Goal: Task Accomplishment & Management: Use online tool/utility

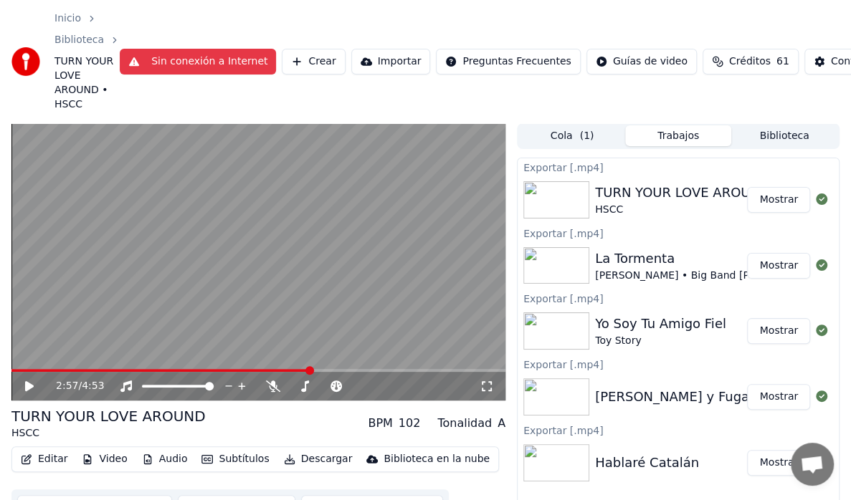
click at [780, 204] on button "Mostrar" at bounding box center [778, 200] width 63 height 26
click at [108, 108] on span "TURN YOUR LOVE AROUND • HSCC" at bounding box center [86, 82] width 65 height 57
click at [307, 382] on icon at bounding box center [305, 386] width 8 height 11
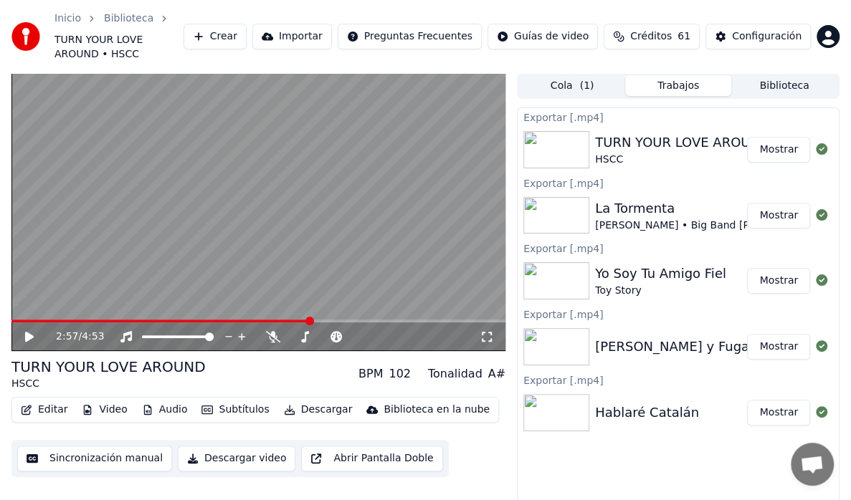
click at [247, 36] on button "Crear" at bounding box center [215, 37] width 63 height 26
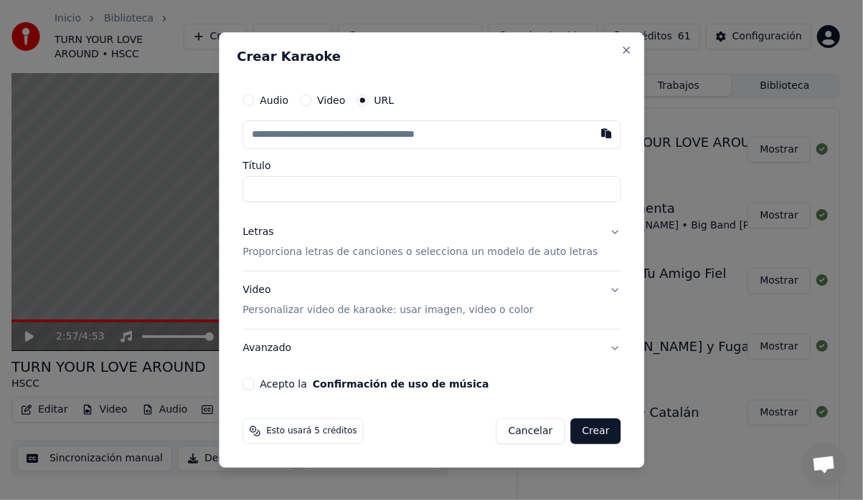
click at [254, 95] on button "Audio" at bounding box center [247, 100] width 11 height 11
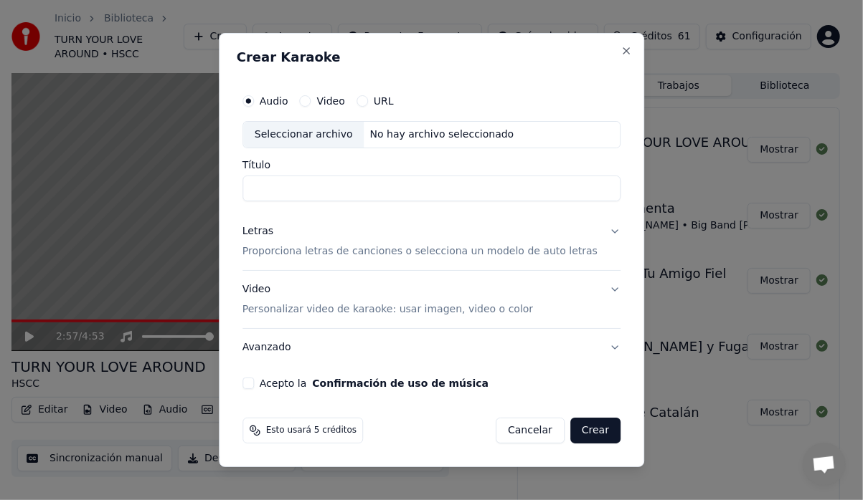
click at [303, 127] on div "Seleccionar archivo" at bounding box center [303, 135] width 121 height 26
type input "**********"
drag, startPoint x: 601, startPoint y: 227, endPoint x: 581, endPoint y: 241, distance: 24.7
click at [600, 227] on button "Letras Proporciona letras de canciones o selecciona un modelo de auto letras" at bounding box center [431, 241] width 378 height 57
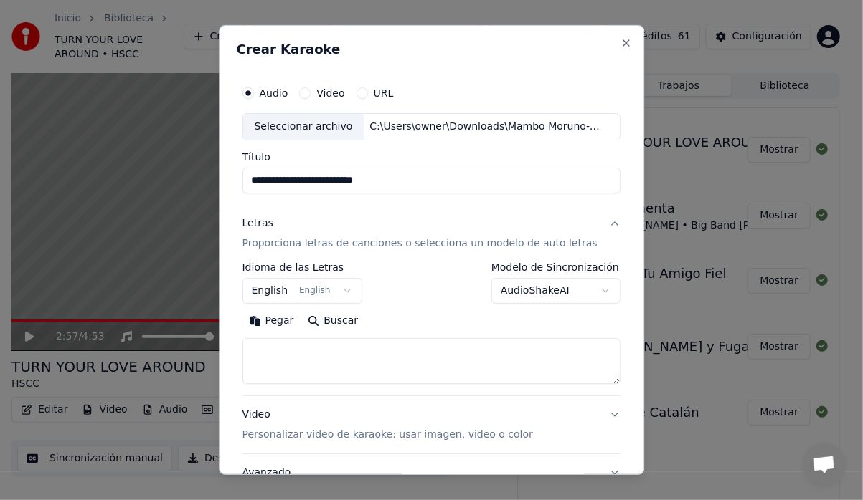
click at [347, 290] on button "English English" at bounding box center [302, 291] width 120 height 26
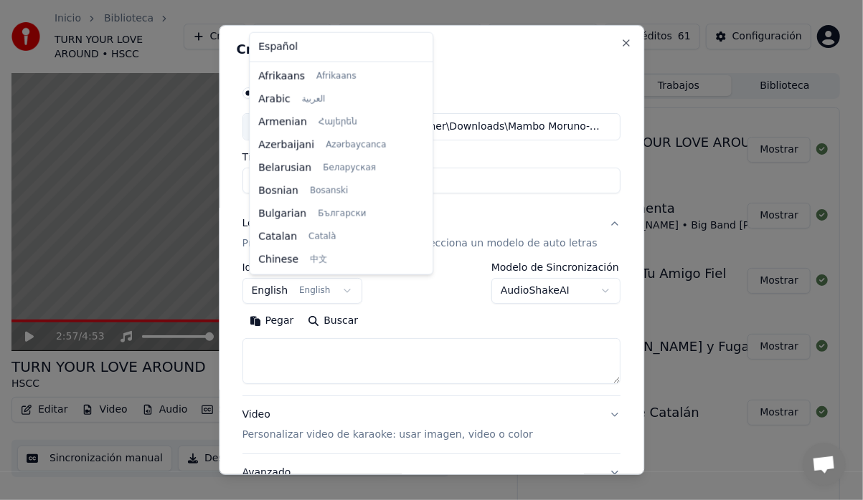
scroll to position [115, 0]
select select "**"
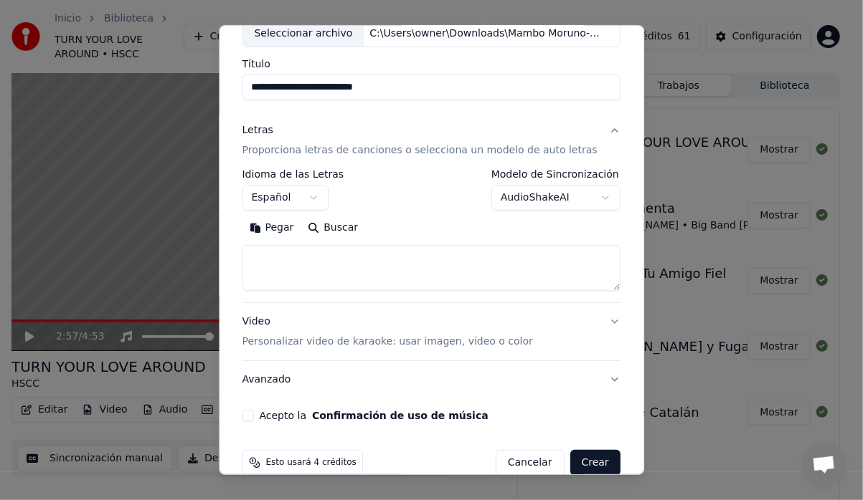
scroll to position [115, 0]
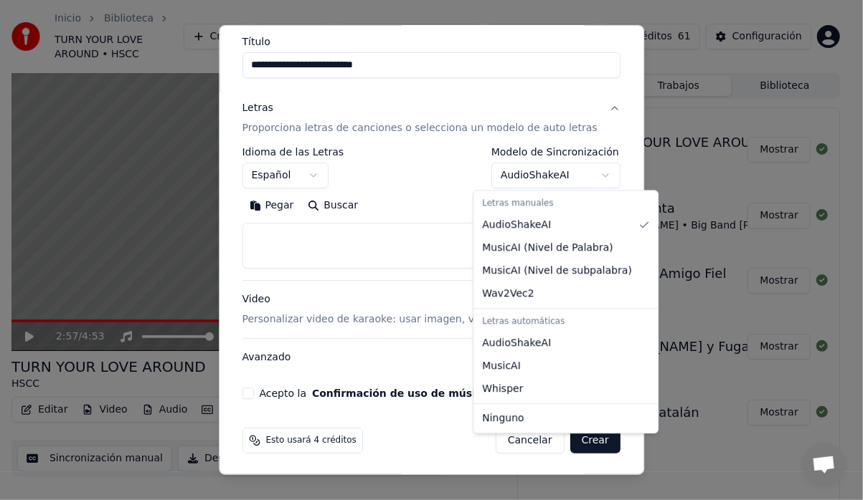
click at [582, 172] on body "**********" at bounding box center [425, 250] width 851 height 500
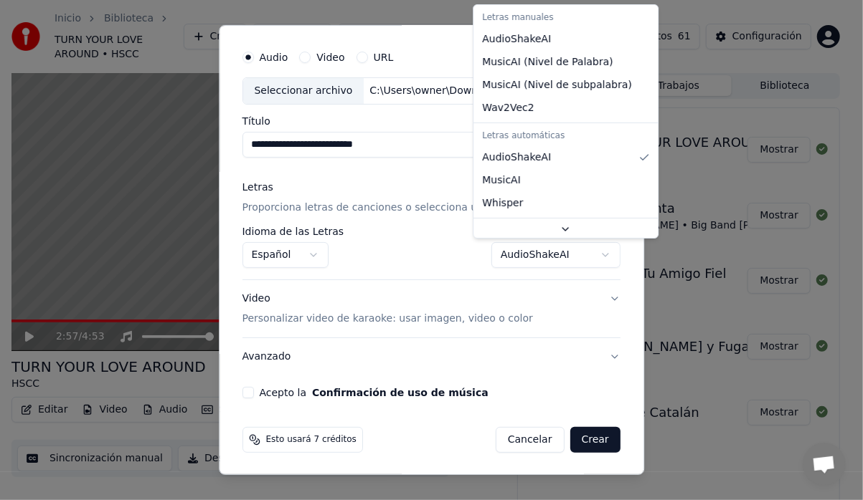
click at [585, 251] on body "**********" at bounding box center [425, 250] width 851 height 500
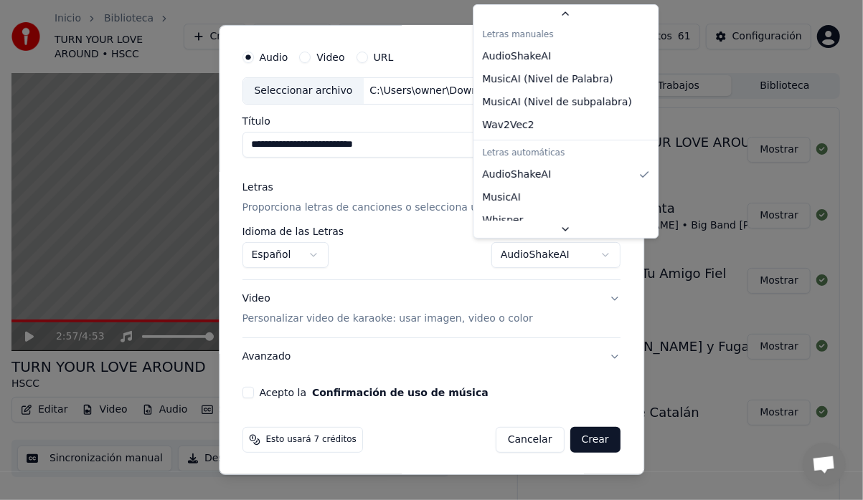
scroll to position [26, 0]
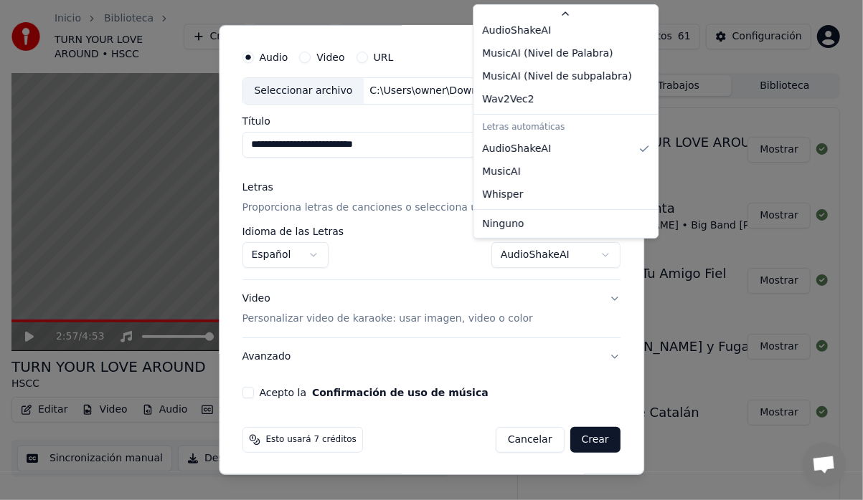
select select "*******"
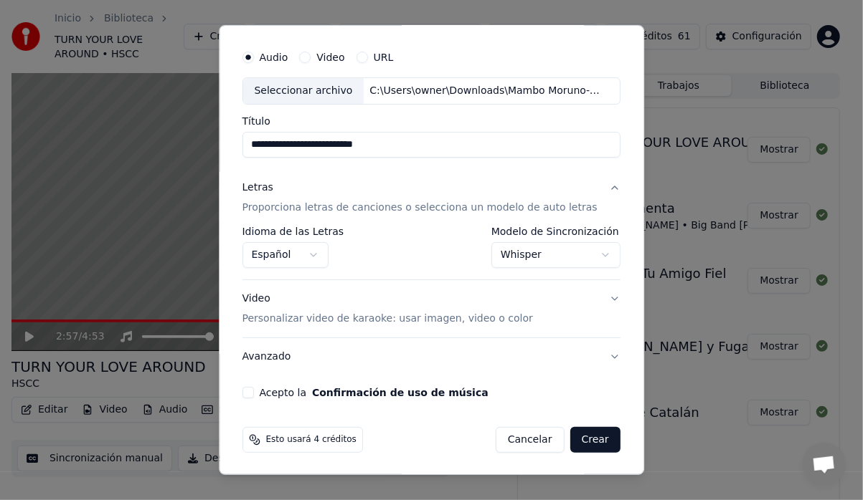
click at [291, 318] on p "Personalizar video de karaoke: usar imagen, video o color" at bounding box center [387, 319] width 290 height 14
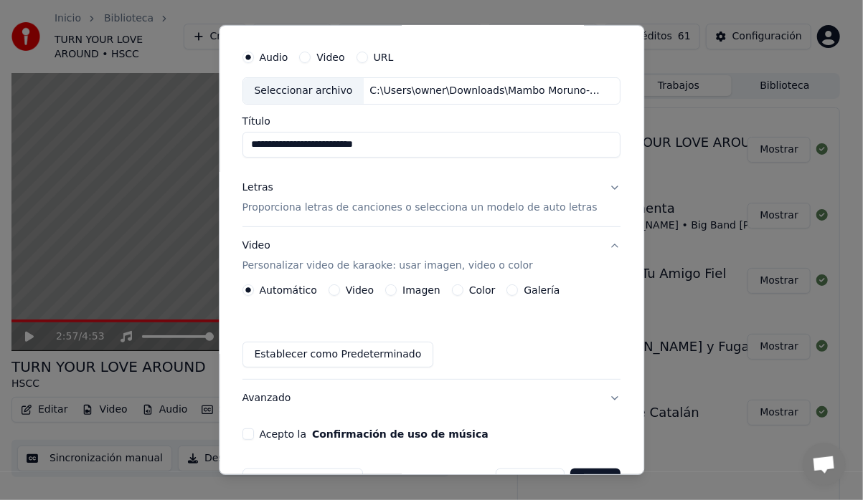
click at [516, 287] on div "Galería" at bounding box center [533, 290] width 53 height 11
click at [508, 288] on button "Galería" at bounding box center [512, 290] width 11 height 11
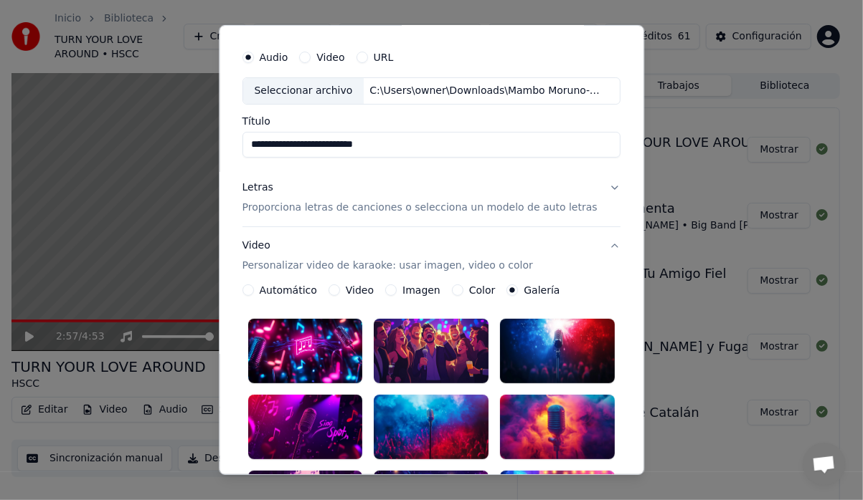
click at [554, 364] on div at bounding box center [557, 351] width 115 height 65
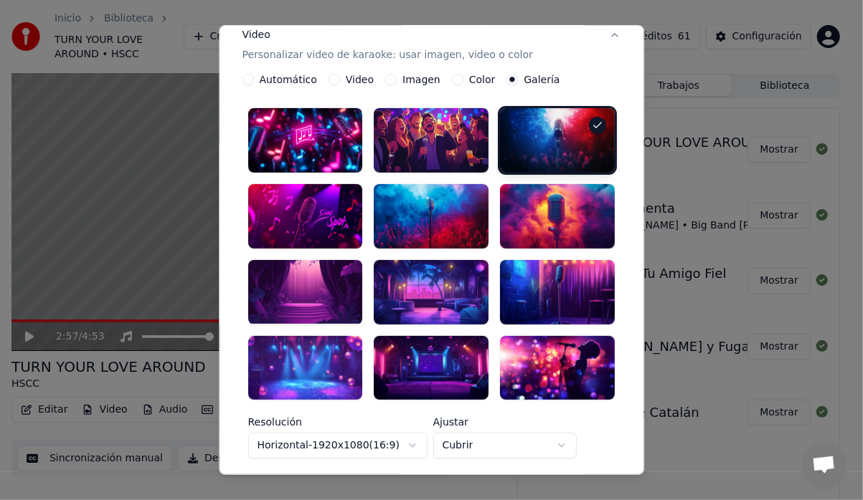
scroll to position [420, 0]
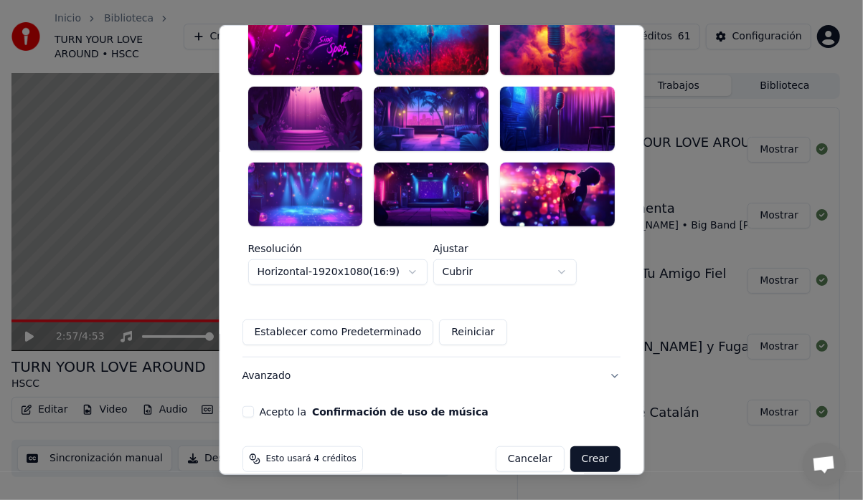
click at [270, 358] on button "Avanzado" at bounding box center [431, 376] width 378 height 37
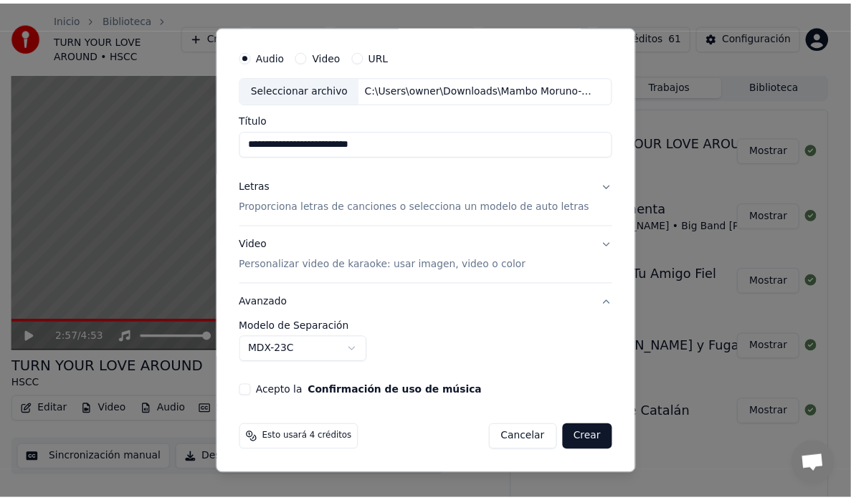
scroll to position [36, 0]
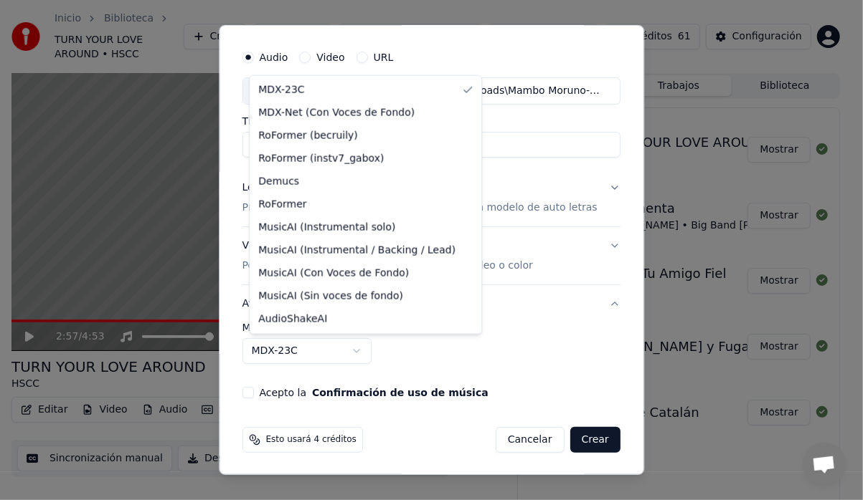
click at [360, 347] on body "**********" at bounding box center [425, 250] width 851 height 500
select select "**********"
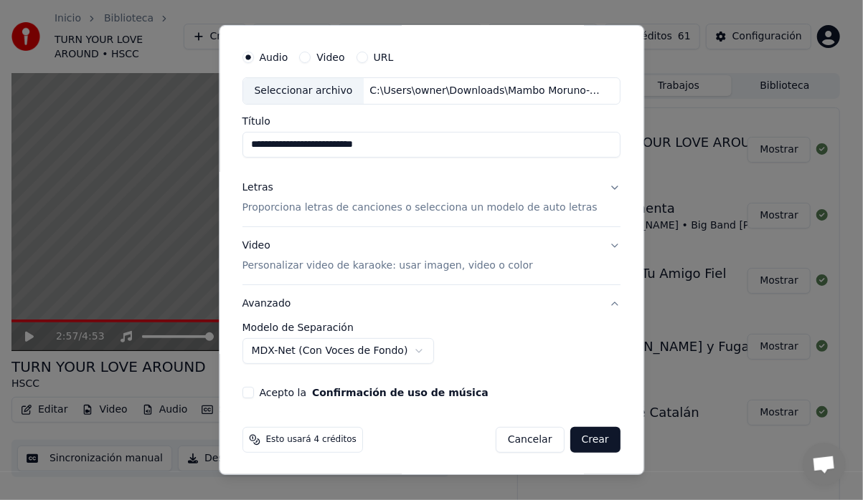
click at [254, 389] on button "Acepto la Confirmación de uso de música" at bounding box center [247, 392] width 11 height 11
click at [577, 443] on button "Crear" at bounding box center [595, 440] width 50 height 26
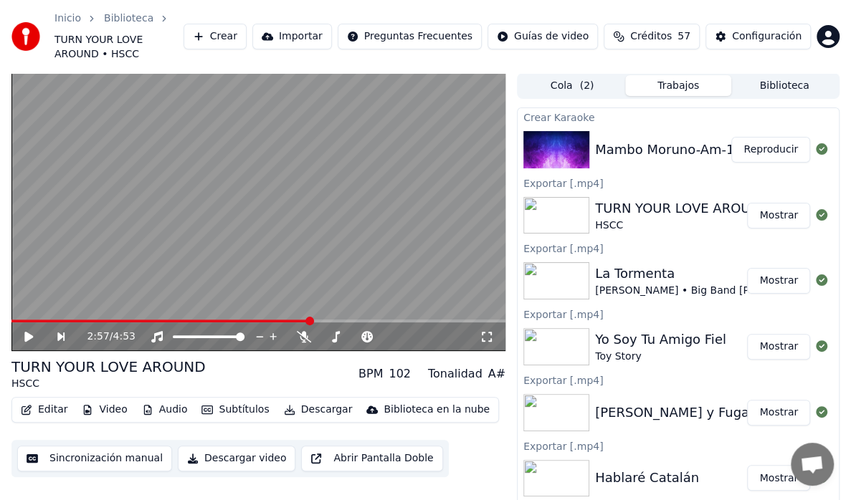
click at [767, 141] on button "Reproducir" at bounding box center [770, 150] width 79 height 26
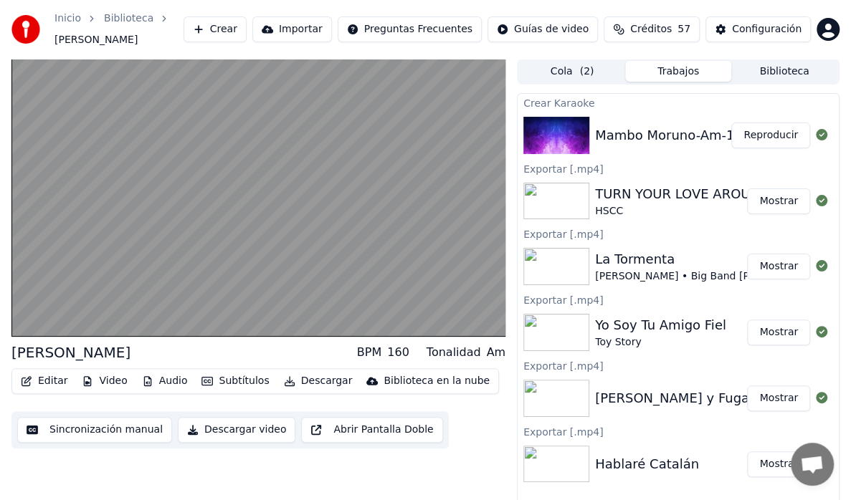
click at [731, 123] on button "Reproducir" at bounding box center [770, 136] width 79 height 26
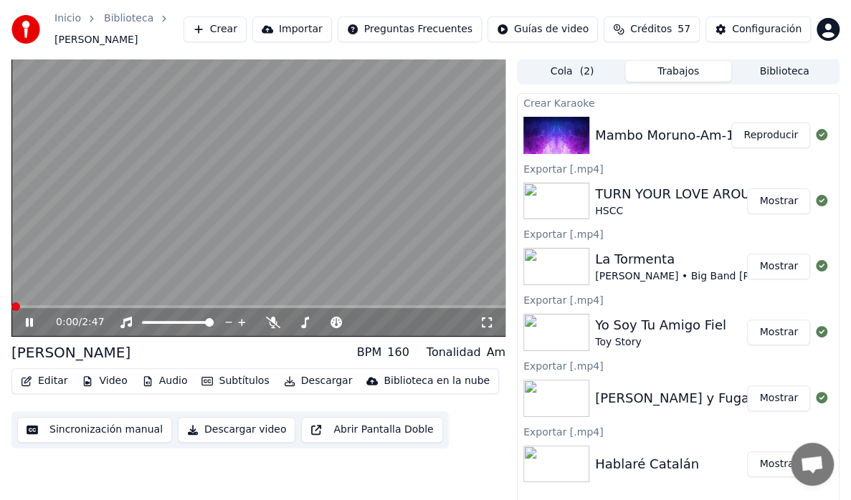
click at [108, 252] on video at bounding box center [258, 198] width 494 height 278
click at [237, 29] on button "Crear" at bounding box center [215, 29] width 63 height 26
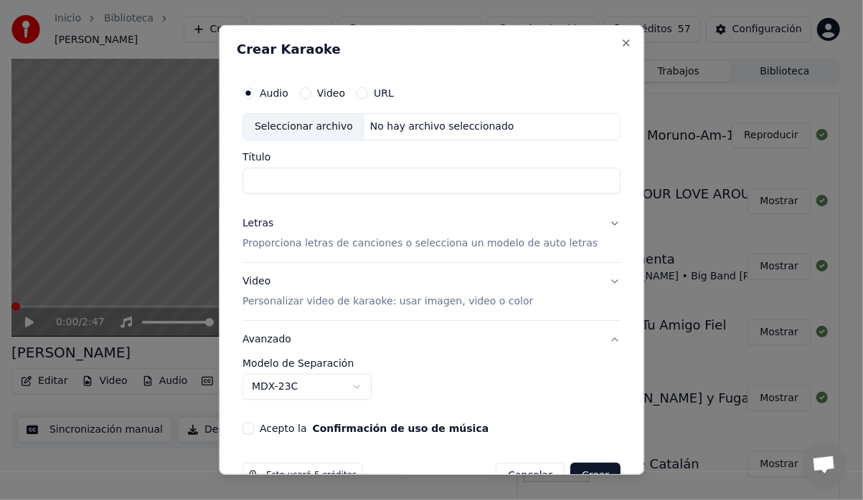
drag, startPoint x: 335, startPoint y: 123, endPoint x: 329, endPoint y: 133, distance: 11.6
click at [333, 125] on div "Seleccionar archivo" at bounding box center [303, 127] width 121 height 26
type input "**********"
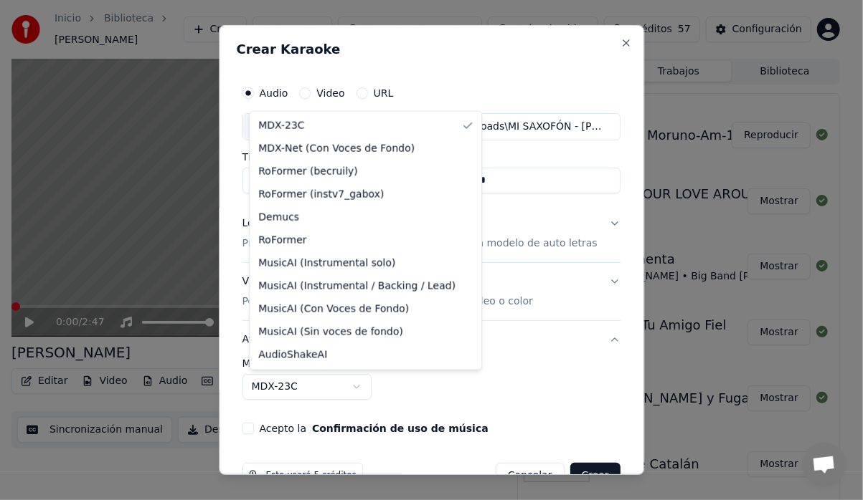
click at [363, 385] on body "**********" at bounding box center [425, 250] width 851 height 500
select select "**********"
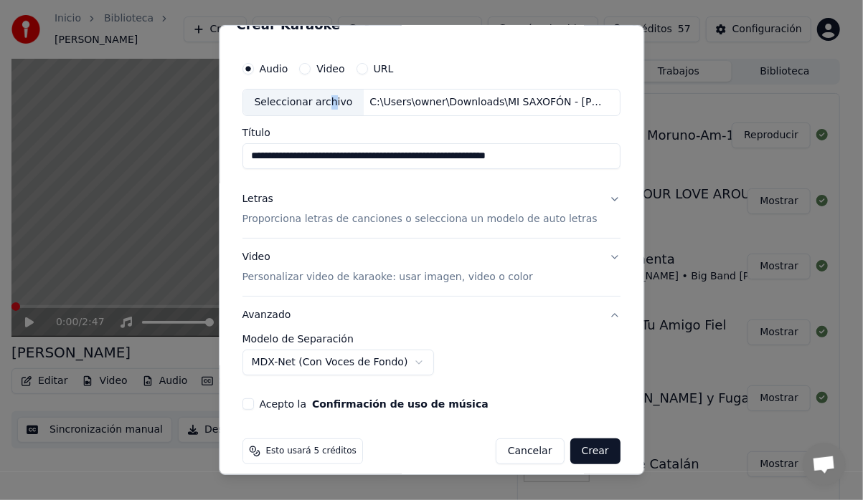
scroll to position [35, 0]
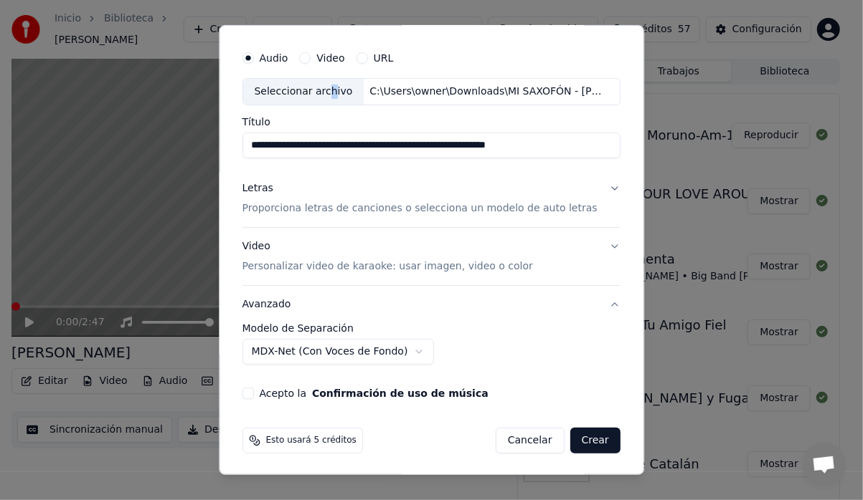
click at [594, 244] on button "Video Personalizar video de karaoke: usar imagen, video o color" at bounding box center [431, 256] width 378 height 57
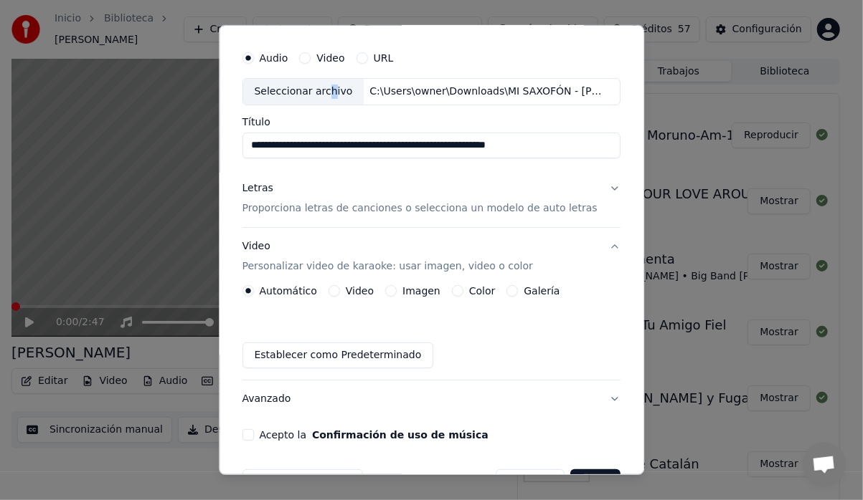
click at [511, 285] on button "Galería" at bounding box center [512, 290] width 11 height 11
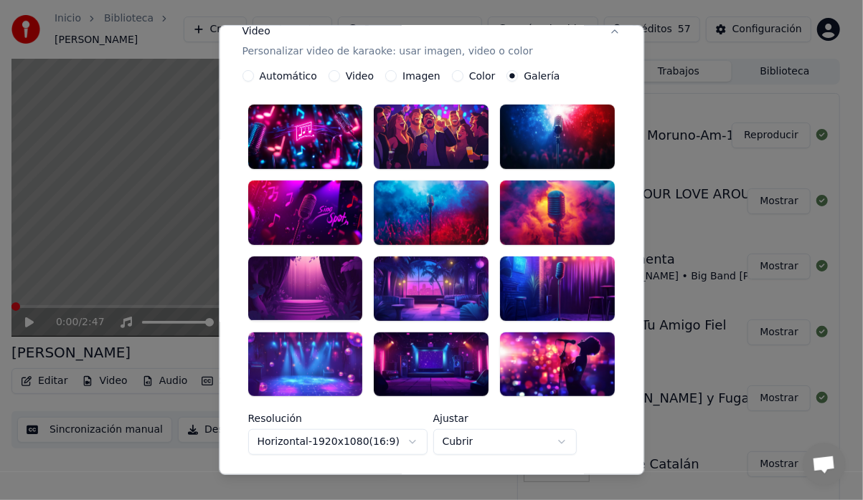
scroll to position [179, 0]
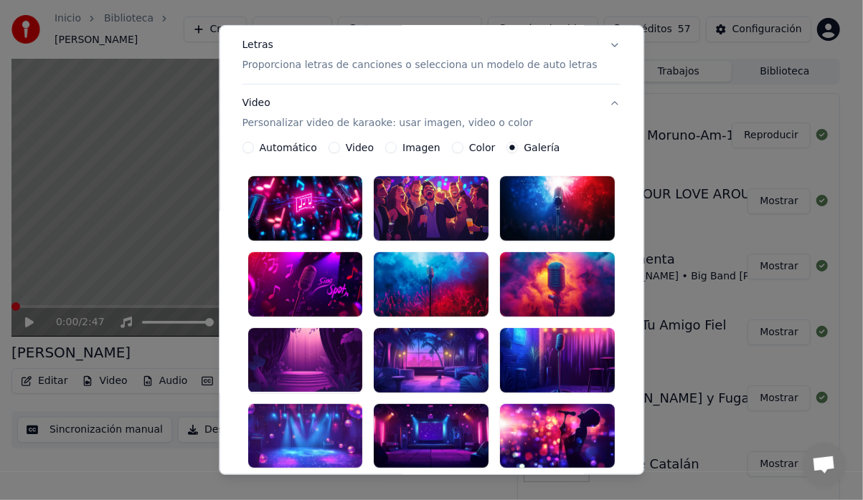
click at [517, 332] on div at bounding box center [557, 360] width 115 height 65
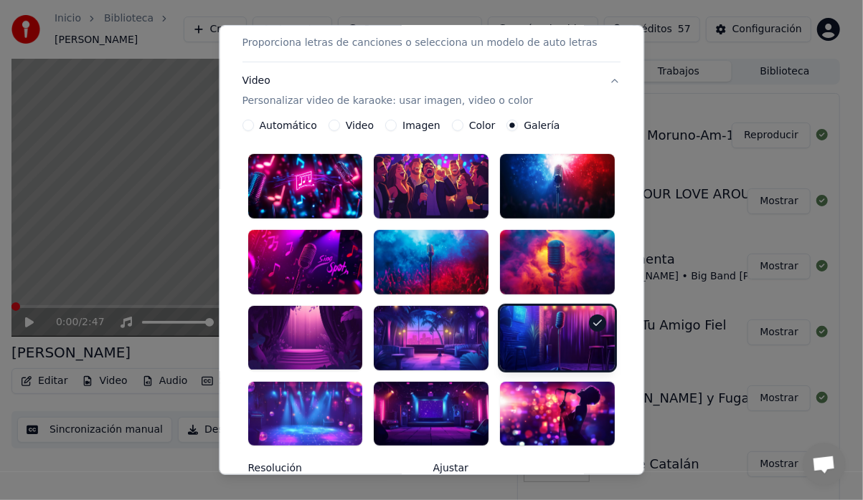
scroll to position [250, 0]
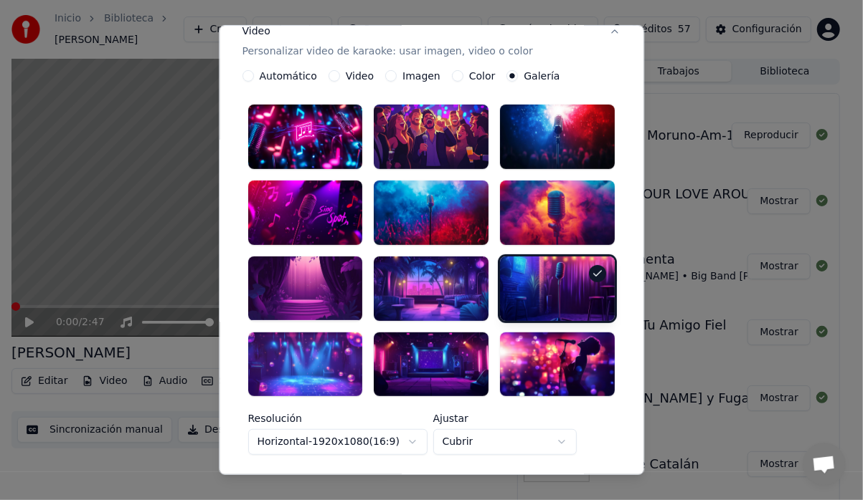
drag, startPoint x: 278, startPoint y: 285, endPoint x: 274, endPoint y: 292, distance: 7.8
click at [277, 287] on div at bounding box center [305, 289] width 115 height 65
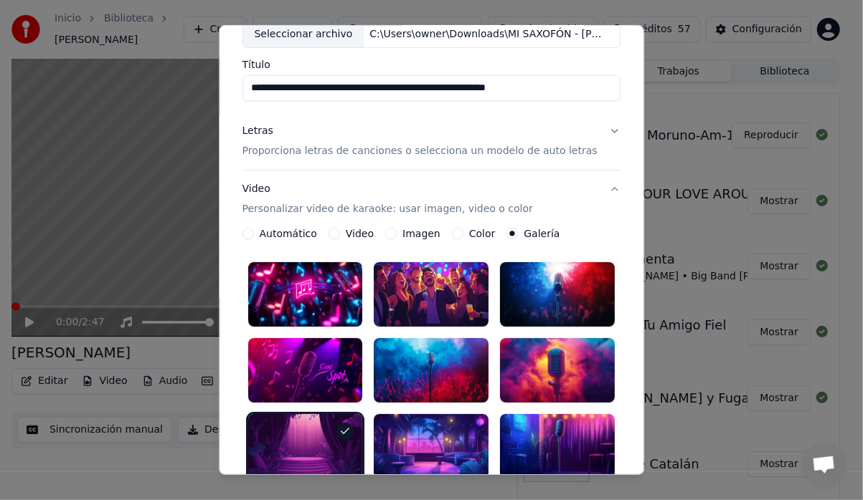
scroll to position [0, 0]
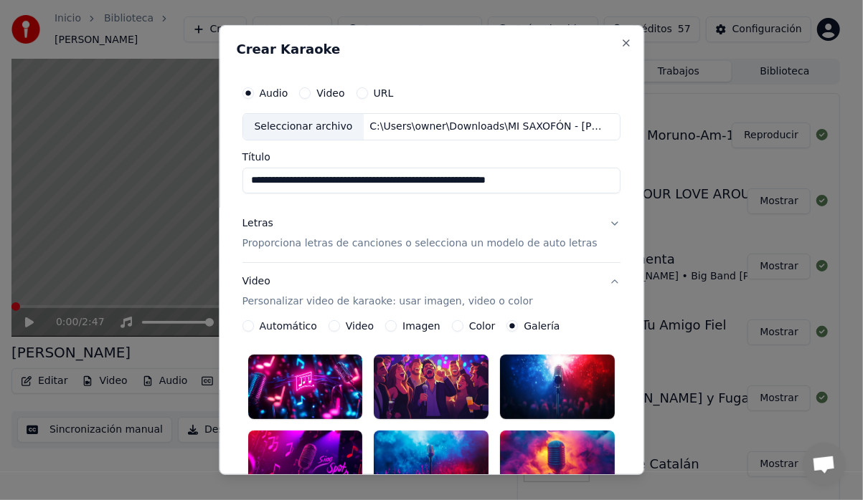
click at [407, 244] on p "Proporciona letras de canciones o selecciona un modelo de auto letras" at bounding box center [419, 244] width 355 height 14
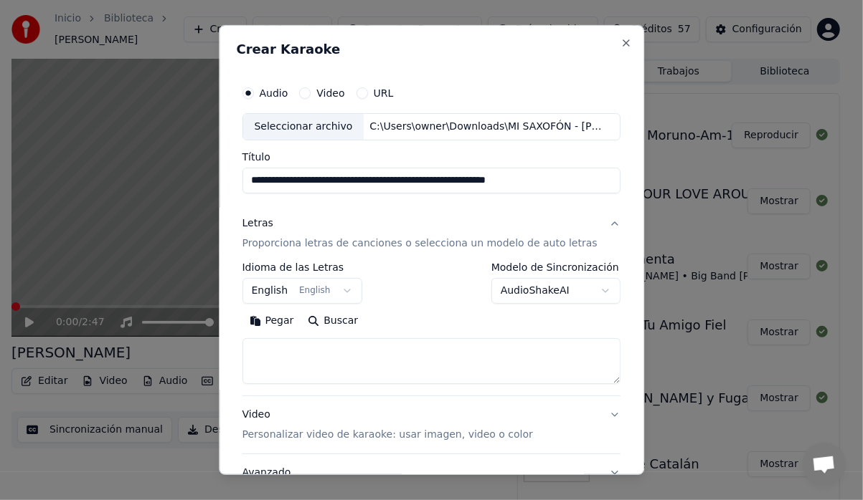
click at [348, 292] on button "English English" at bounding box center [302, 291] width 120 height 26
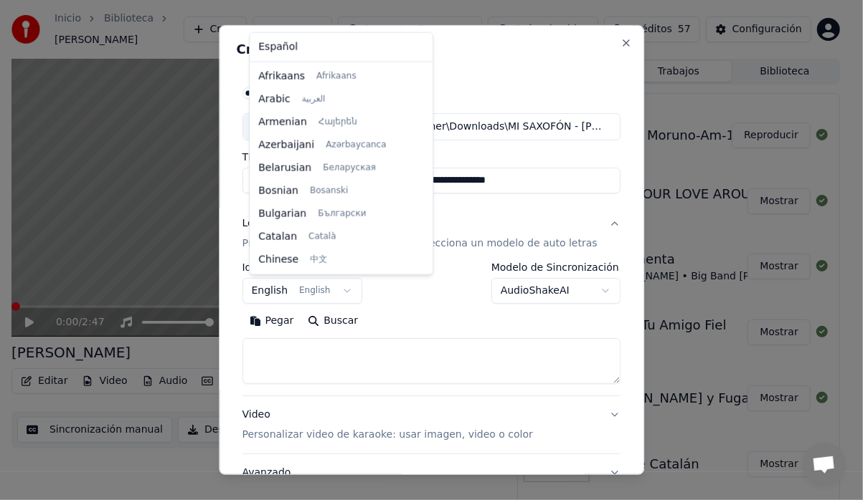
scroll to position [115, 0]
select select "**"
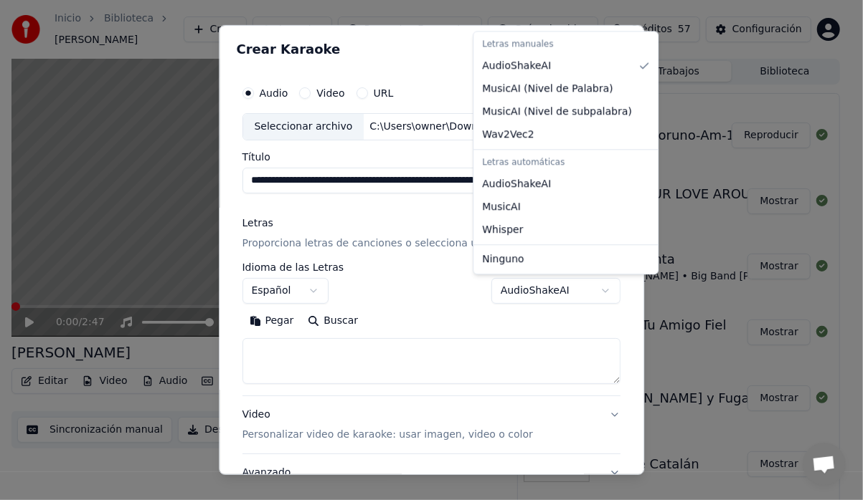
click at [587, 283] on body "**********" at bounding box center [425, 250] width 851 height 500
select select "*******"
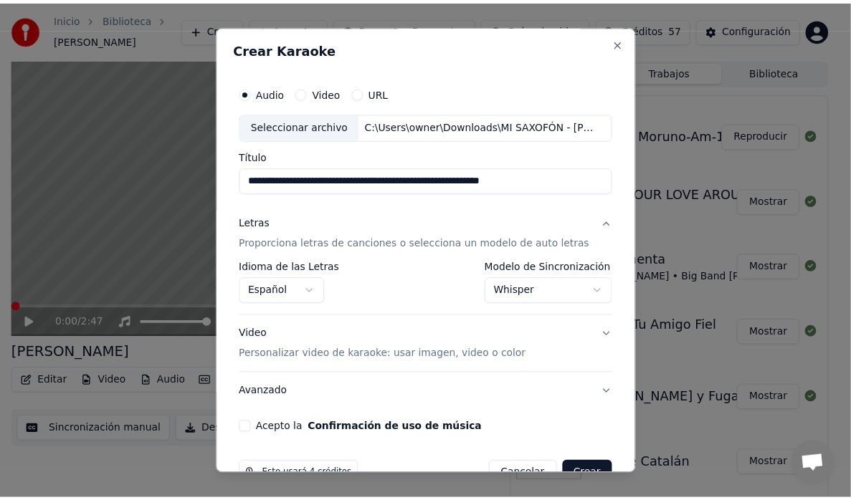
scroll to position [35, 0]
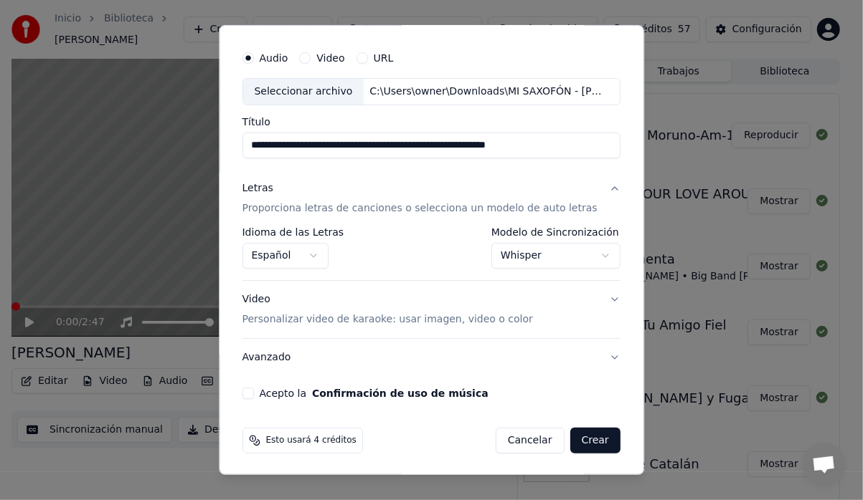
click at [254, 390] on button "Acepto la Confirmación de uso de música" at bounding box center [247, 393] width 11 height 11
click at [596, 357] on button "Avanzado" at bounding box center [431, 357] width 378 height 37
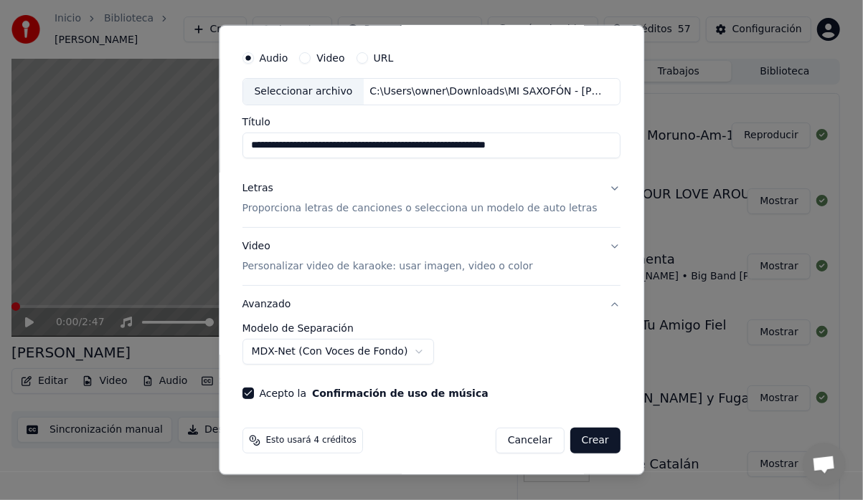
click at [571, 441] on button "Crear" at bounding box center [595, 441] width 50 height 26
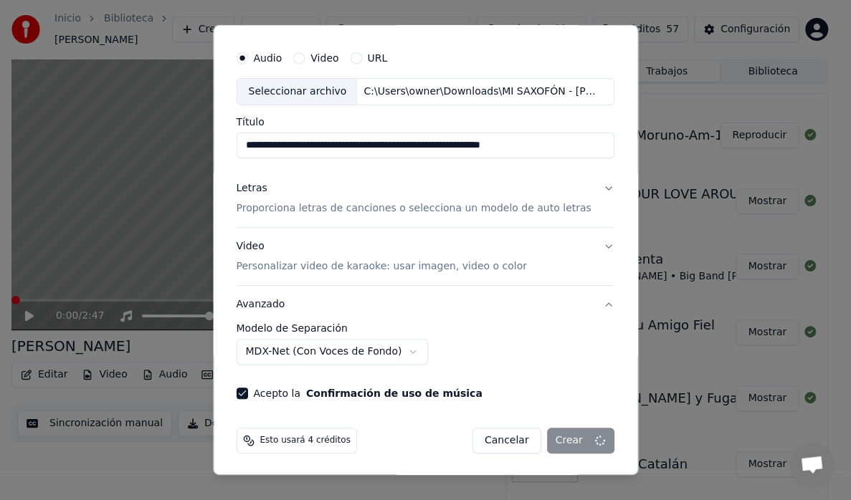
select select "******"
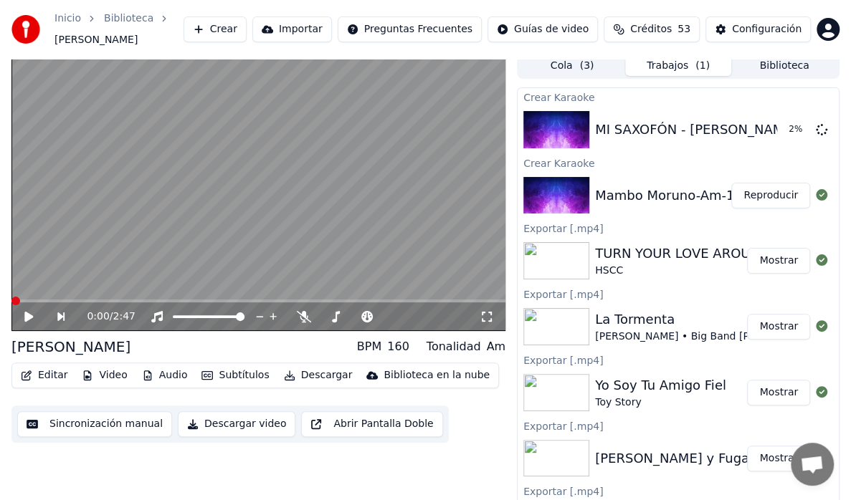
scroll to position [0, 0]
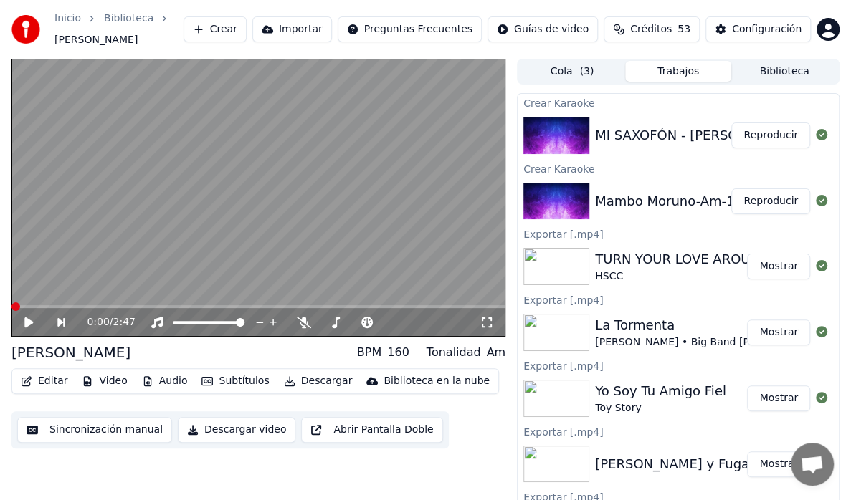
drag, startPoint x: 744, startPoint y: 209, endPoint x: 678, endPoint y: 205, distance: 65.4
click at [744, 209] on button "Reproducir" at bounding box center [770, 202] width 79 height 26
click at [756, 200] on button "Reproducir" at bounding box center [770, 202] width 79 height 26
click at [761, 208] on button "Reproducir" at bounding box center [770, 202] width 79 height 26
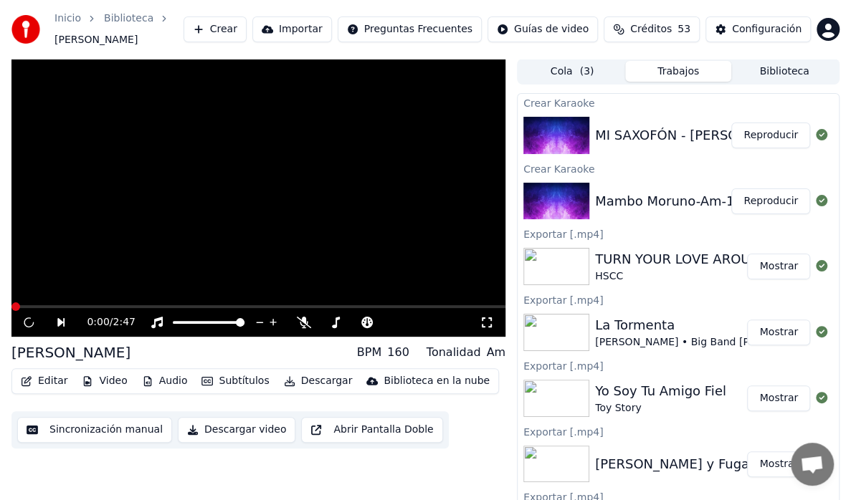
click at [765, 204] on button "Reproducir" at bounding box center [770, 202] width 79 height 26
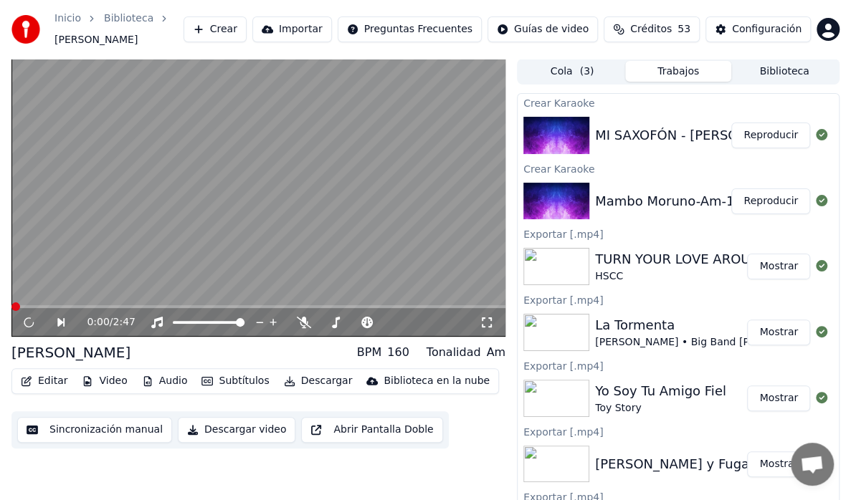
drag, startPoint x: 746, startPoint y: 135, endPoint x: 739, endPoint y: 150, distance: 16.7
click at [745, 135] on button "Reproducir" at bounding box center [770, 136] width 79 height 26
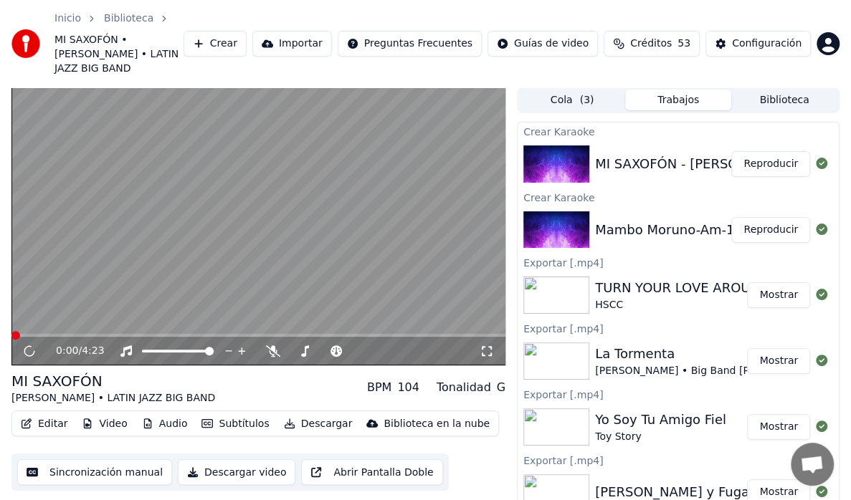
click at [77, 220] on video at bounding box center [258, 226] width 494 height 278
click at [32, 341] on icon at bounding box center [29, 350] width 19 height 19
click at [761, 217] on button "Reproducir" at bounding box center [770, 230] width 79 height 26
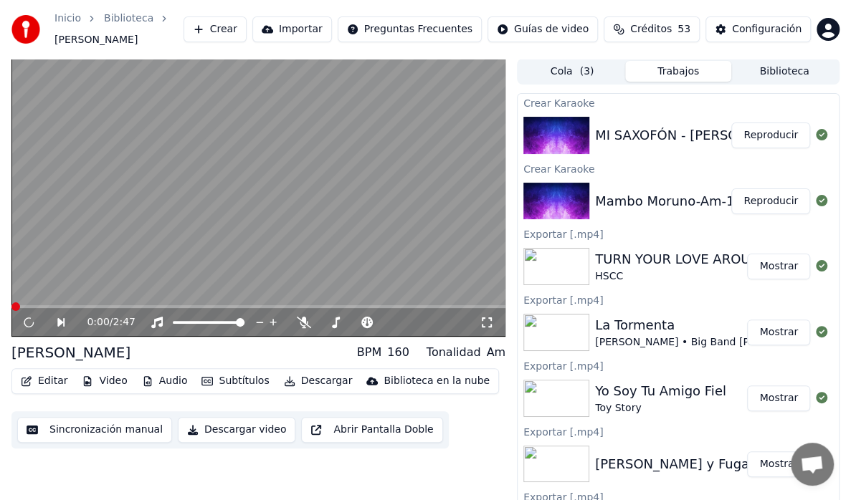
click at [82, 306] on span at bounding box center [258, 306] width 494 height 3
click at [56, 323] on icon at bounding box center [71, 322] width 32 height 11
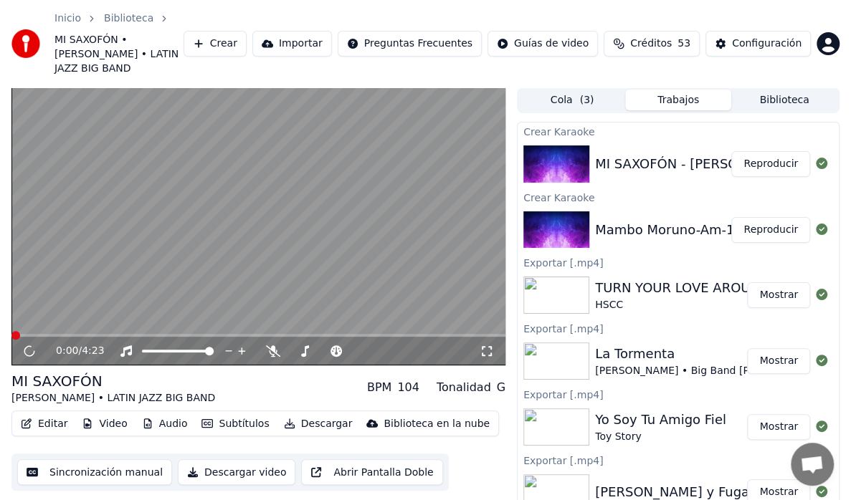
click at [664, 278] on div "TURN YOUR LOVE AROUND" at bounding box center [682, 288] width 175 height 20
click at [640, 278] on div "TURN YOUR LOVE AROUND" at bounding box center [682, 288] width 175 height 20
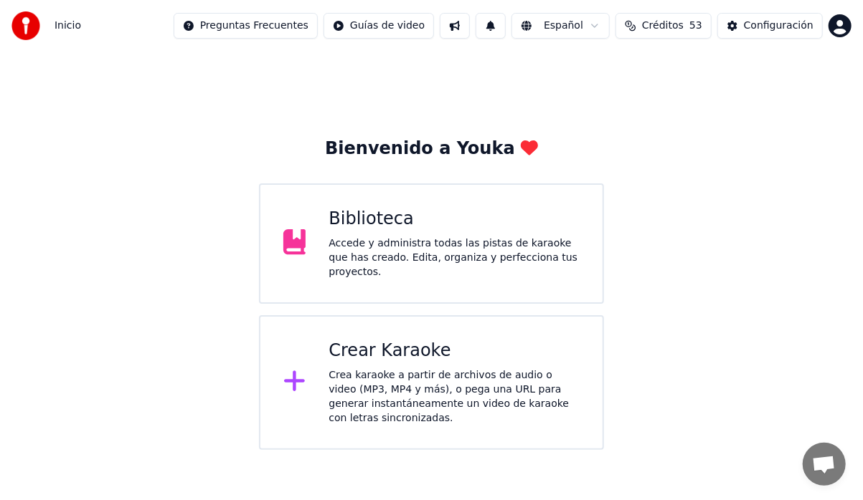
click at [419, 235] on div "Biblioteca Accede y administra todas las pistas de karaoke que has creado. Edit…" at bounding box center [453, 244] width 251 height 72
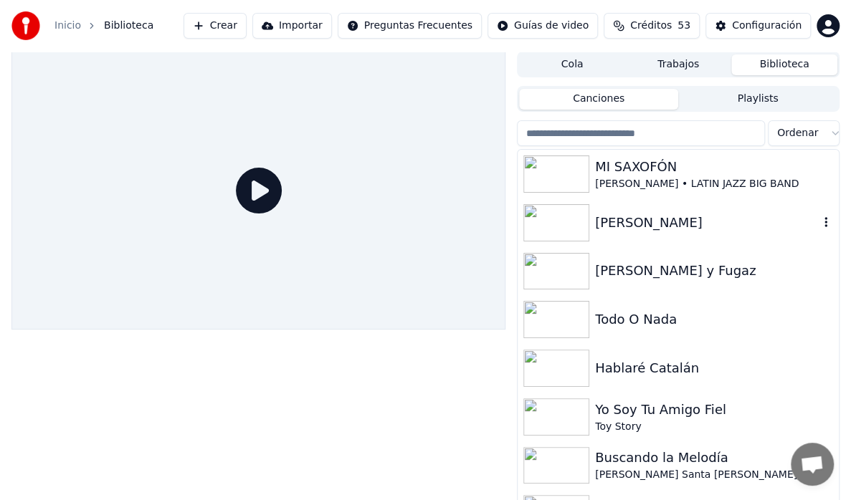
click at [539, 225] on img at bounding box center [556, 222] width 66 height 37
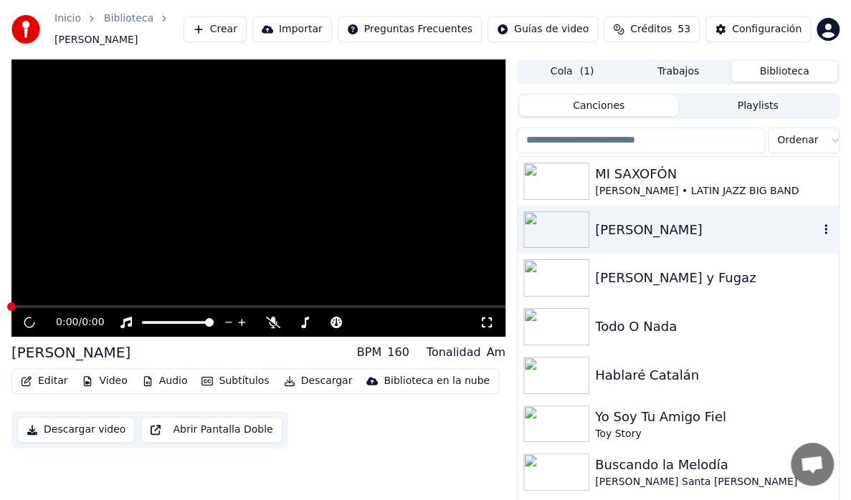
click at [539, 225] on img at bounding box center [556, 230] width 66 height 37
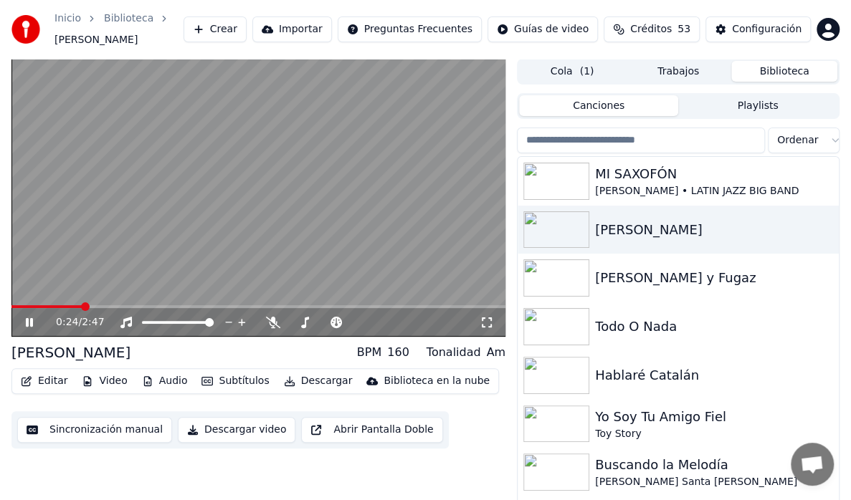
click at [81, 308] on span at bounding box center [258, 306] width 494 height 3
drag, startPoint x: 23, startPoint y: 327, endPoint x: 32, endPoint y: 327, distance: 9.3
click at [24, 328] on div "1:25 / 2:47" at bounding box center [258, 322] width 483 height 14
click at [34, 320] on icon at bounding box center [39, 322] width 33 height 11
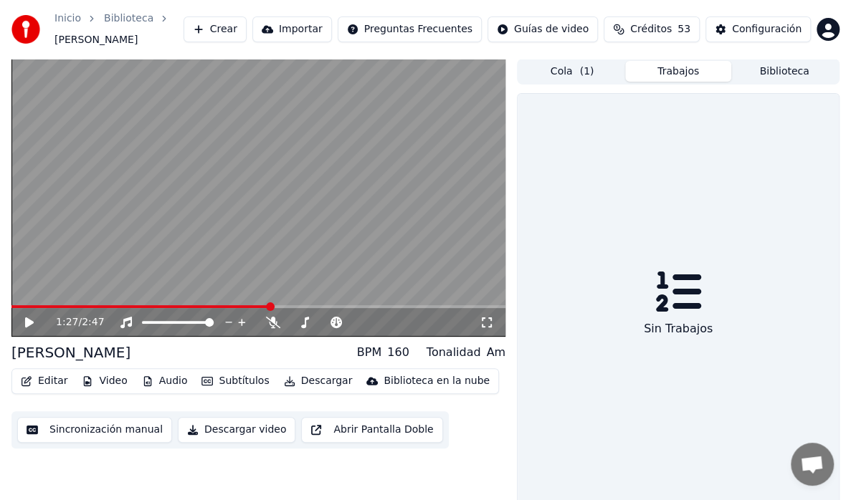
click at [666, 74] on button "Trabajos" at bounding box center [678, 71] width 106 height 21
click at [759, 68] on button "Biblioteca" at bounding box center [784, 71] width 106 height 21
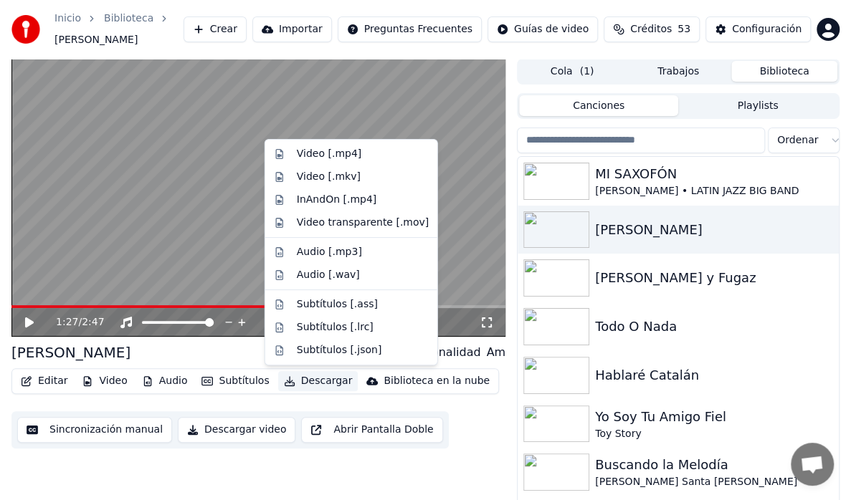
click at [308, 381] on button "Descargar" at bounding box center [318, 381] width 80 height 20
click at [313, 151] on div "Video [.mp4]" at bounding box center [329, 154] width 65 height 14
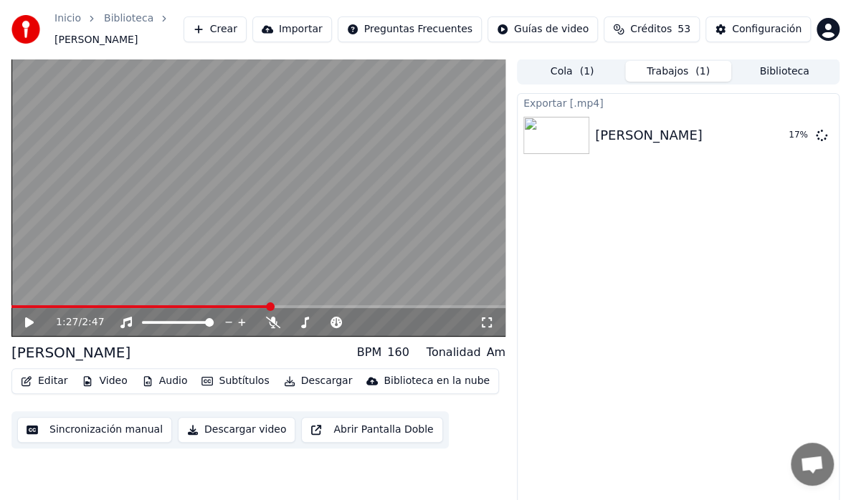
click at [231, 29] on button "Crear" at bounding box center [215, 29] width 63 height 26
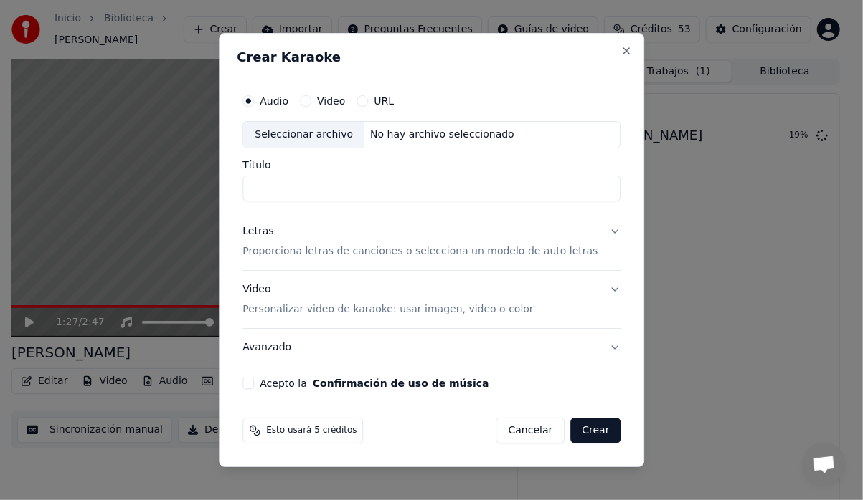
click at [336, 128] on div "Seleccionar archivo" at bounding box center [303, 135] width 121 height 26
type input "**********"
click at [602, 229] on button "Letras Proporciona letras de canciones o selecciona un modelo de auto letras" at bounding box center [431, 241] width 378 height 57
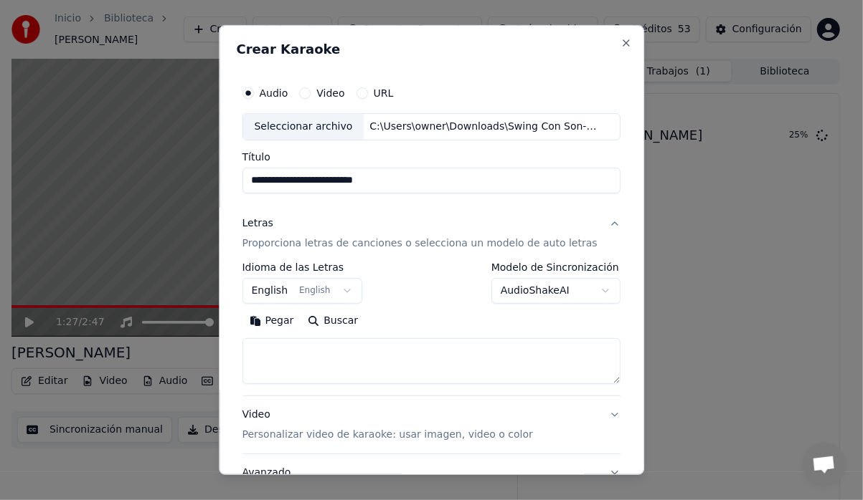
click at [597, 234] on button "Letras Proporciona letras de canciones o selecciona un modelo de auto letras" at bounding box center [431, 233] width 378 height 57
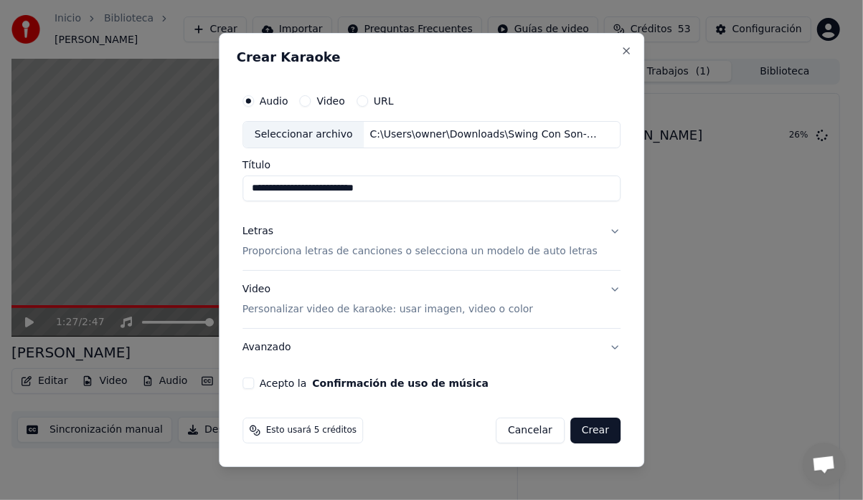
click at [598, 232] on button "Letras Proporciona letras de canciones o selecciona un modelo de auto letras" at bounding box center [431, 241] width 378 height 57
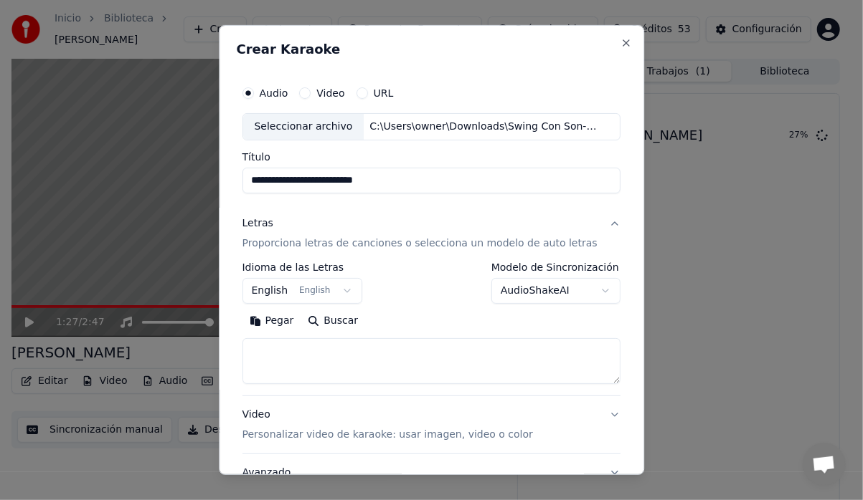
click at [344, 297] on button "English English" at bounding box center [302, 291] width 120 height 26
click at [344, 291] on button "English English" at bounding box center [302, 291] width 120 height 26
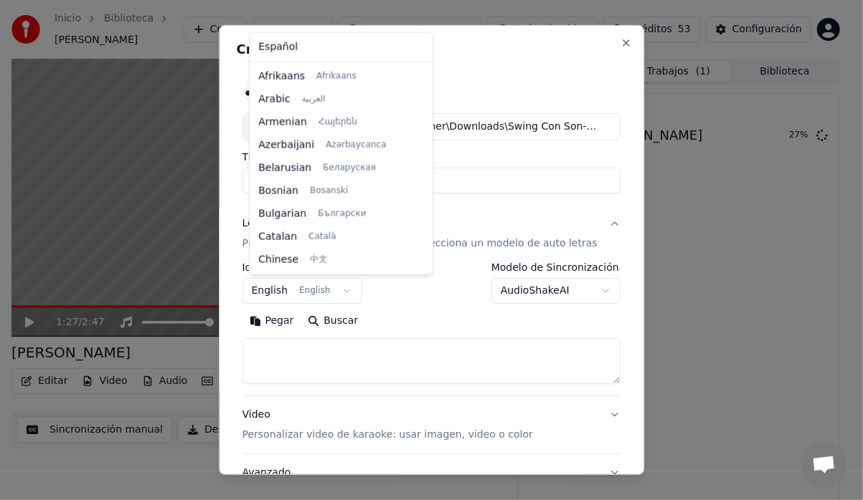
scroll to position [115, 0]
select select "**"
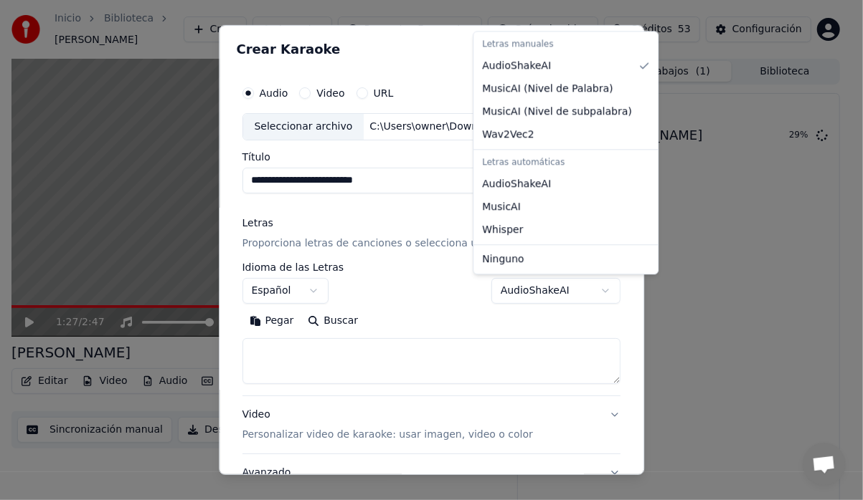
click at [589, 285] on body "**********" at bounding box center [425, 250] width 851 height 500
select select "*******"
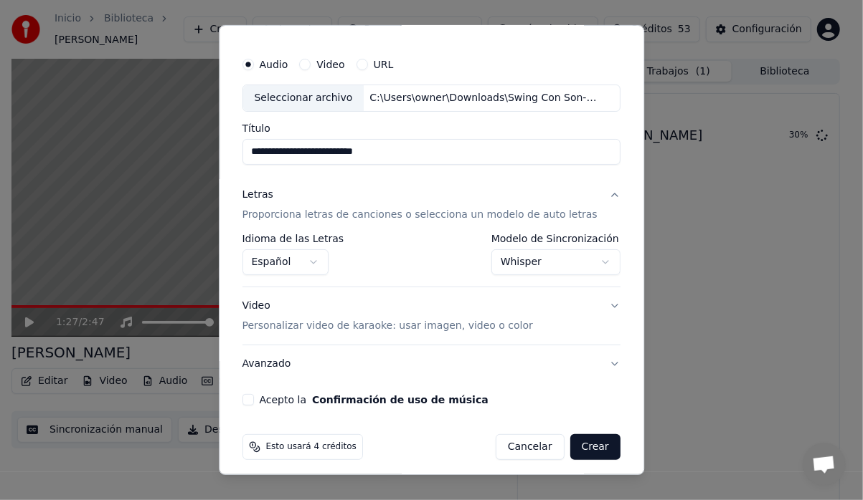
scroll to position [35, 0]
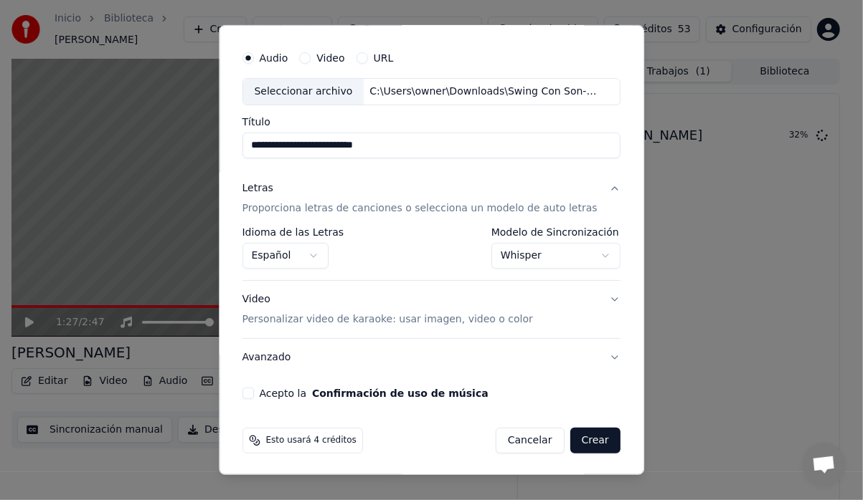
click at [597, 356] on button "Avanzado" at bounding box center [431, 357] width 378 height 37
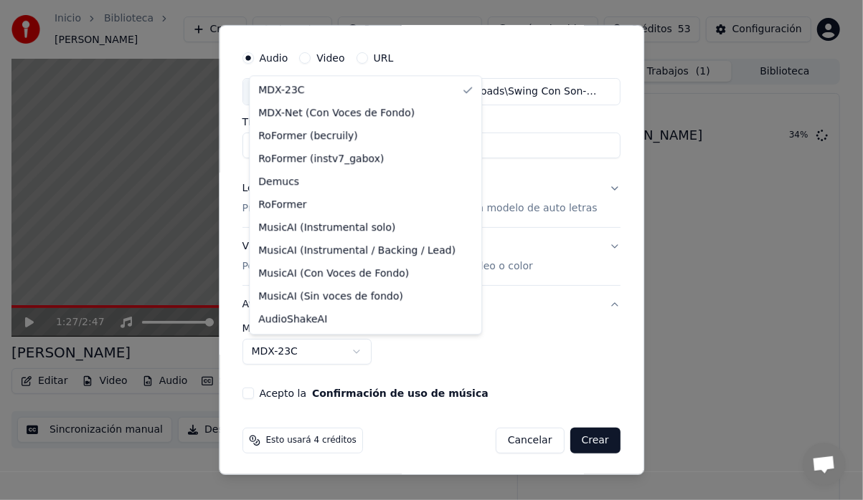
click at [361, 350] on body "**********" at bounding box center [425, 250] width 851 height 500
select select "**********"
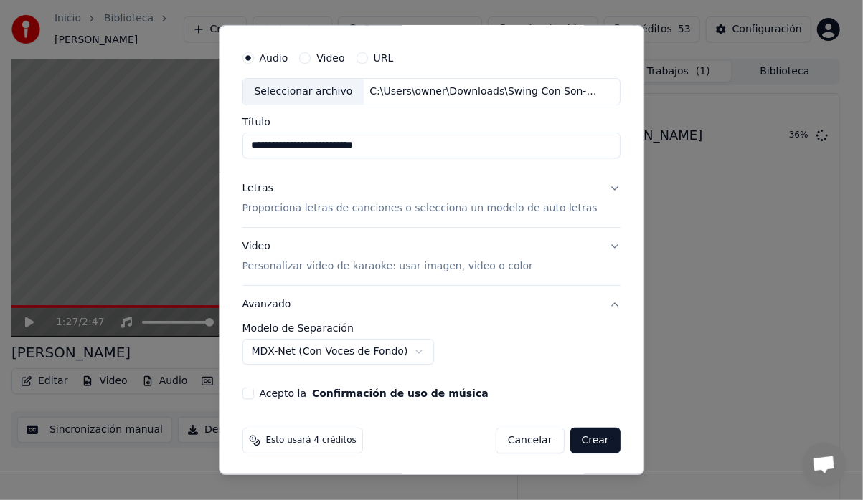
click at [254, 388] on button "Acepto la Confirmación de uso de música" at bounding box center [247, 393] width 11 height 11
click at [598, 242] on button "Video Personalizar video de karaoke: usar imagen, video o color" at bounding box center [431, 256] width 378 height 57
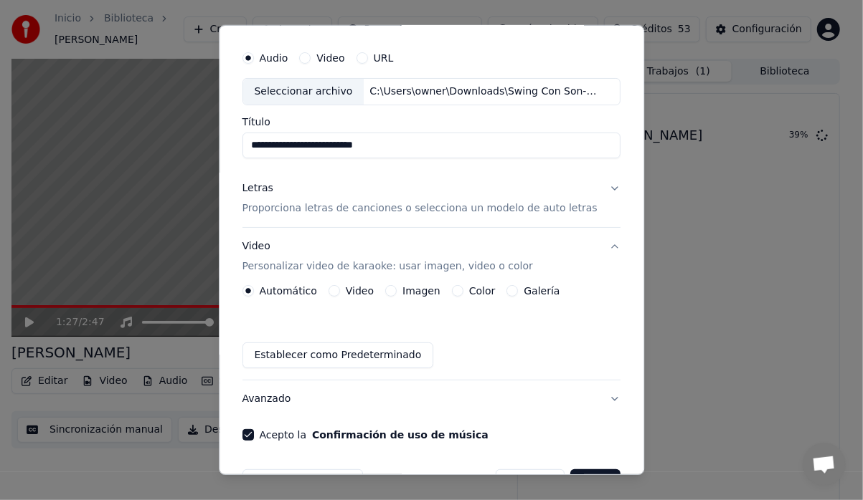
click at [507, 293] on button "Galería" at bounding box center [512, 290] width 11 height 11
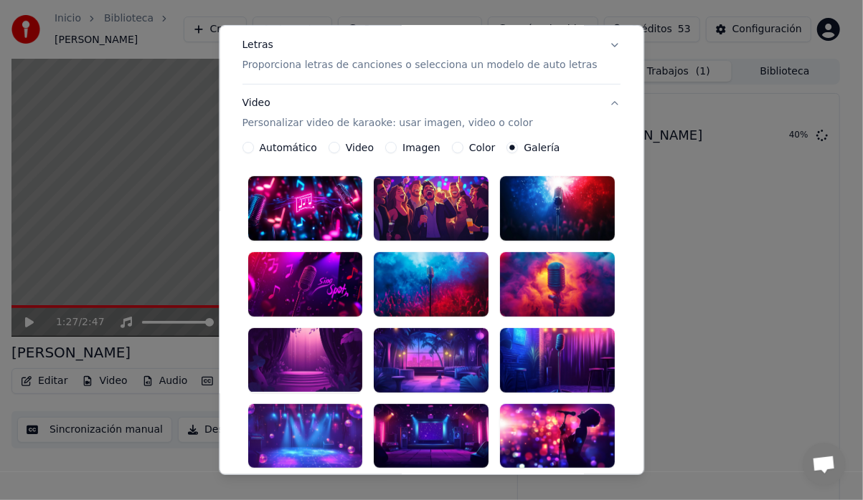
scroll to position [250, 0]
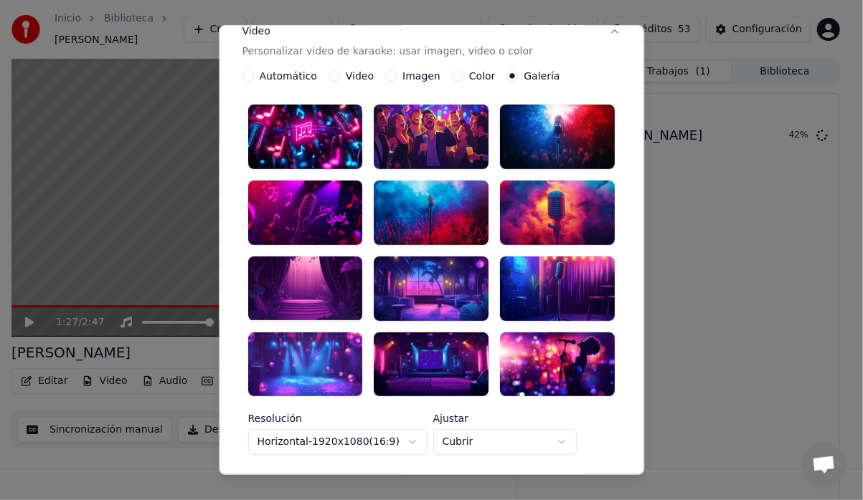
click at [324, 284] on div at bounding box center [305, 289] width 115 height 65
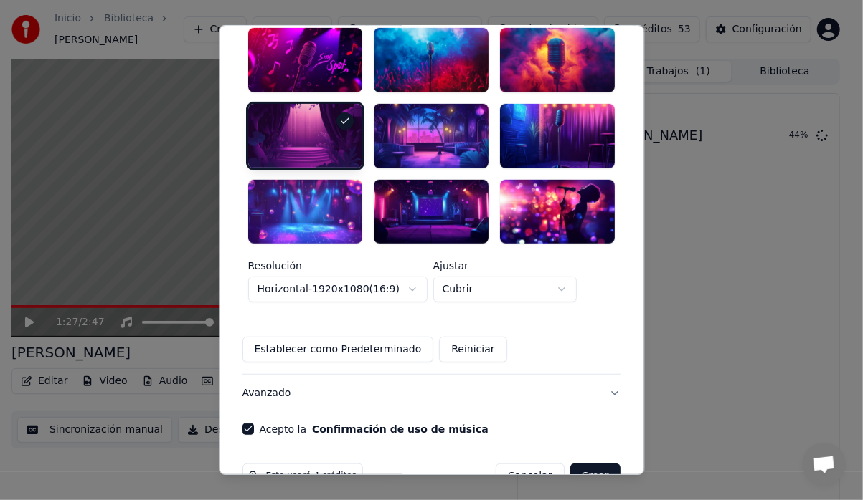
scroll to position [420, 0]
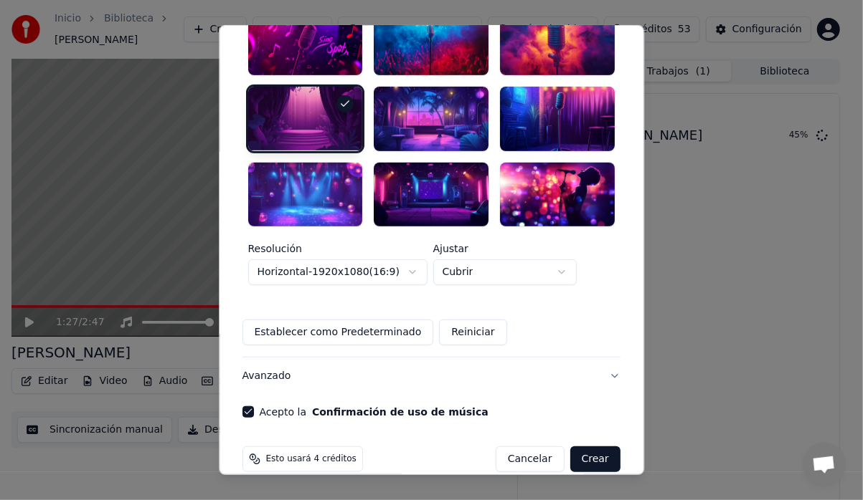
click at [265, 358] on button "Avanzado" at bounding box center [431, 376] width 378 height 37
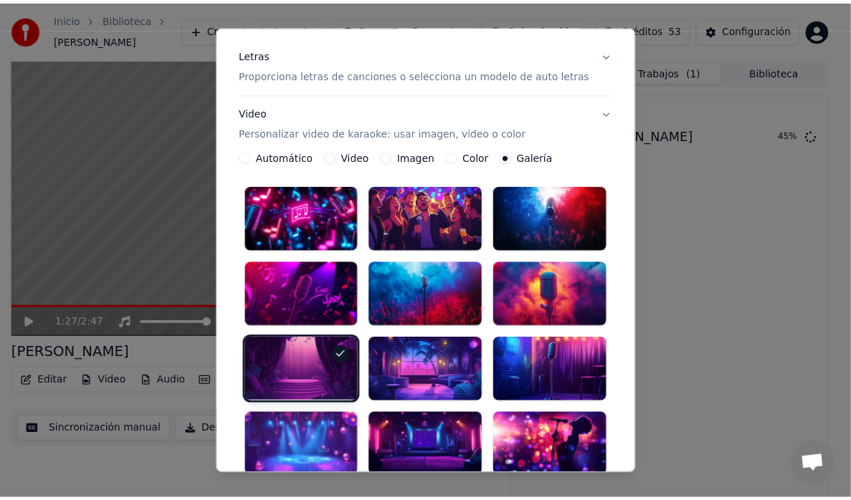
scroll to position [36, 0]
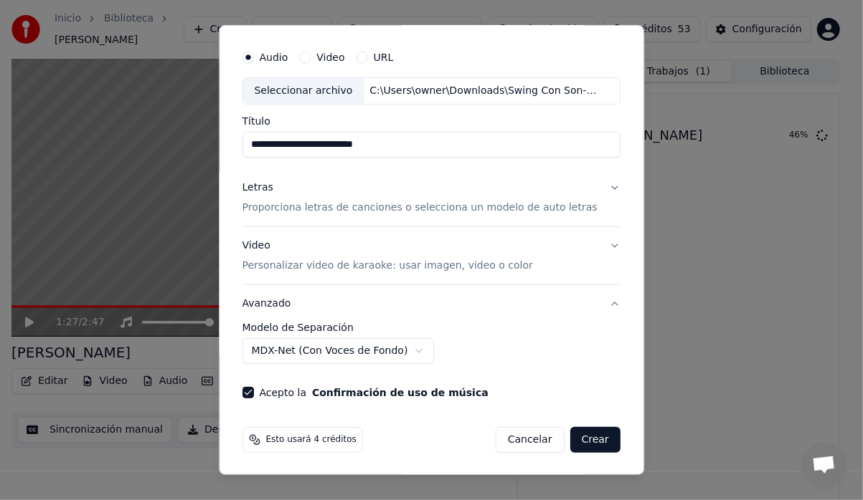
click at [576, 436] on button "Crear" at bounding box center [595, 440] width 50 height 26
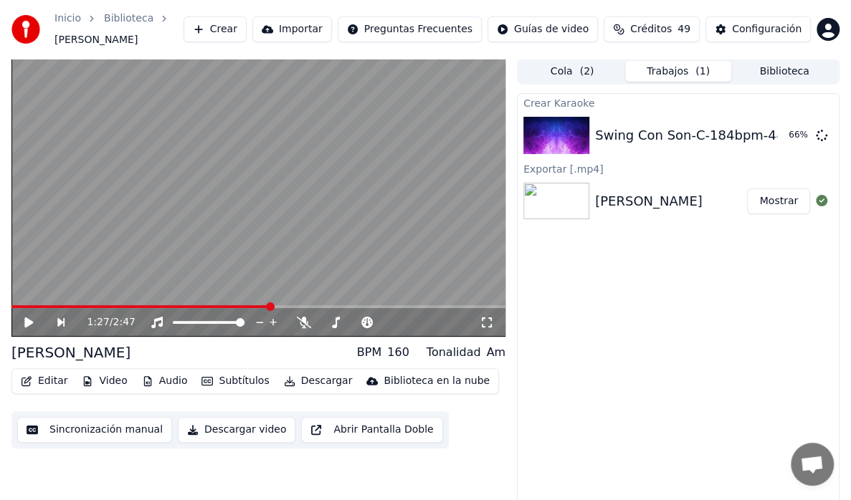
click at [784, 206] on button "Mostrar" at bounding box center [778, 202] width 63 height 26
click at [781, 203] on button "Mostrar" at bounding box center [778, 202] width 63 height 26
click at [794, 70] on button "Biblioteca" at bounding box center [784, 71] width 106 height 21
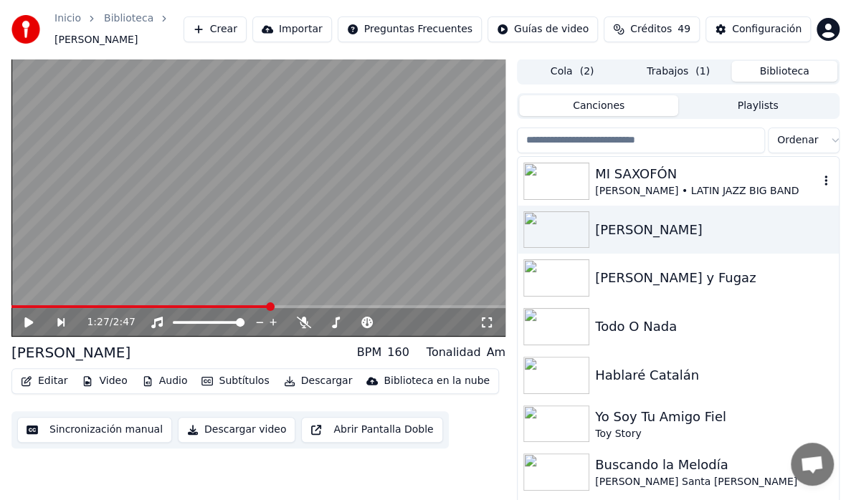
click at [637, 174] on div "MI SAXOFÓN" at bounding box center [707, 174] width 224 height 20
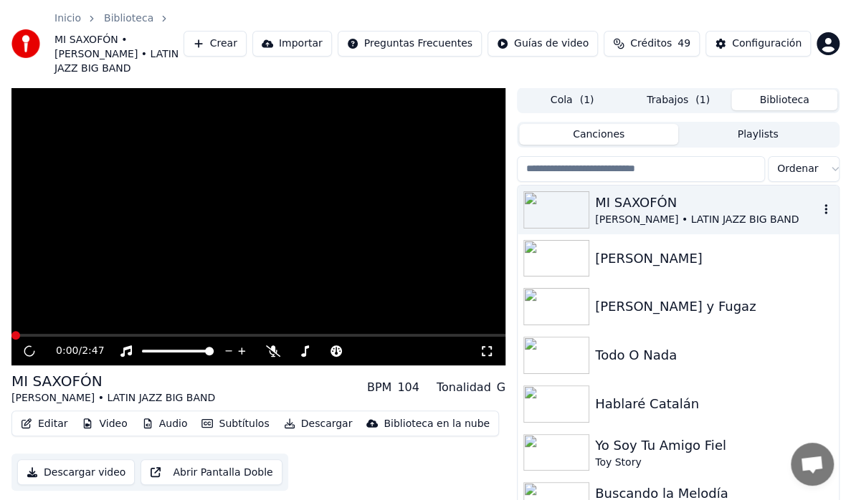
click at [637, 186] on div "MI SAXOFÓN ALBERTO NARANJO • LATIN JAZZ BIG BAND" at bounding box center [678, 210] width 321 height 49
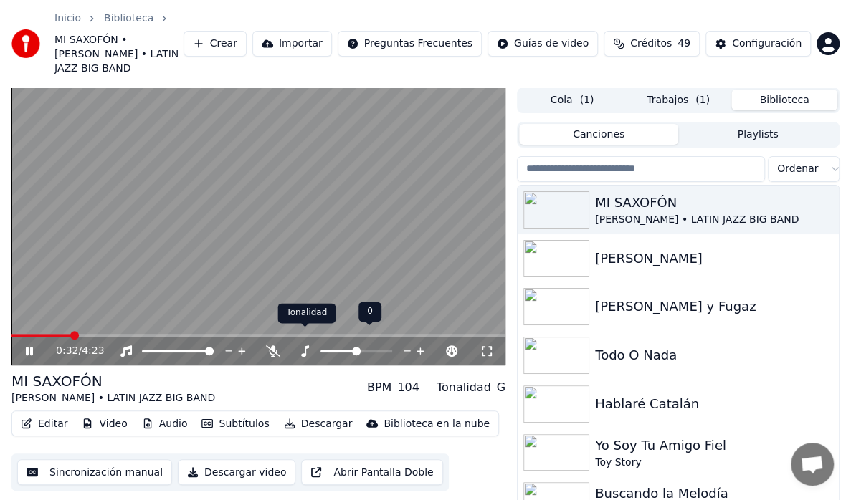
click at [300, 346] on icon at bounding box center [305, 351] width 14 height 11
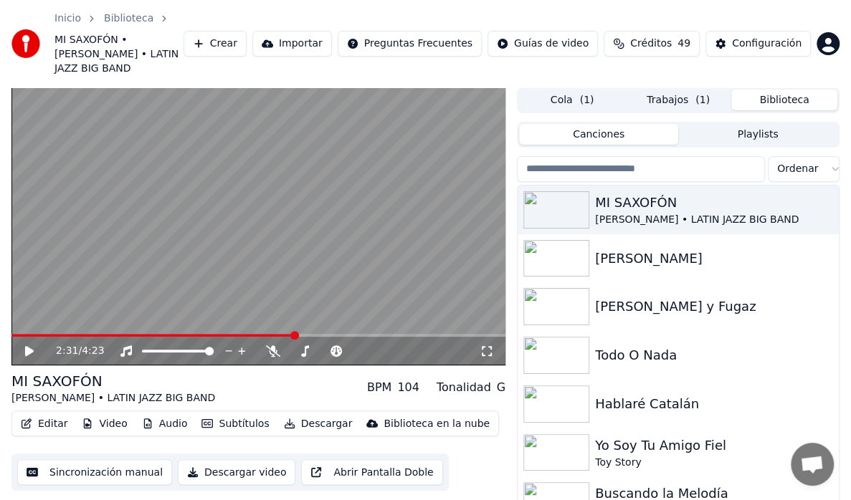
click at [690, 90] on button "Trabajos ( 1 )" at bounding box center [678, 100] width 106 height 21
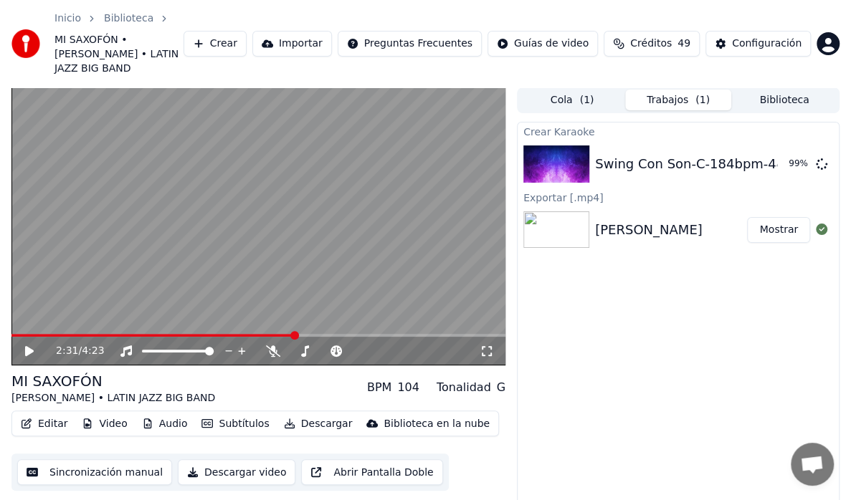
click at [764, 220] on button "Mostrar" at bounding box center [778, 230] width 63 height 26
click at [769, 151] on button "Reproducir" at bounding box center [770, 164] width 79 height 26
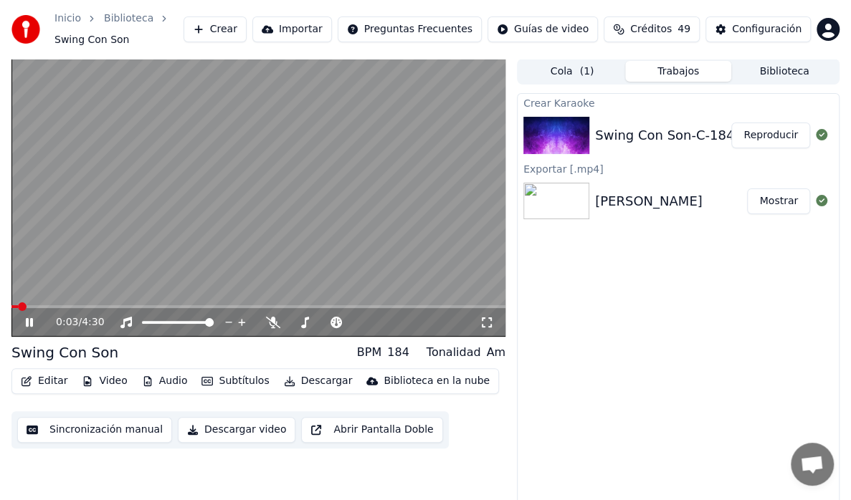
click at [42, 303] on video at bounding box center [258, 198] width 494 height 278
click at [23, 321] on icon at bounding box center [39, 322] width 33 height 11
click at [22, 323] on div "1:24 / 4:30" at bounding box center [258, 322] width 483 height 14
click at [27, 323] on icon at bounding box center [29, 322] width 7 height 9
click at [231, 379] on button "Subtítulos" at bounding box center [235, 381] width 79 height 20
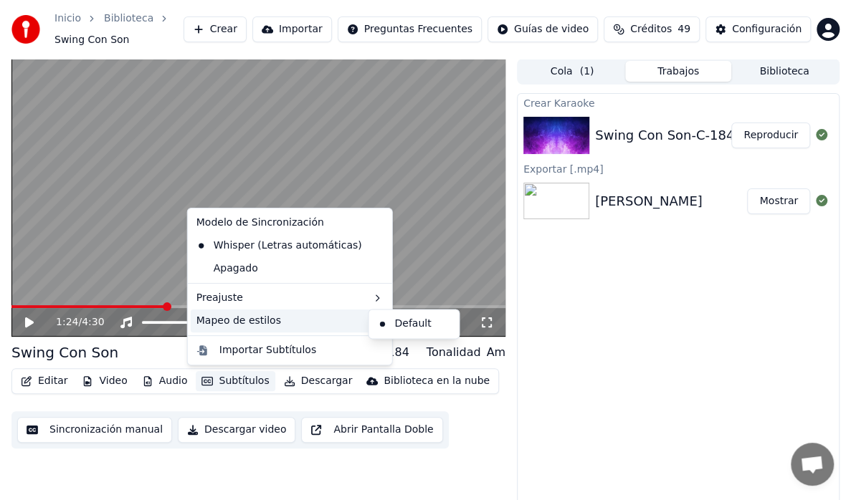
click at [200, 324] on div "Mapeo de estilos" at bounding box center [290, 321] width 199 height 23
click at [404, 318] on div "Default" at bounding box center [413, 324] width 85 height 23
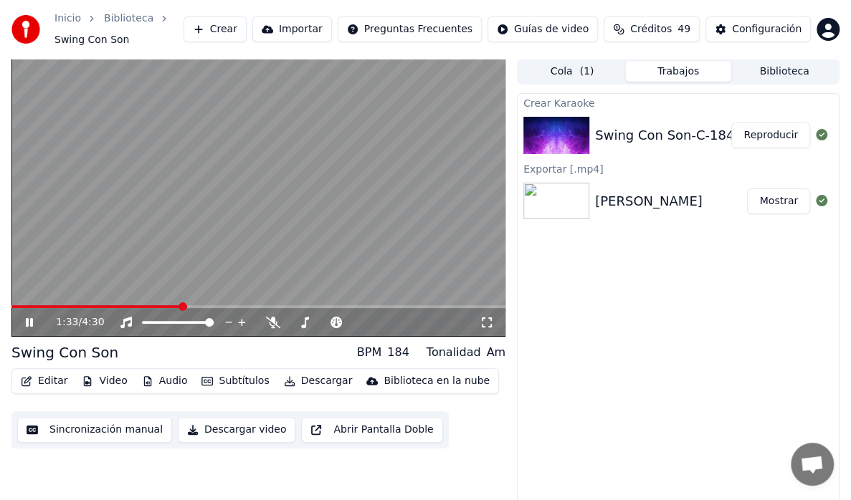
click at [227, 307] on span at bounding box center [258, 306] width 494 height 3
click at [89, 307] on span at bounding box center [119, 306] width 216 height 3
click at [27, 301] on video at bounding box center [258, 198] width 494 height 278
click at [29, 301] on video at bounding box center [258, 198] width 494 height 278
click at [33, 320] on icon at bounding box center [39, 322] width 33 height 11
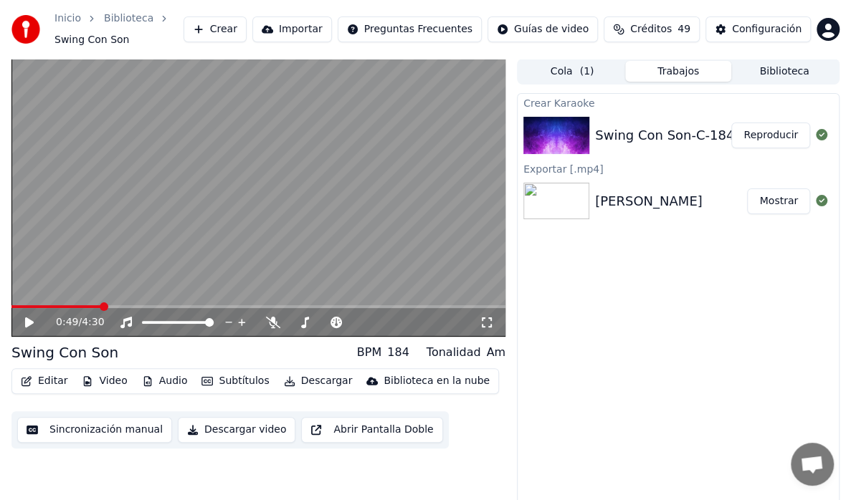
click at [217, 382] on button "Subtítulos" at bounding box center [235, 381] width 79 height 20
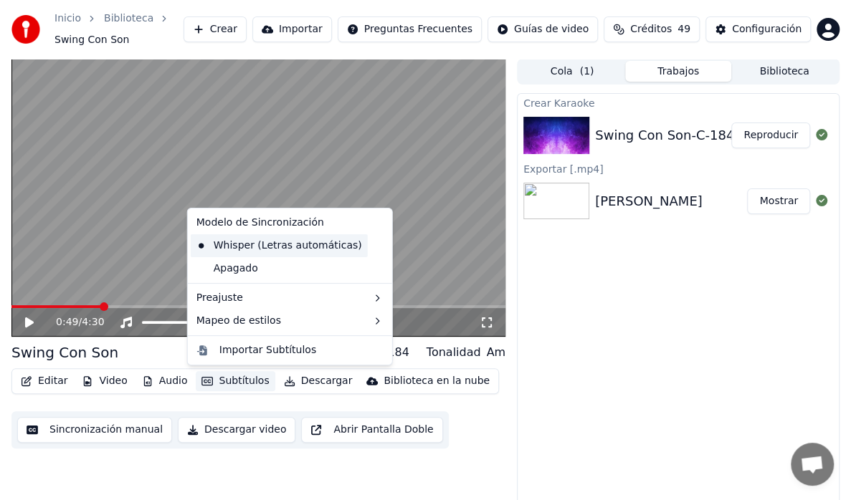
click at [250, 245] on div "Whisper (Letras automáticas)" at bounding box center [279, 245] width 177 height 23
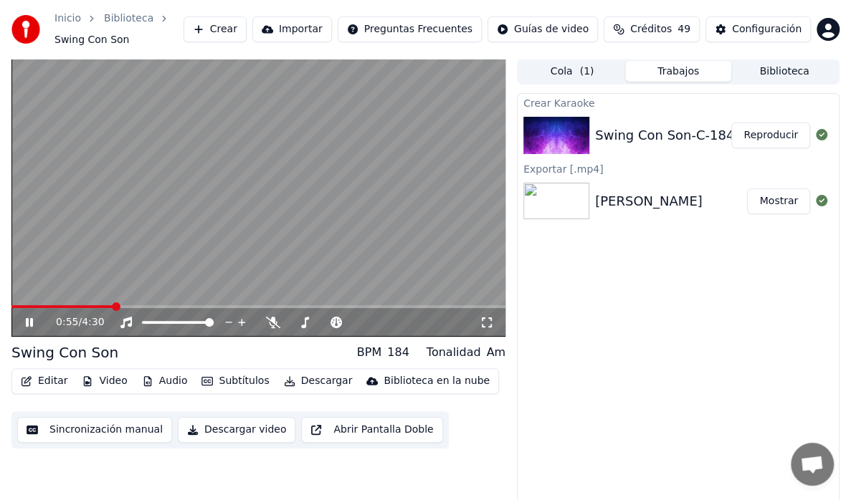
click at [26, 320] on icon at bounding box center [29, 322] width 7 height 9
click at [758, 75] on button "Biblioteca" at bounding box center [784, 71] width 106 height 21
click at [753, 77] on button "Biblioteca" at bounding box center [784, 71] width 106 height 21
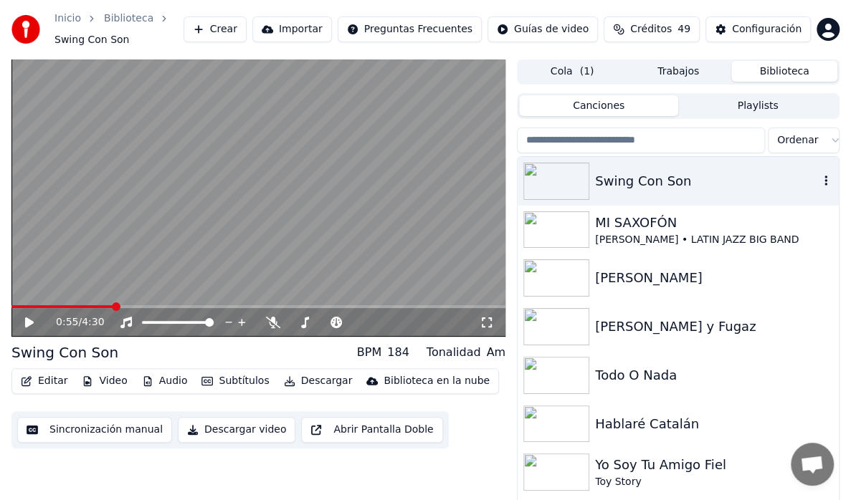
click at [638, 187] on div "Swing Con Son" at bounding box center [707, 181] width 224 height 20
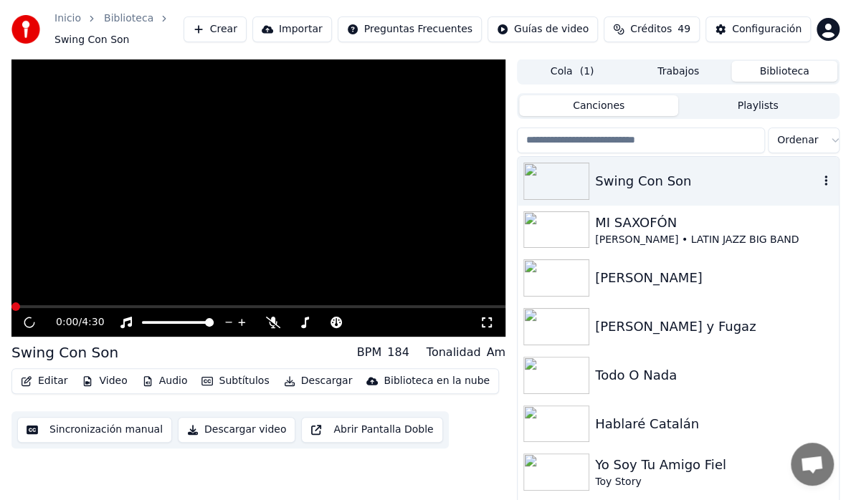
click at [638, 187] on div "Swing Con Son" at bounding box center [707, 181] width 224 height 20
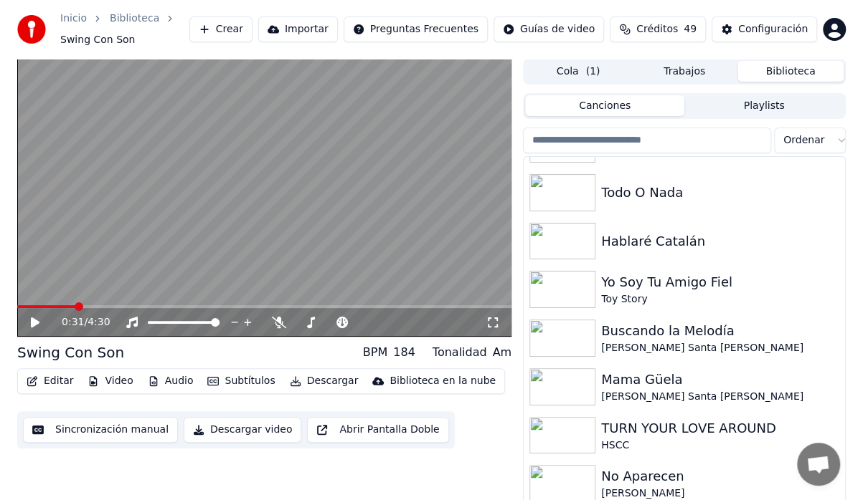
scroll to position [40, 0]
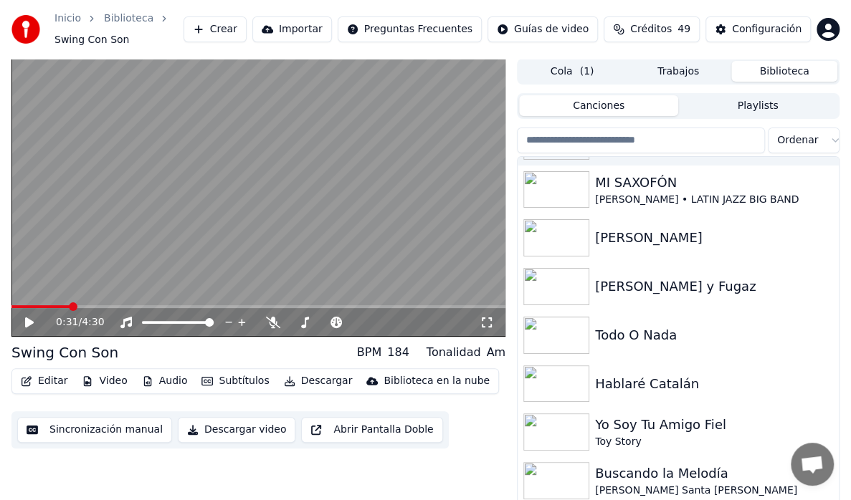
click at [44, 379] on button "Editar" at bounding box center [44, 381] width 58 height 20
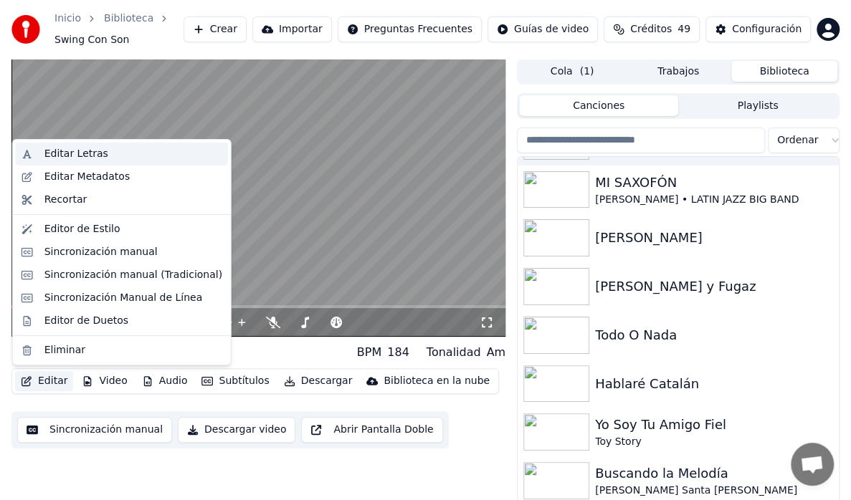
click at [75, 154] on div "Editar Letras" at bounding box center [76, 154] width 64 height 14
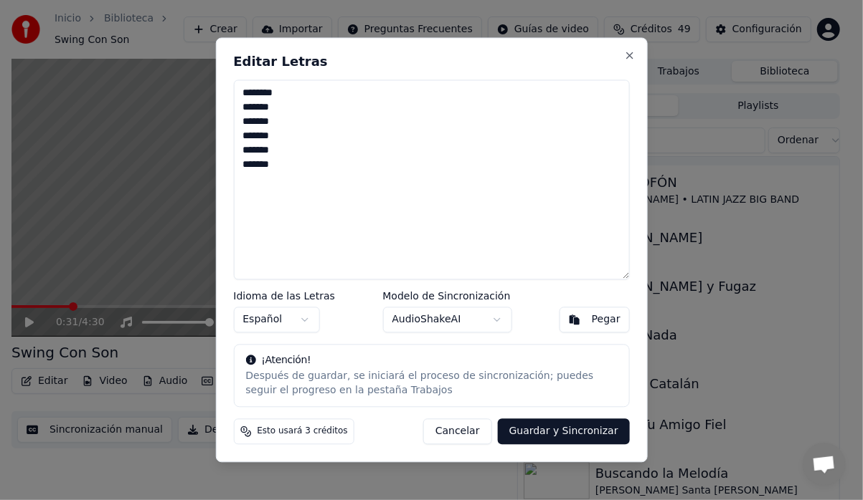
click at [492, 317] on body "Inicio Biblioteca Swing Con Son Crear Importar Preguntas Frecuentes Guías de vi…" at bounding box center [425, 250] width 851 height 500
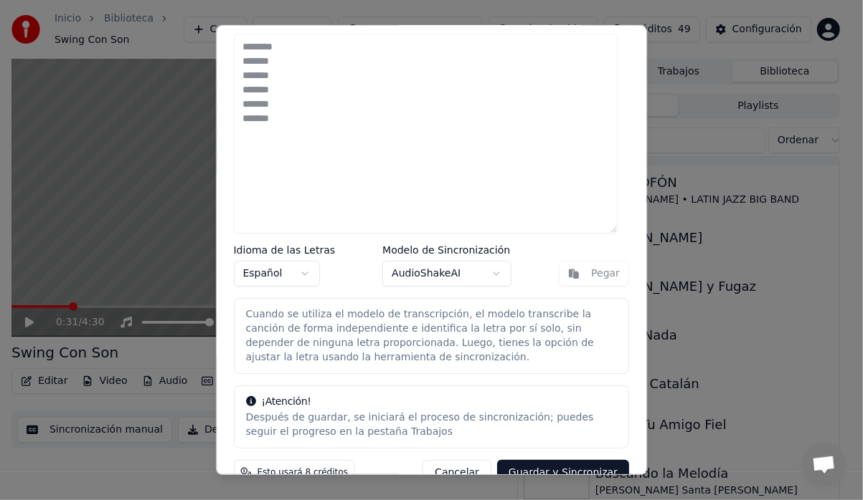
scroll to position [60, 0]
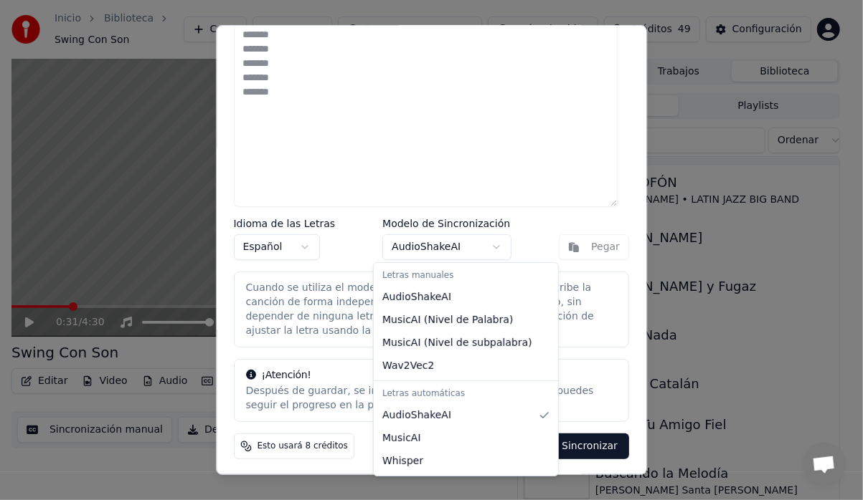
click at [482, 243] on body "Inicio Biblioteca Swing Con Son Crear Importar Preguntas Frecuentes Guías de vi…" at bounding box center [425, 250] width 851 height 500
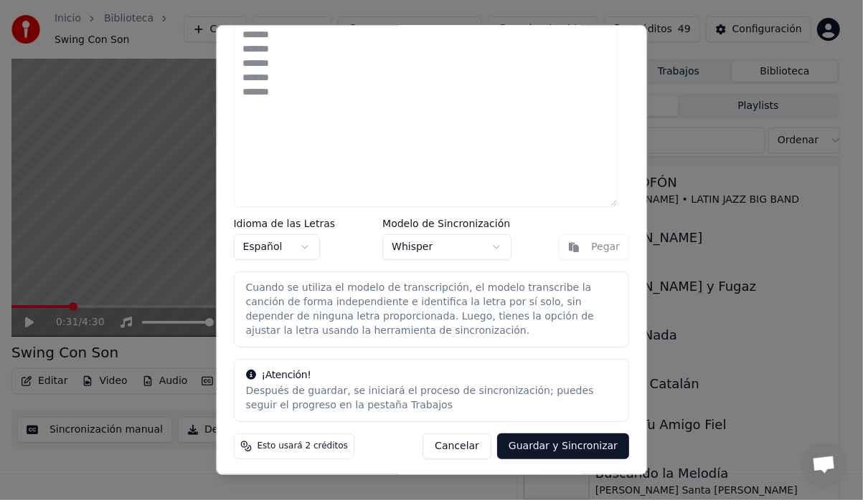
click at [543, 446] on button "Guardar y Sincronizar" at bounding box center [563, 447] width 132 height 26
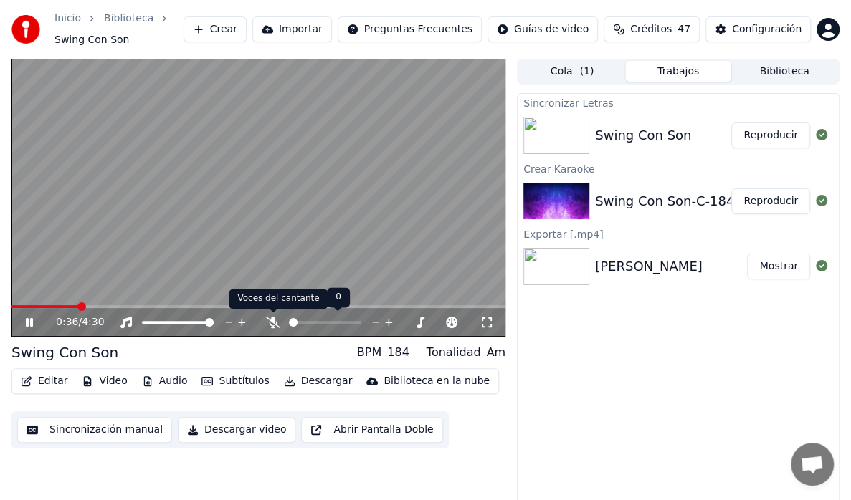
click at [272, 321] on icon at bounding box center [273, 322] width 14 height 11
click at [323, 323] on span at bounding box center [306, 322] width 34 height 3
click at [289, 324] on span at bounding box center [289, 322] width 0 height 3
click at [34, 320] on icon at bounding box center [39, 322] width 33 height 11
click at [764, 139] on button "Reproducir" at bounding box center [770, 136] width 79 height 26
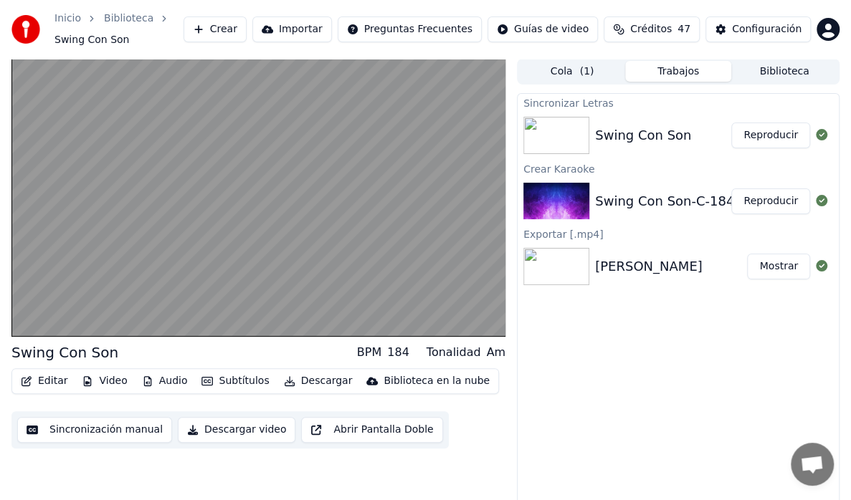
click at [731, 123] on button "Reproducir" at bounding box center [770, 136] width 79 height 26
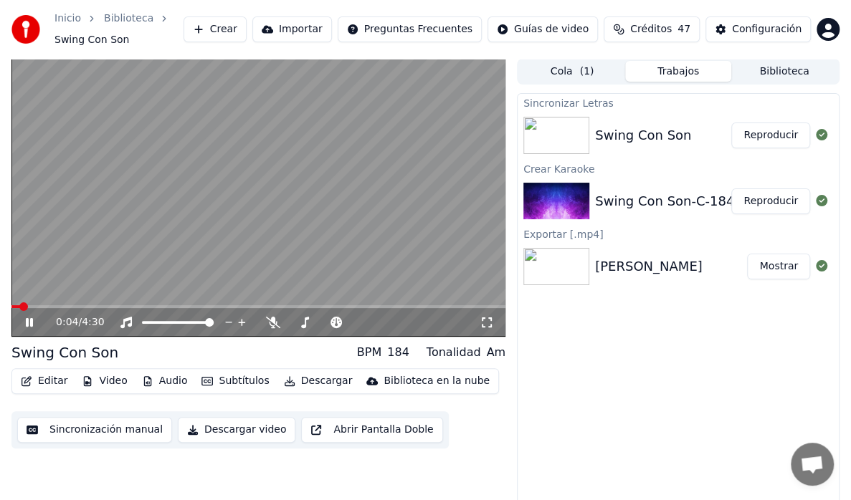
click at [37, 310] on div "0:04 / 4:30" at bounding box center [258, 322] width 494 height 29
click at [56, 301] on video at bounding box center [258, 198] width 494 height 278
click at [68, 307] on span at bounding box center [258, 306] width 494 height 3
click at [33, 319] on icon at bounding box center [39, 322] width 33 height 11
click at [227, 381] on button "Subtítulos" at bounding box center [235, 381] width 79 height 20
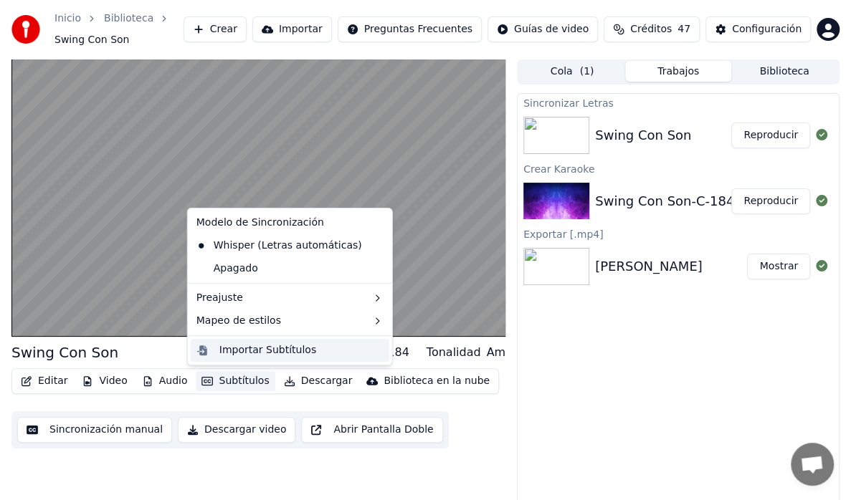
click at [235, 344] on div "Importar Subtítulos" at bounding box center [267, 350] width 97 height 14
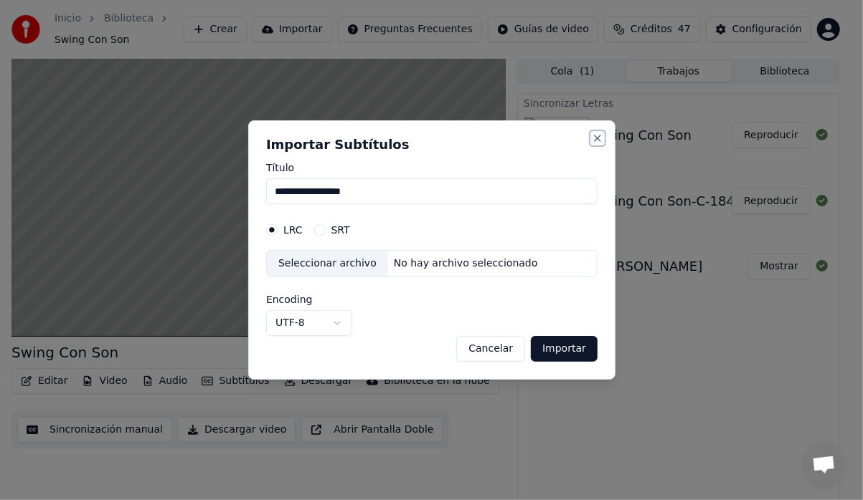
click at [598, 138] on button "Close" at bounding box center [597, 138] width 11 height 11
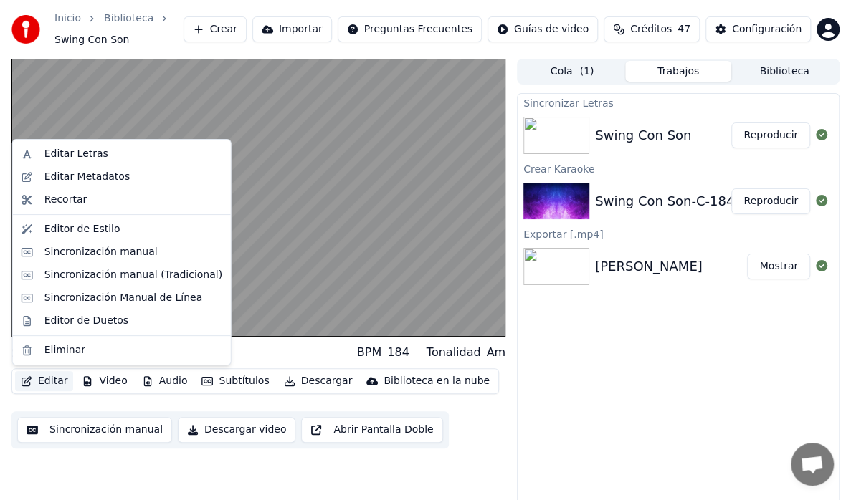
click at [51, 380] on button "Editar" at bounding box center [44, 381] width 58 height 20
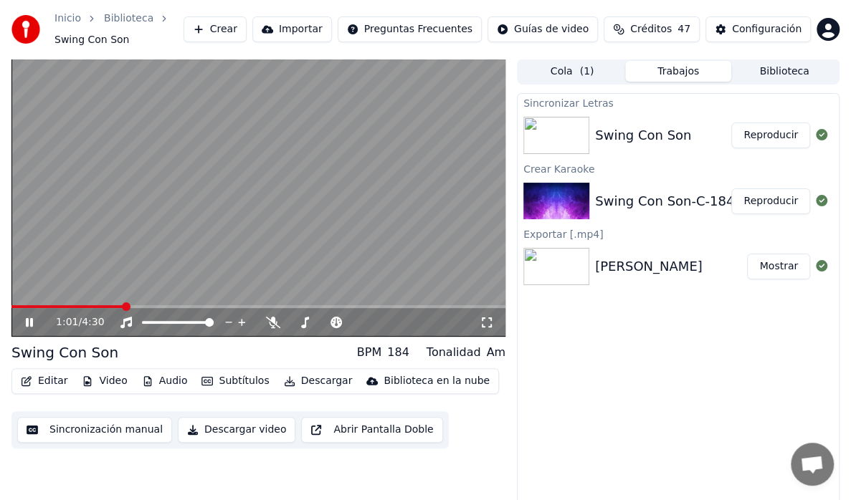
click at [245, 312] on div "1:01 / 4:30" at bounding box center [258, 322] width 494 height 29
click at [29, 326] on icon at bounding box center [39, 322] width 33 height 11
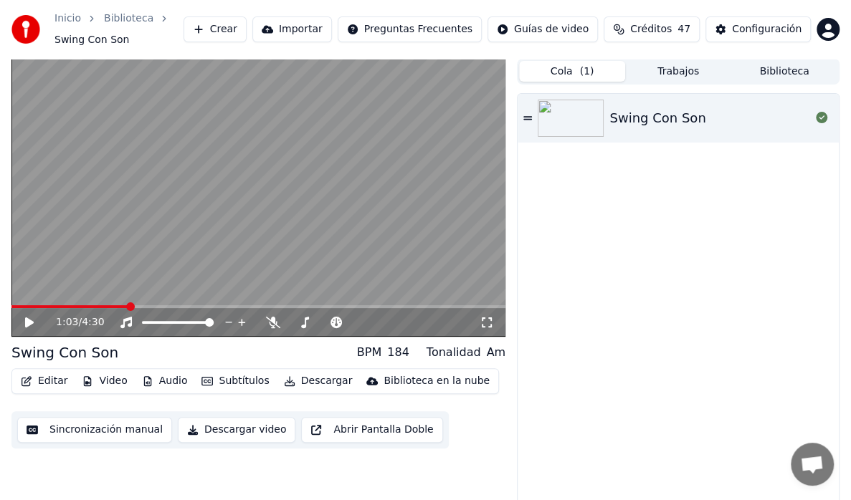
click at [549, 74] on button "Cola ( 1 )" at bounding box center [572, 71] width 106 height 21
click at [247, 34] on button "Crear" at bounding box center [215, 29] width 63 height 26
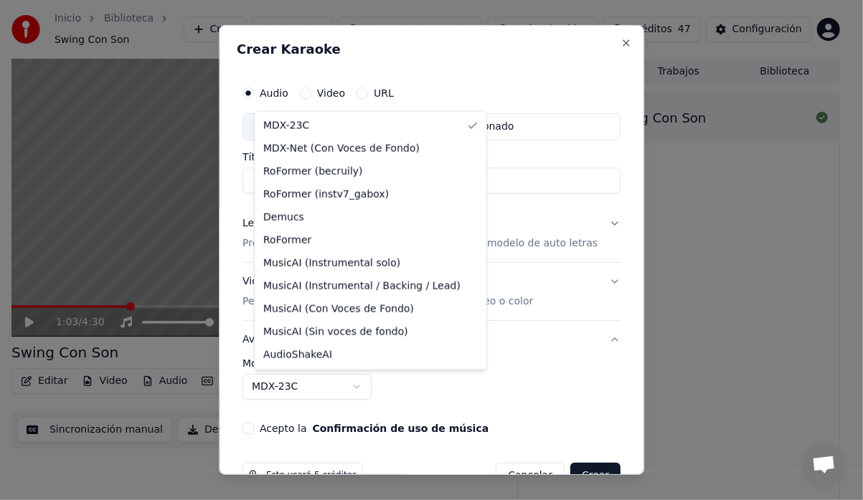
click at [370, 380] on body "**********" at bounding box center [425, 250] width 851 height 500
select select "**********"
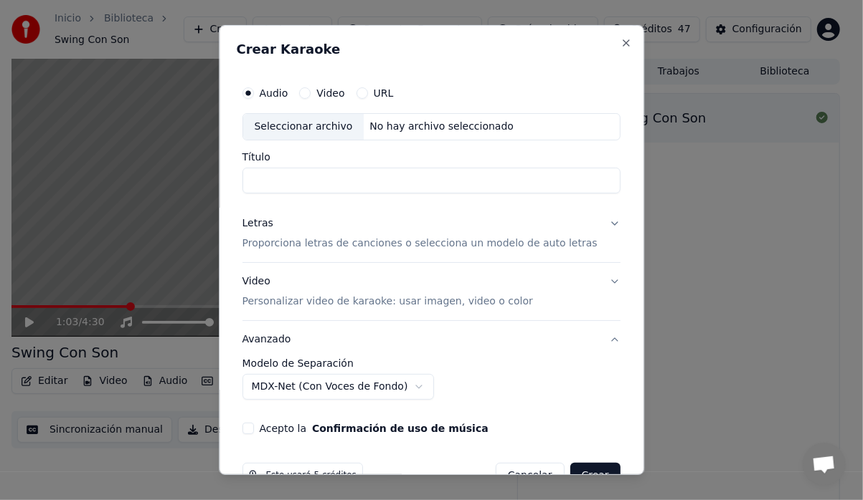
click at [313, 123] on div "Seleccionar archivo" at bounding box center [303, 127] width 121 height 26
type input "**********"
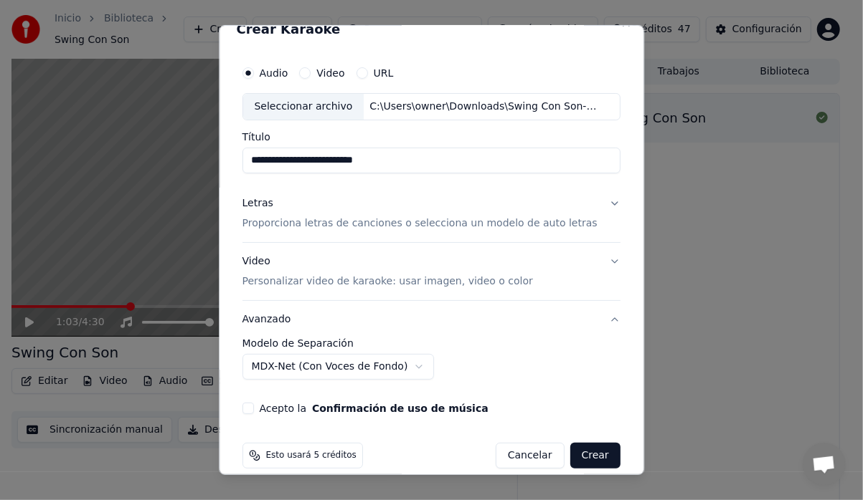
scroll to position [35, 0]
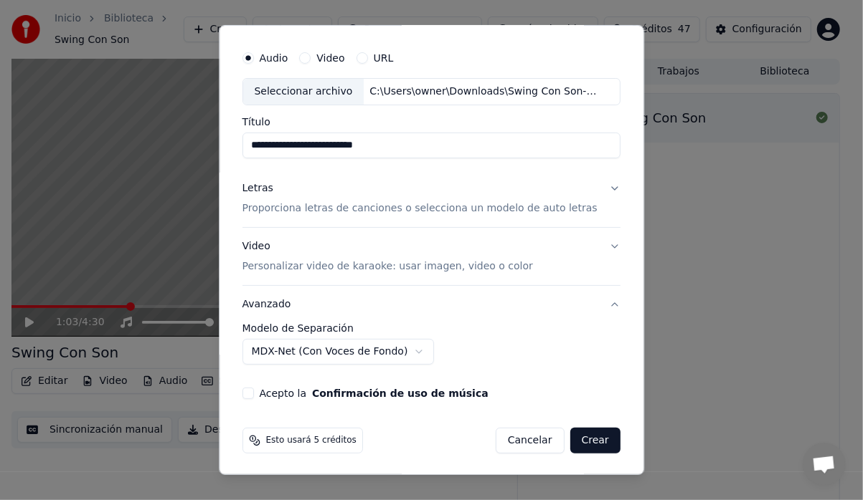
click at [591, 184] on button "Letras Proporciona letras de canciones o selecciona un modelo de auto letras" at bounding box center [431, 198] width 378 height 57
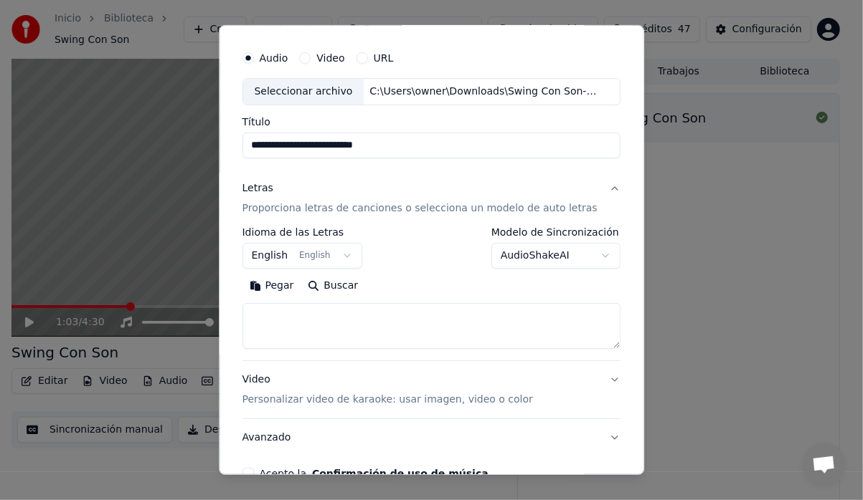
click at [350, 254] on button "English English" at bounding box center [302, 256] width 120 height 26
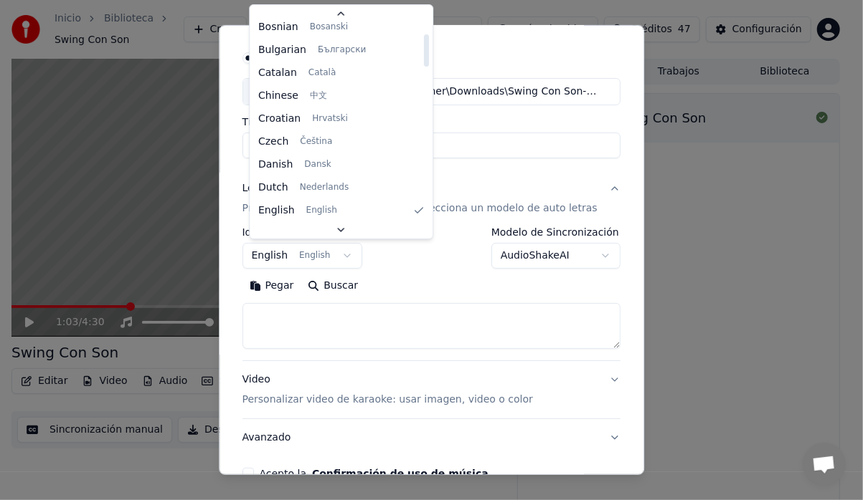
scroll to position [0, 0]
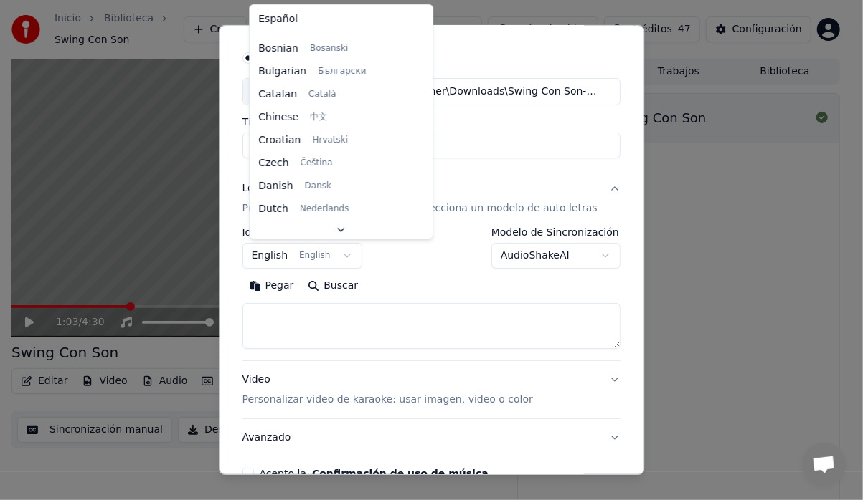
select select "**"
drag, startPoint x: 344, startPoint y: 16, endPoint x: 377, endPoint y: 40, distance: 41.0
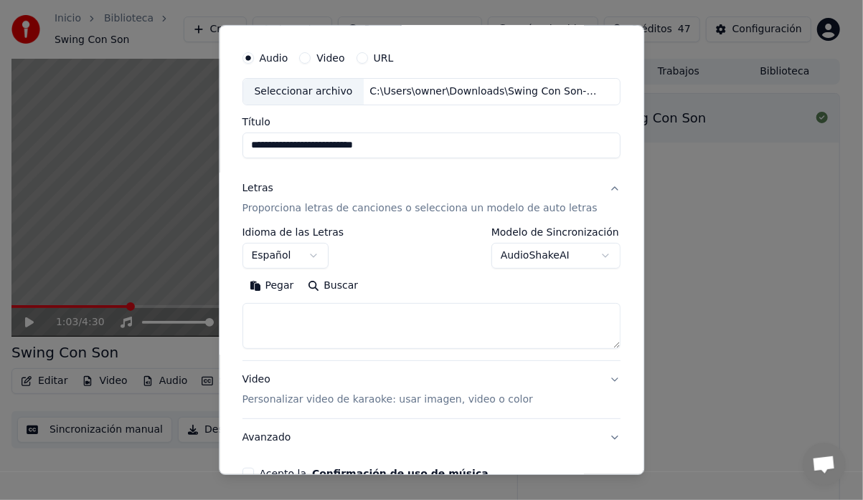
click at [578, 255] on body "**********" at bounding box center [425, 250] width 851 height 500
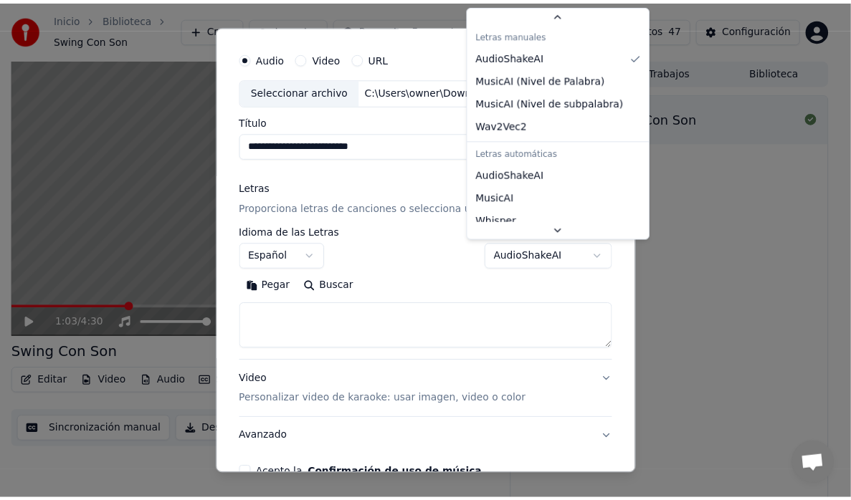
scroll to position [26, 0]
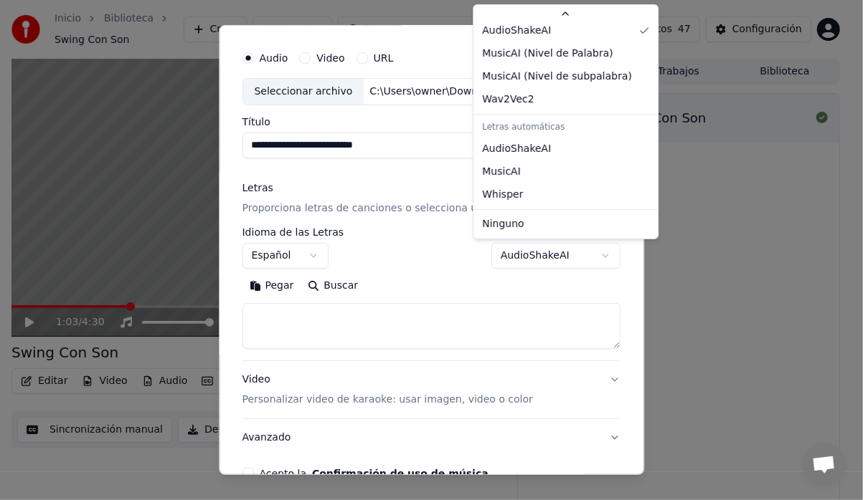
select select "*******"
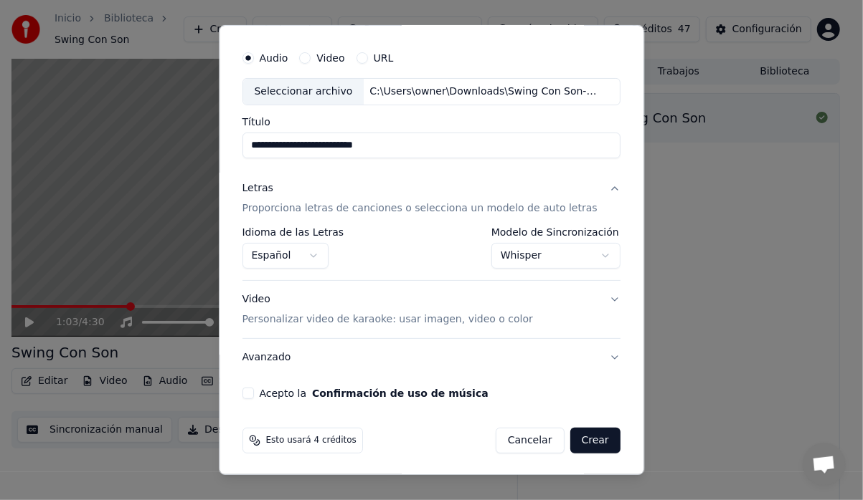
click at [257, 368] on button "Avanzado" at bounding box center [431, 357] width 378 height 37
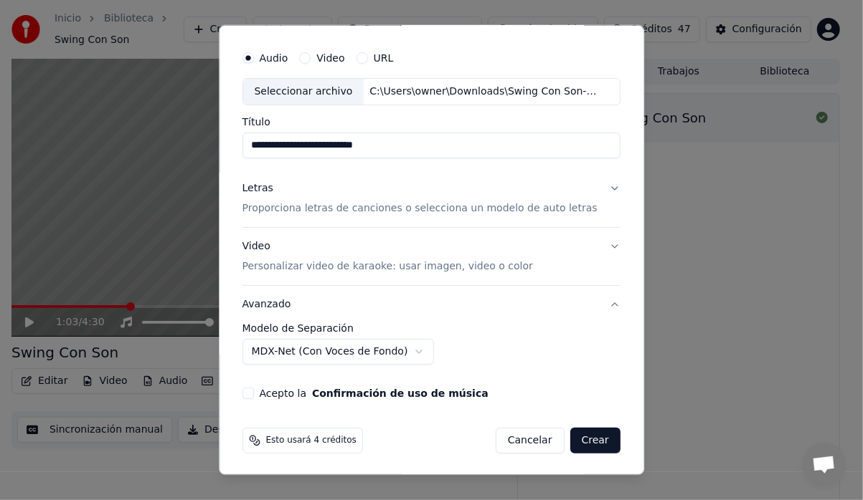
drag, startPoint x: 252, startPoint y: 391, endPoint x: 293, endPoint y: 392, distance: 41.6
click at [252, 392] on button "Acepto la Confirmación de uso de música" at bounding box center [247, 393] width 11 height 11
click at [570, 431] on button "Crear" at bounding box center [595, 441] width 50 height 26
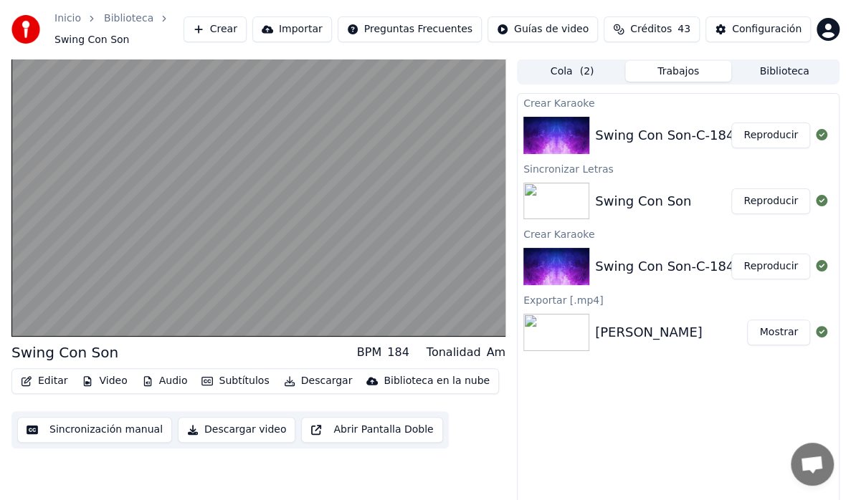
click at [704, 141] on div "Swing Con Son-C-184bpm-441hz" at bounding box center [701, 135] width 212 height 20
drag, startPoint x: 746, startPoint y: 145, endPoint x: 737, endPoint y: 165, distance: 21.8
click at [746, 145] on button "Reproducir" at bounding box center [770, 136] width 79 height 26
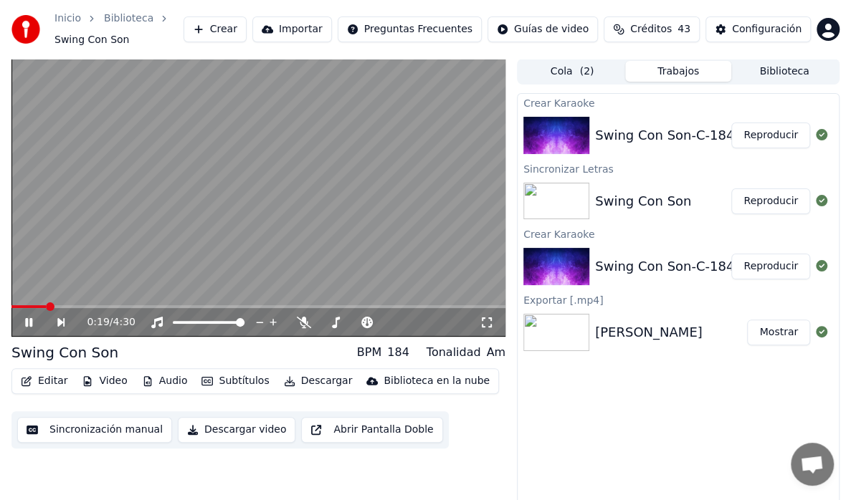
click at [45, 307] on span at bounding box center [258, 306] width 494 height 3
click at [82, 308] on span at bounding box center [258, 306] width 494 height 3
click at [139, 308] on span at bounding box center [258, 306] width 494 height 3
click at [29, 323] on icon at bounding box center [28, 322] width 7 height 9
click at [27, 319] on icon at bounding box center [28, 323] width 9 height 10
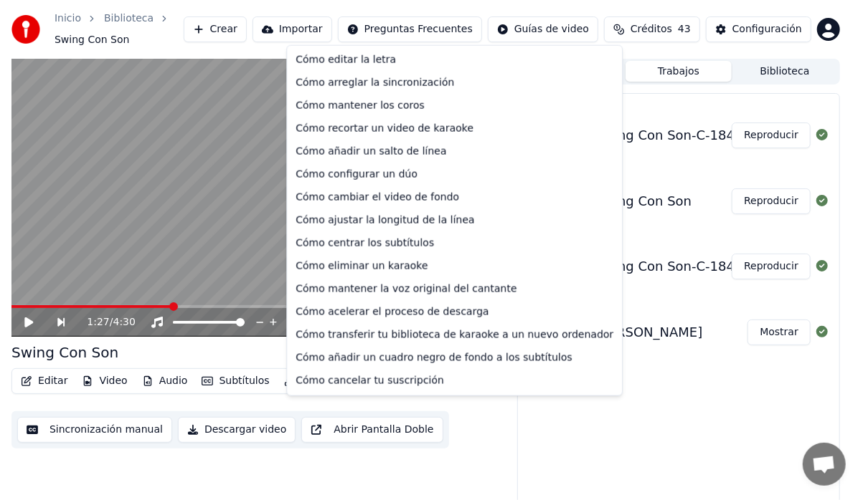
click at [414, 30] on html "Inicio Biblioteca Swing Con Son Crear Importar Preguntas Frecuentes Guías de vi…" at bounding box center [431, 250] width 863 height 500
click at [161, 153] on html "Inicio Biblioteca Swing Con Son Crear Importar Preguntas Frecuentes Guías de vi…" at bounding box center [431, 250] width 863 height 500
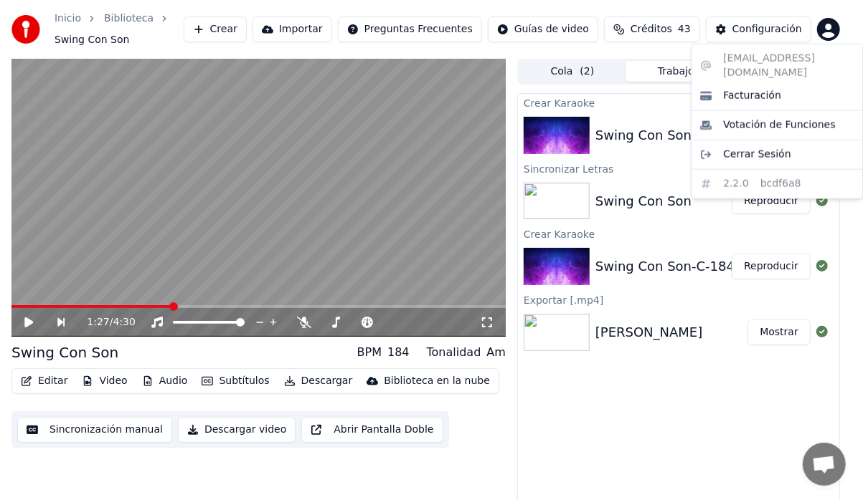
click at [830, 29] on html "Inicio Biblioteca Swing Con Son Crear Importar Preguntas Frecuentes Guías de vi…" at bounding box center [431, 250] width 863 height 500
click at [551, 33] on html "Inicio Biblioteca Swing Con Son Crear Importar Preguntas Frecuentes Guías de vi…" at bounding box center [431, 250] width 863 height 500
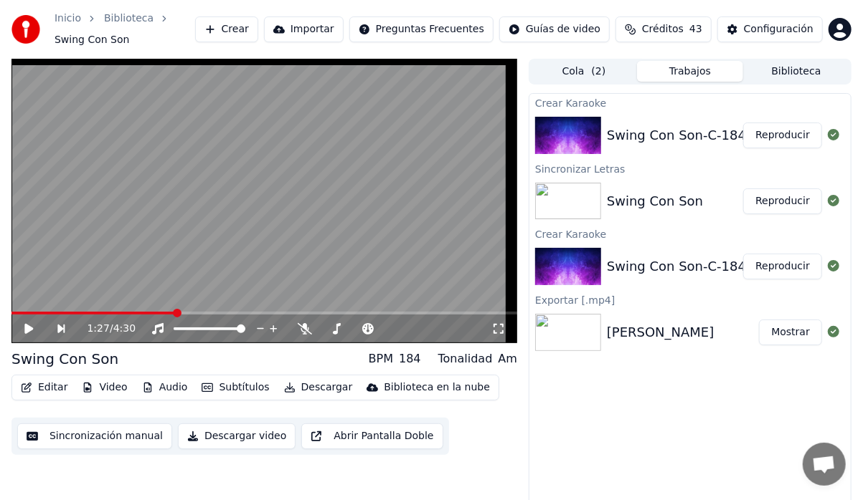
click at [432, 25] on html "Inicio Biblioteca Swing Con Son Crear Importar Preguntas Frecuentes Guías de vi…" at bounding box center [431, 250] width 863 height 500
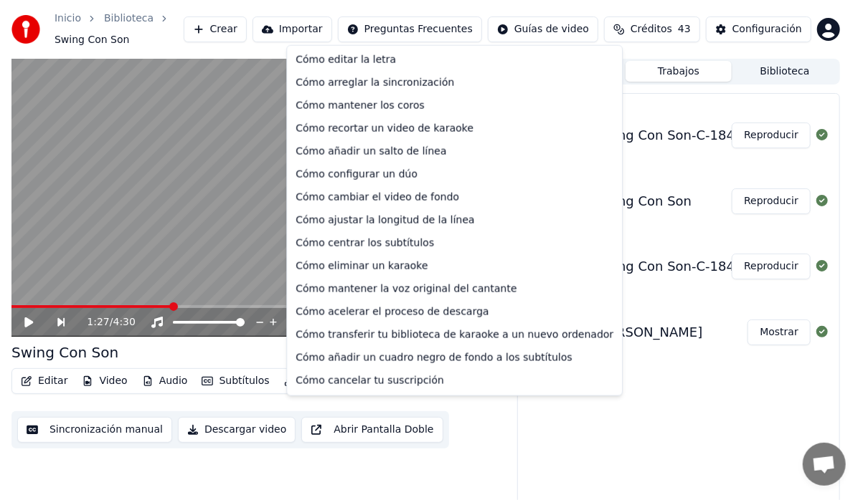
click at [429, 25] on html "Inicio Biblioteca Swing Con Son Crear Importar Preguntas Frecuentes Guías de vi…" at bounding box center [431, 250] width 863 height 500
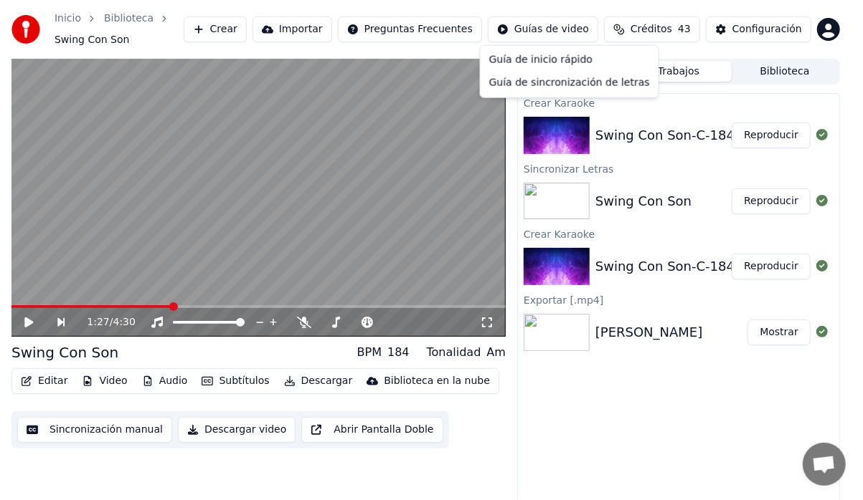
click at [549, 31] on html "Inicio Biblioteca Swing Con Son Crear Importar Preguntas Frecuentes Guías de vi…" at bounding box center [431, 250] width 863 height 500
click at [513, 79] on div "Guía de sincronización de letras" at bounding box center [569, 83] width 172 height 23
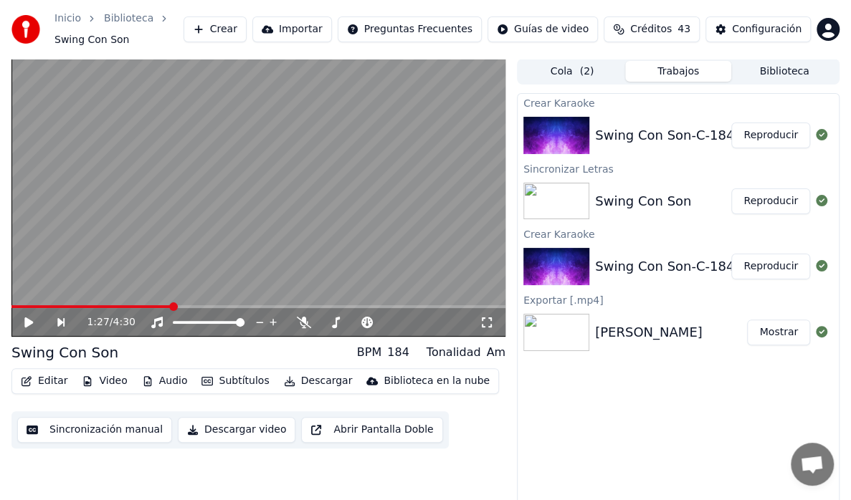
click at [644, 31] on span "Créditos" at bounding box center [651, 29] width 42 height 14
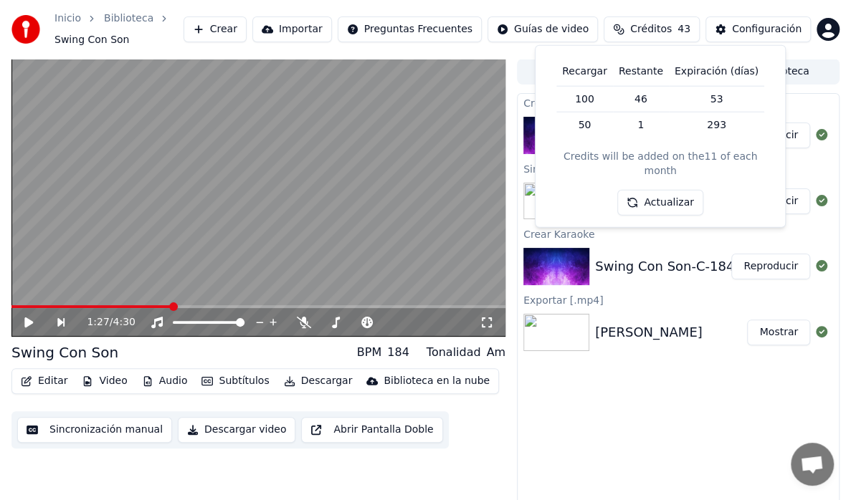
click at [644, 31] on span "Créditos" at bounding box center [651, 29] width 42 height 14
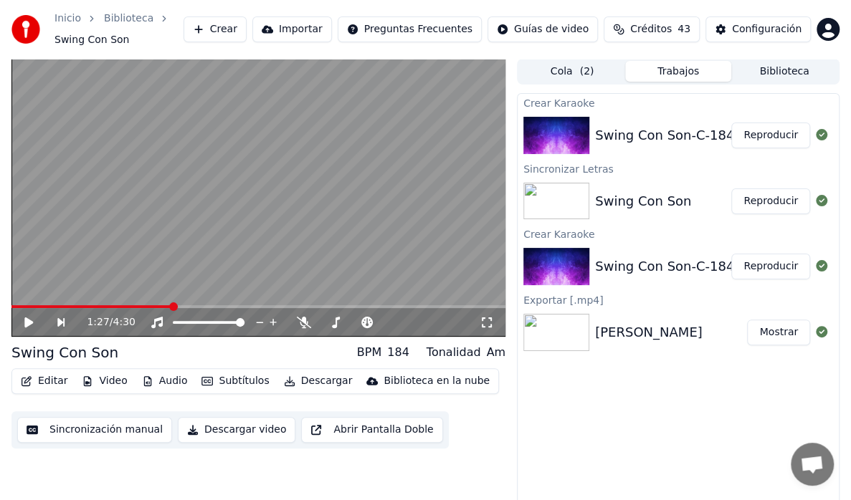
click at [634, 36] on button "Créditos 43" at bounding box center [652, 29] width 96 height 26
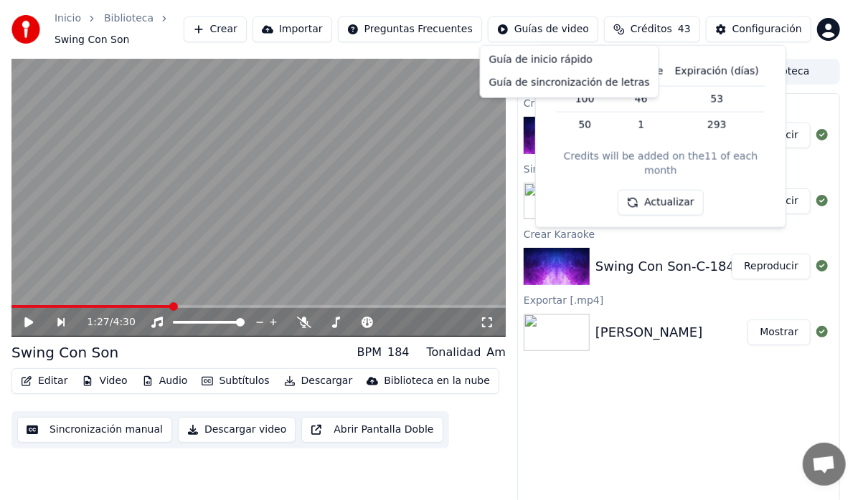
click at [590, 30] on html "Inicio Biblioteca Swing Con Son Crear Importar Preguntas Frecuentes Guías de vi…" at bounding box center [431, 250] width 863 height 500
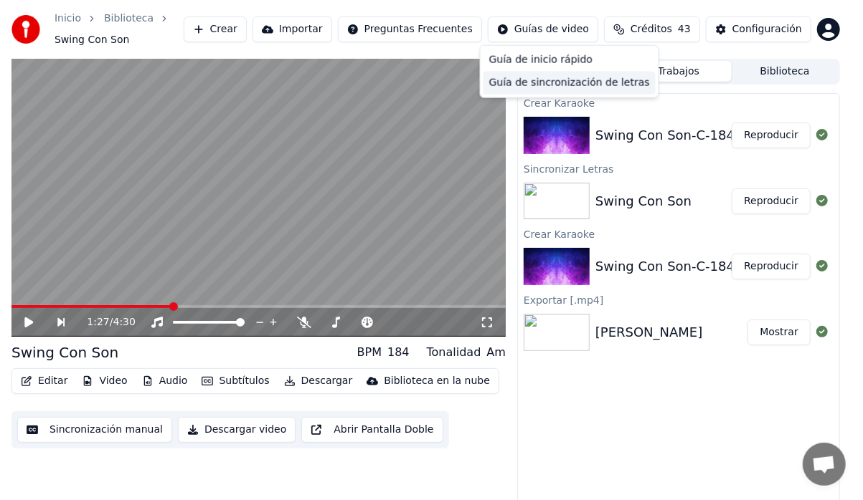
click at [544, 82] on div "Guía de sincronización de letras" at bounding box center [569, 83] width 172 height 23
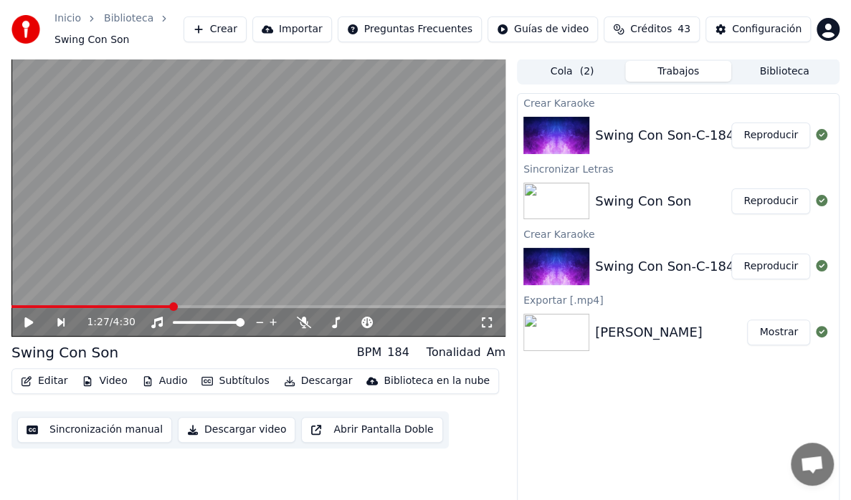
click at [24, 322] on icon at bounding box center [39, 322] width 32 height 11
click at [29, 308] on span at bounding box center [94, 306] width 166 height 3
click at [24, 320] on icon at bounding box center [39, 322] width 32 height 11
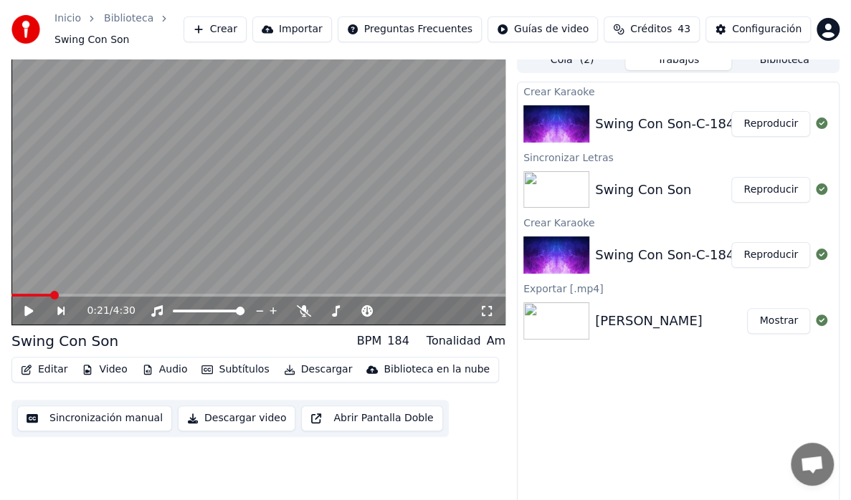
scroll to position [18, 0]
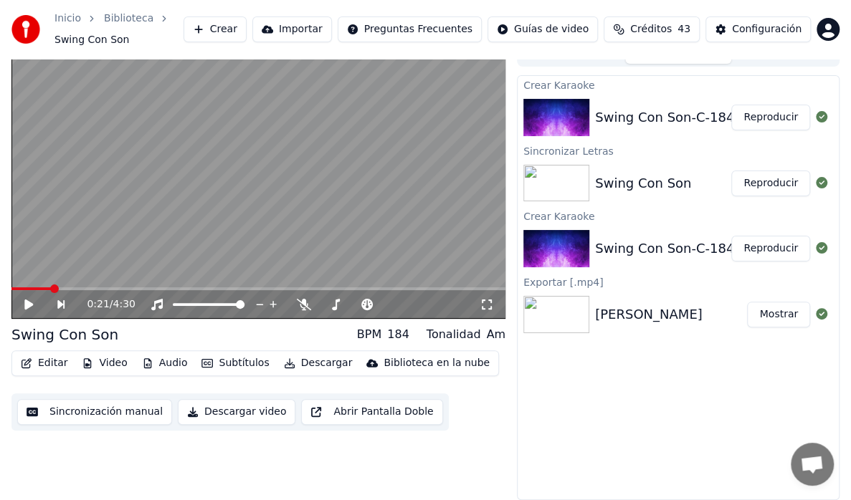
click at [562, 244] on img at bounding box center [556, 248] width 66 height 37
click at [561, 243] on img at bounding box center [556, 248] width 66 height 37
drag, startPoint x: 561, startPoint y: 243, endPoint x: 562, endPoint y: 235, distance: 8.0
click at [561, 242] on img at bounding box center [556, 248] width 66 height 37
click at [533, 108] on img at bounding box center [556, 117] width 66 height 37
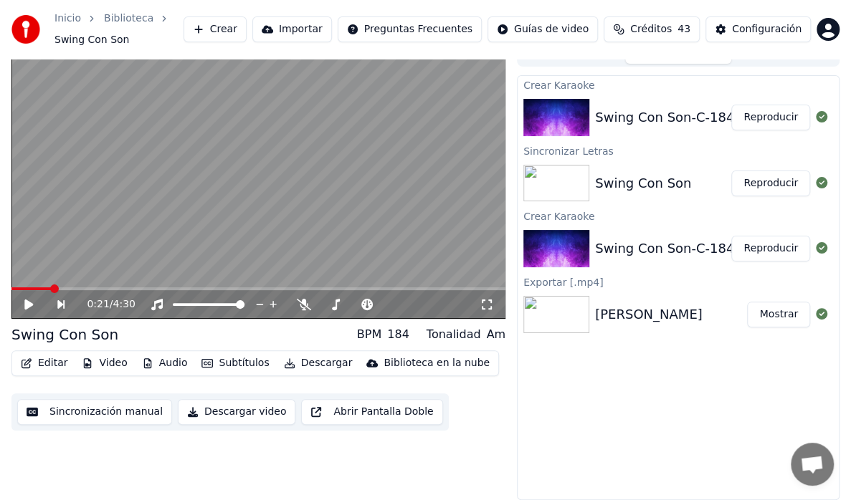
click at [533, 108] on img at bounding box center [556, 117] width 66 height 37
click at [771, 121] on button "Reproducir" at bounding box center [770, 118] width 79 height 26
click at [32, 303] on icon at bounding box center [28, 304] width 7 height 9
click at [29, 298] on div "0:12 / 4:30" at bounding box center [258, 304] width 494 height 29
click at [27, 304] on icon at bounding box center [28, 305] width 9 height 10
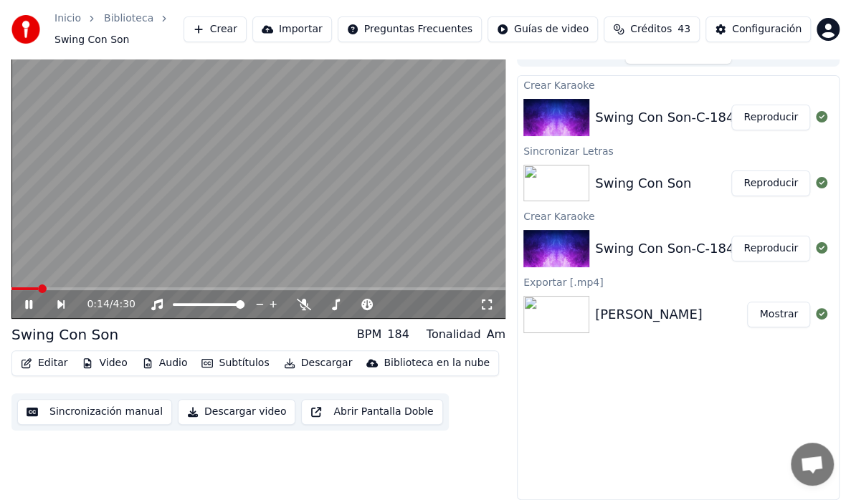
click at [65, 288] on span at bounding box center [258, 289] width 494 height 3
click at [87, 288] on span at bounding box center [258, 289] width 494 height 3
click at [134, 288] on span at bounding box center [258, 289] width 494 height 3
click at [174, 288] on div "1:07 / 4:30" at bounding box center [258, 180] width 494 height 278
click at [173, 288] on span at bounding box center [258, 289] width 494 height 3
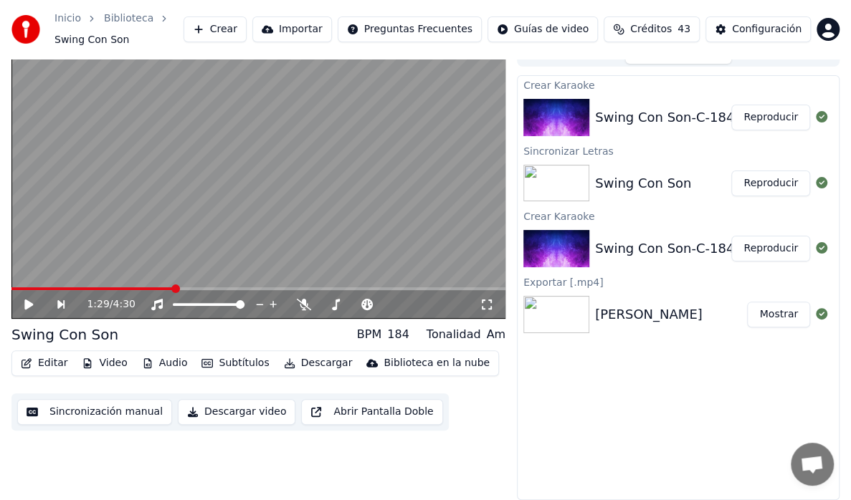
click at [252, 288] on span at bounding box center [258, 289] width 494 height 3
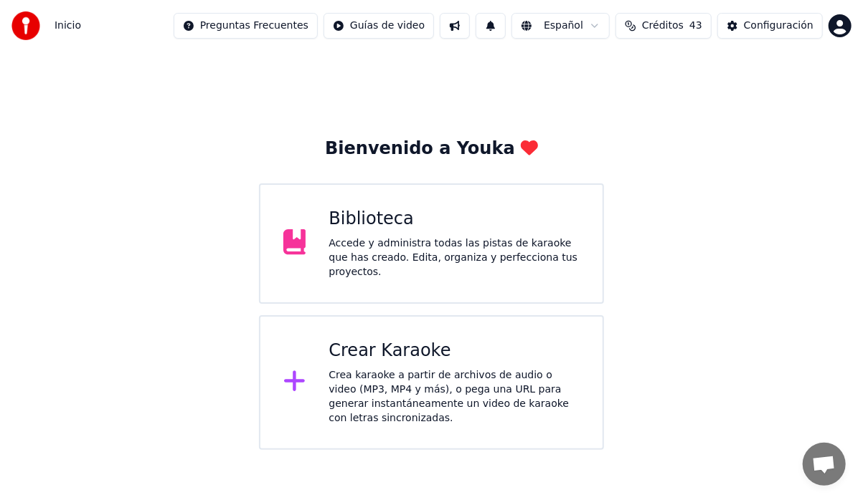
click at [385, 219] on div "Biblioteca" at bounding box center [453, 219] width 251 height 23
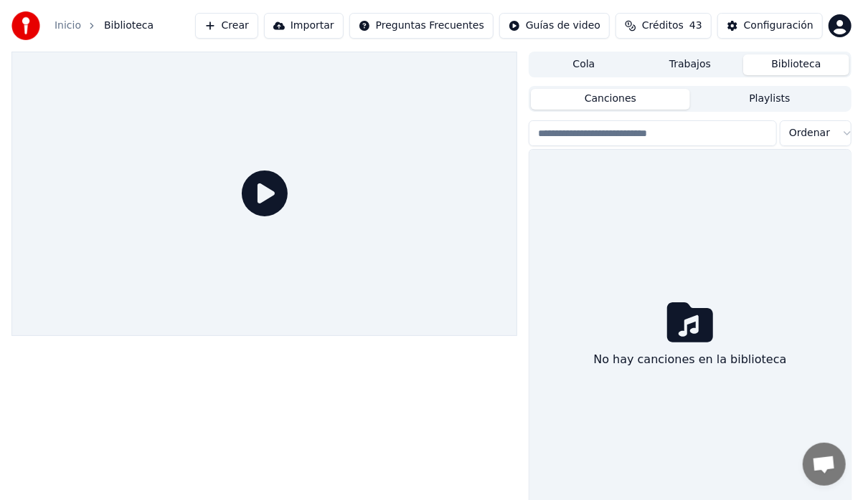
click at [384, 219] on div at bounding box center [263, 194] width 505 height 285
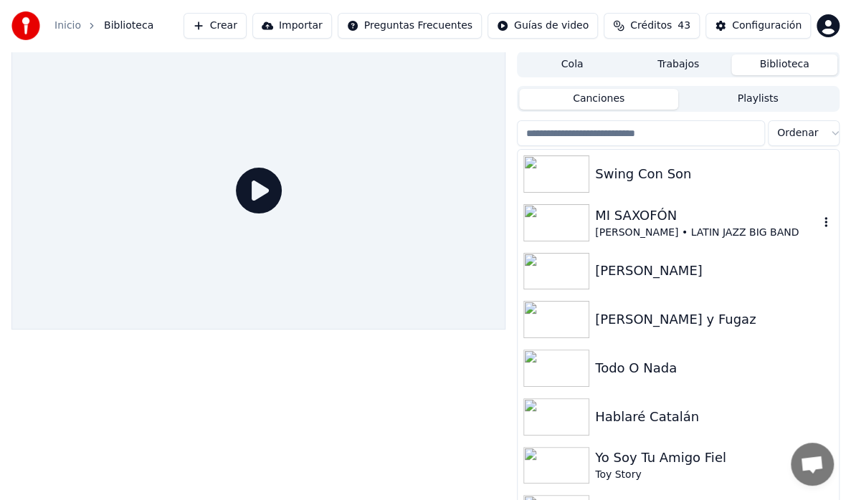
drag, startPoint x: 683, startPoint y: 222, endPoint x: 614, endPoint y: 260, distance: 77.7
click at [682, 224] on div "MI SAXOFÓN" at bounding box center [707, 216] width 224 height 20
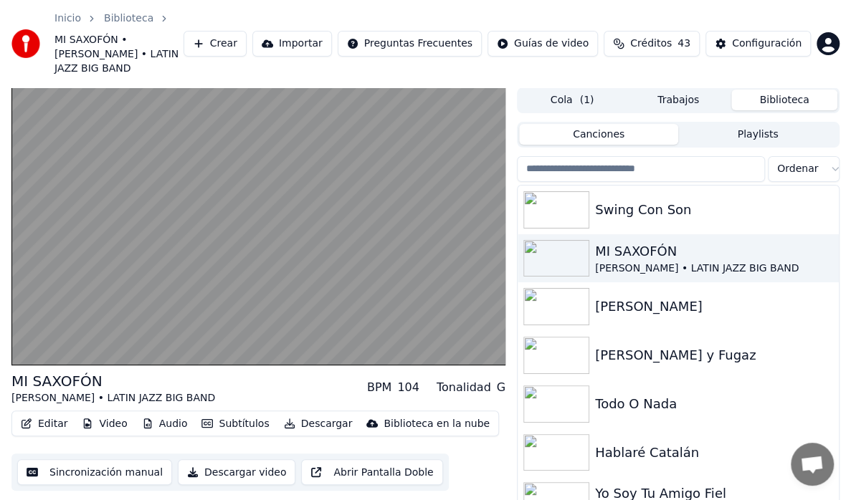
click at [212, 460] on button "Descargar video" at bounding box center [237, 473] width 118 height 26
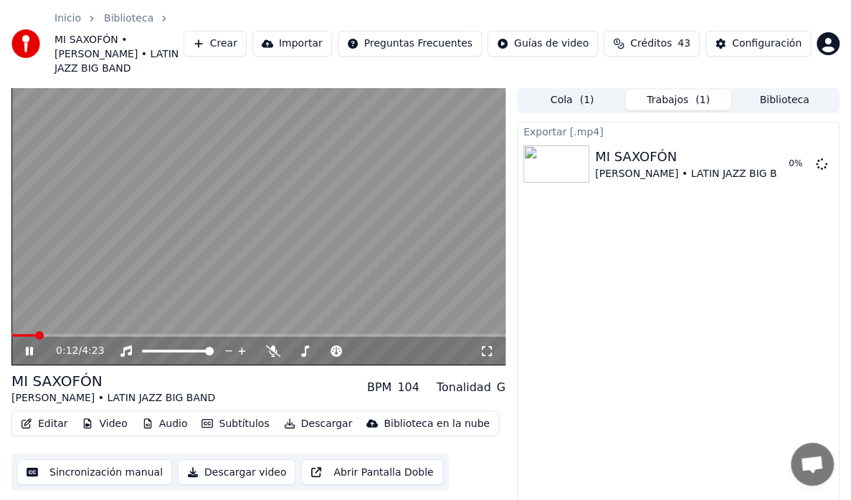
click at [22, 344] on div "0:12 / 4:23" at bounding box center [258, 351] width 483 height 14
click at [24, 346] on icon at bounding box center [39, 351] width 33 height 11
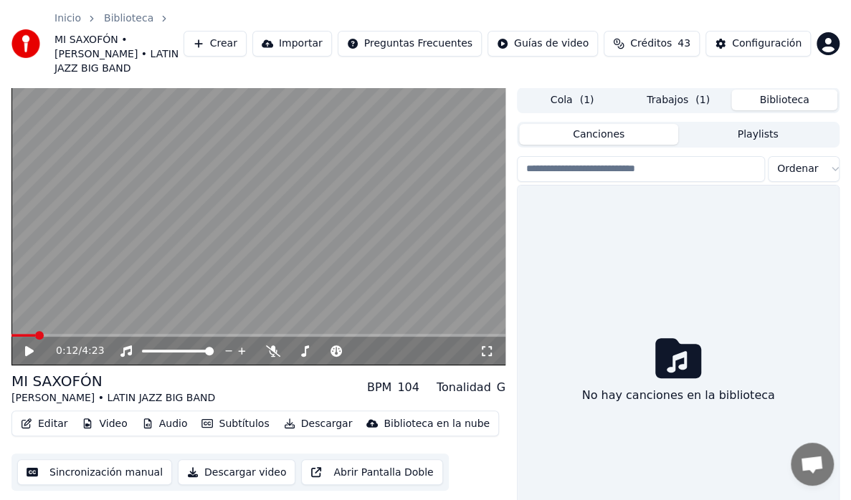
click at [781, 90] on button "Biblioteca" at bounding box center [784, 100] width 106 height 21
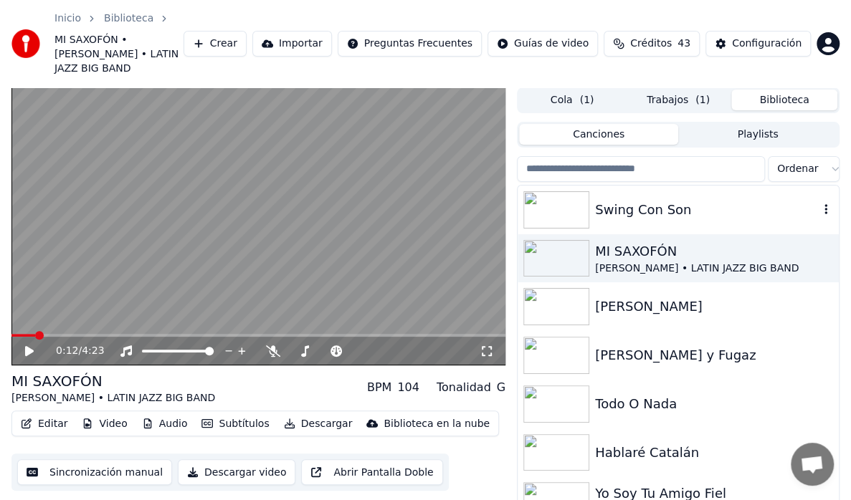
click at [706, 200] on div "Swing Con Son" at bounding box center [707, 210] width 224 height 20
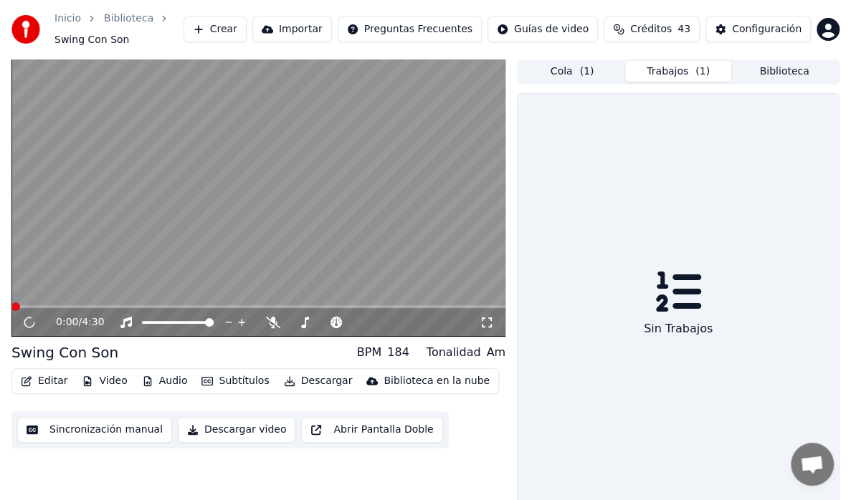
click at [684, 79] on button "Trabajos ( 1 )" at bounding box center [678, 71] width 106 height 21
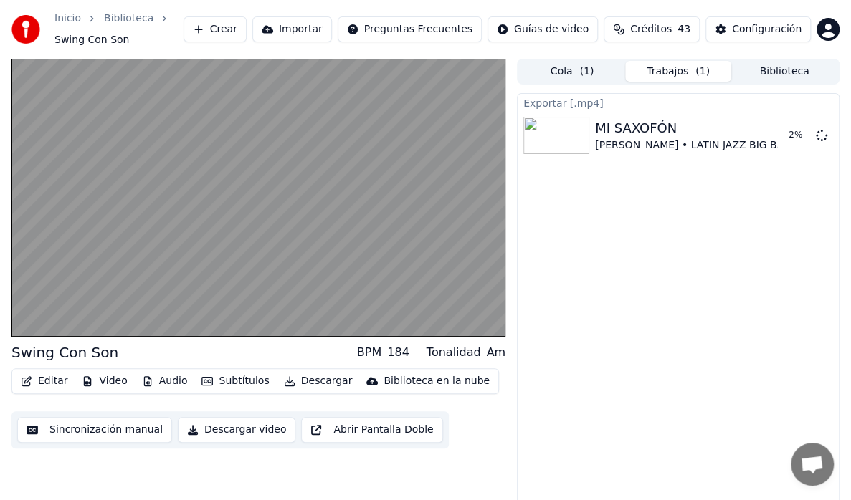
click at [754, 67] on button "Biblioteca" at bounding box center [784, 71] width 106 height 21
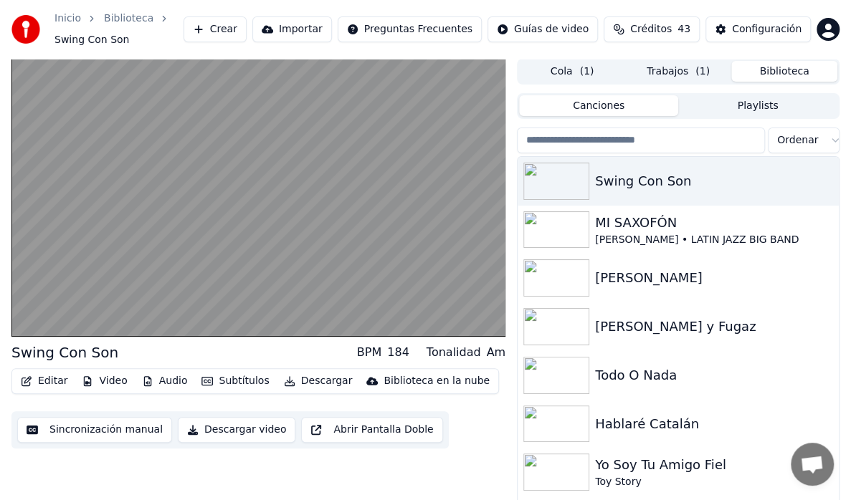
click at [39, 381] on button "Editar" at bounding box center [44, 381] width 58 height 20
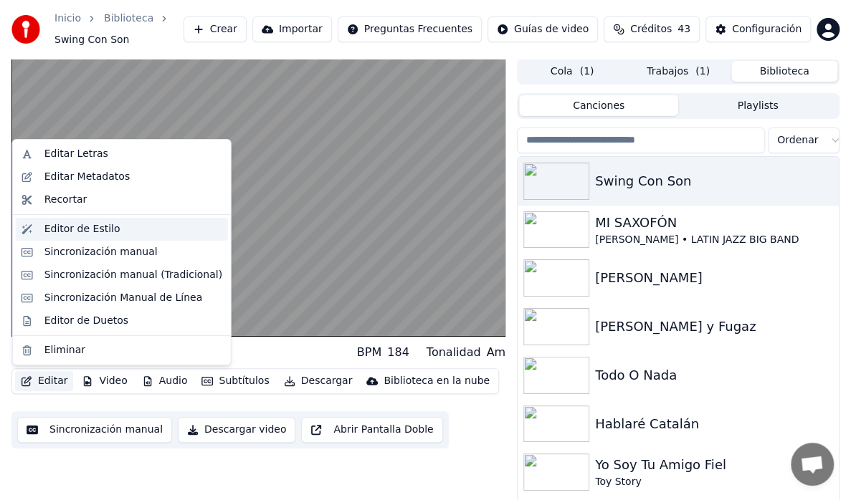
click at [64, 230] on div "Editor de Estilo" at bounding box center [82, 229] width 76 height 14
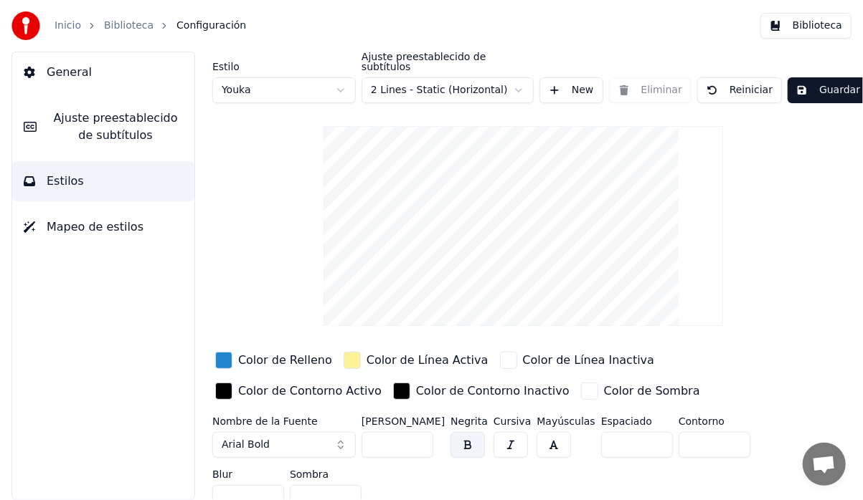
click at [80, 119] on span "Ajuste preestablecido de subtítulos" at bounding box center [115, 127] width 135 height 34
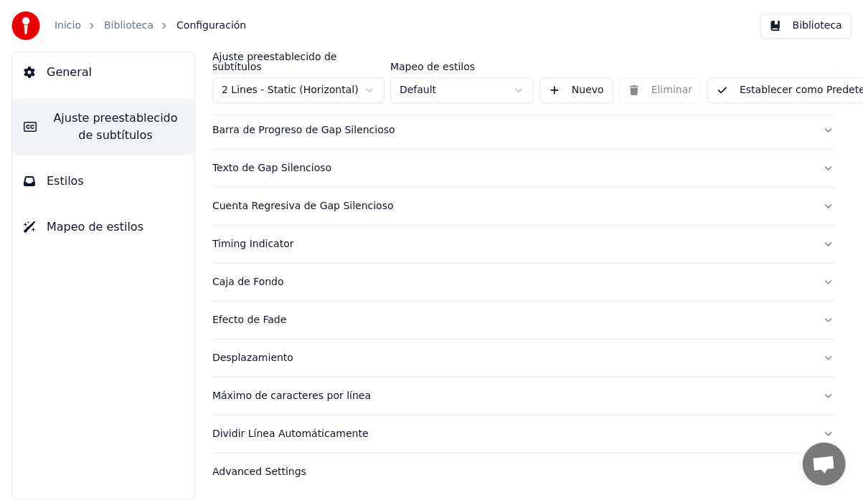
scroll to position [147, 0]
click at [36, 178] on button "Estilos" at bounding box center [103, 181] width 182 height 40
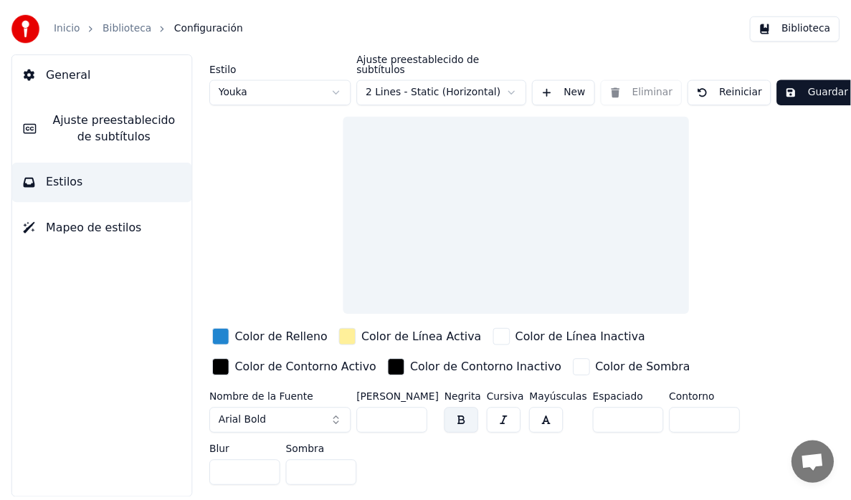
scroll to position [0, 0]
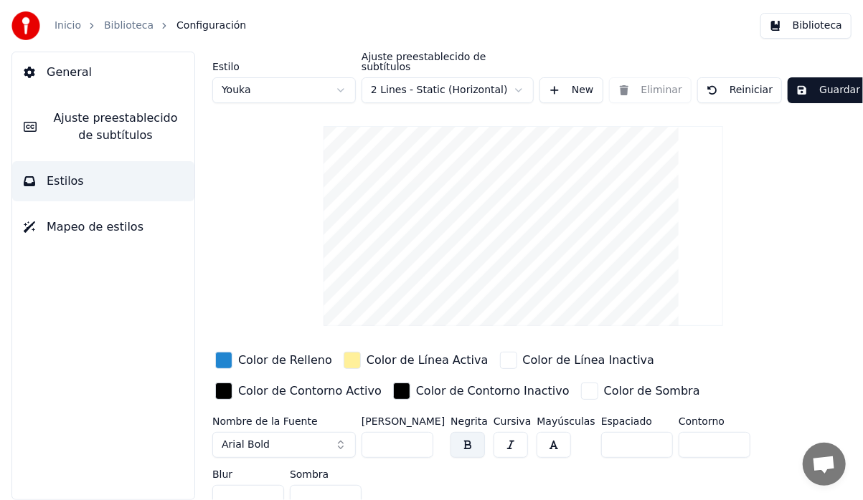
click at [64, 140] on span "Ajuste preestablecido de subtítulos" at bounding box center [115, 127] width 135 height 34
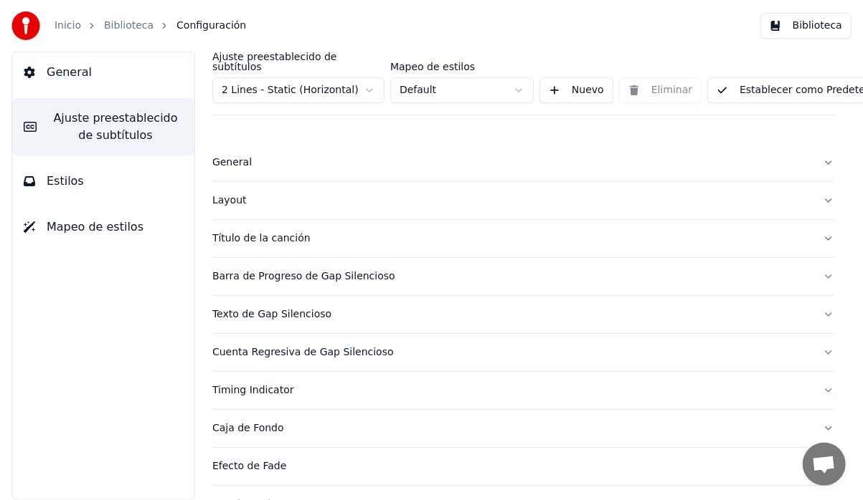
click at [59, 67] on span "General" at bounding box center [69, 72] width 45 height 17
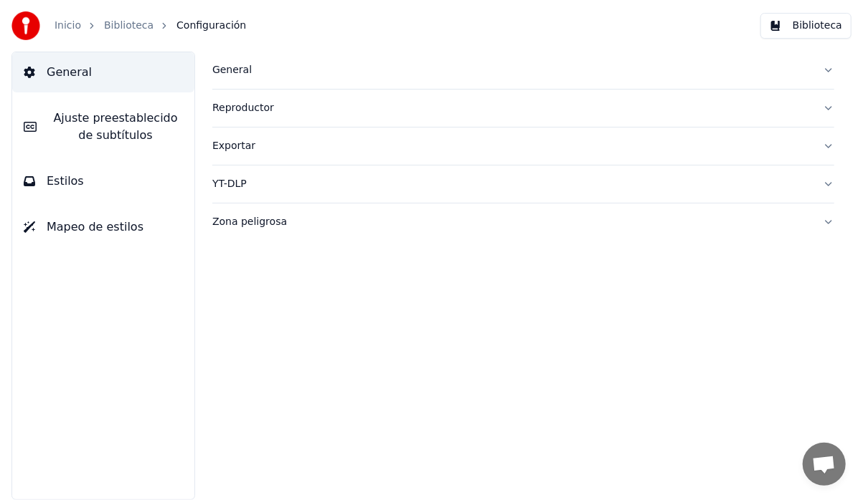
click at [66, 27] on link "Inicio" at bounding box center [67, 26] width 27 height 14
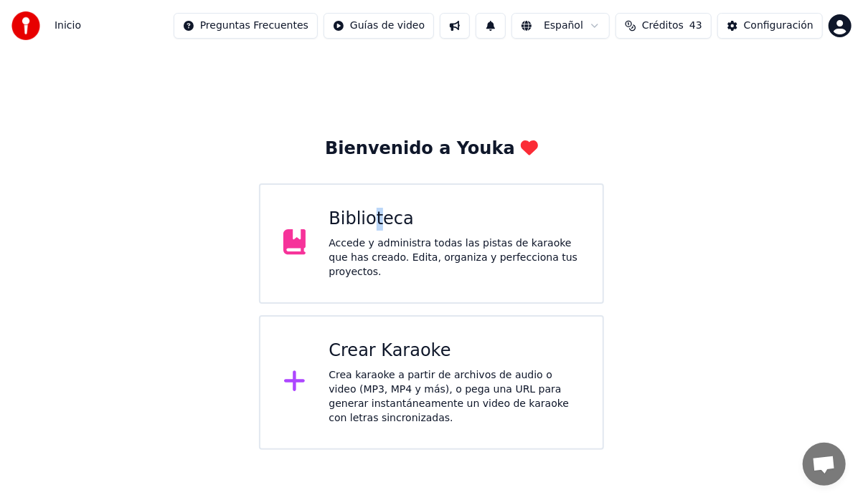
click at [375, 212] on div "Biblioteca" at bounding box center [453, 219] width 251 height 23
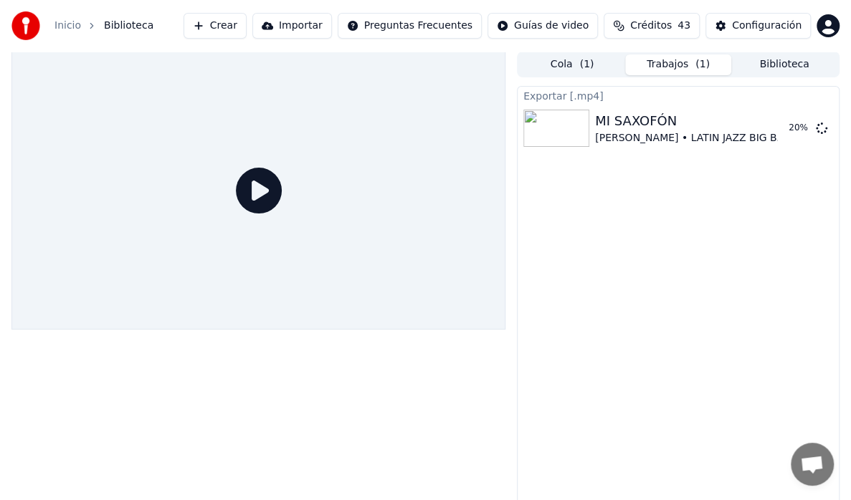
click at [670, 63] on button "Trabajos ( 1 )" at bounding box center [678, 64] width 106 height 21
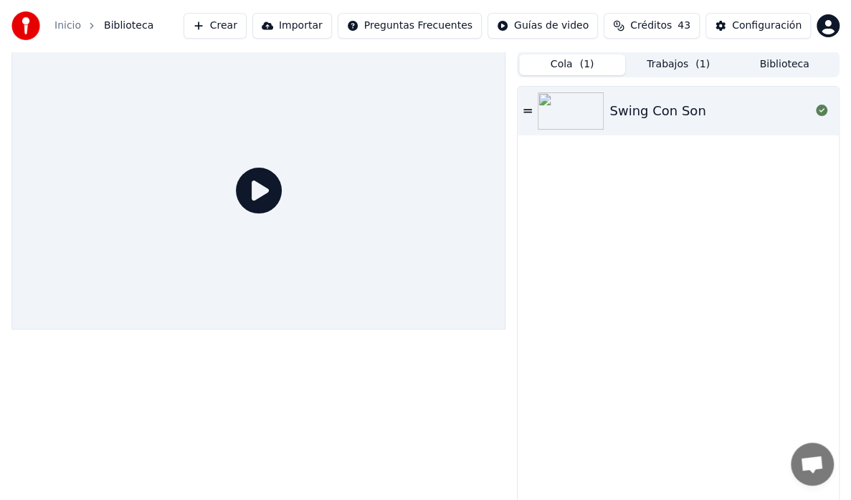
click at [593, 74] on button "Cola ( 1 )" at bounding box center [572, 64] width 106 height 21
click at [645, 110] on div "Swing Con Son" at bounding box center [657, 111] width 96 height 20
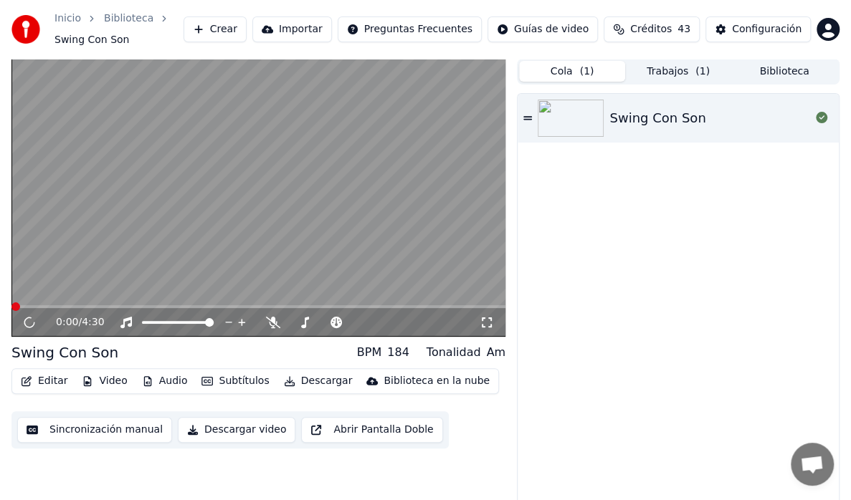
click at [683, 75] on button "Trabajos ( 1 )" at bounding box center [678, 71] width 106 height 21
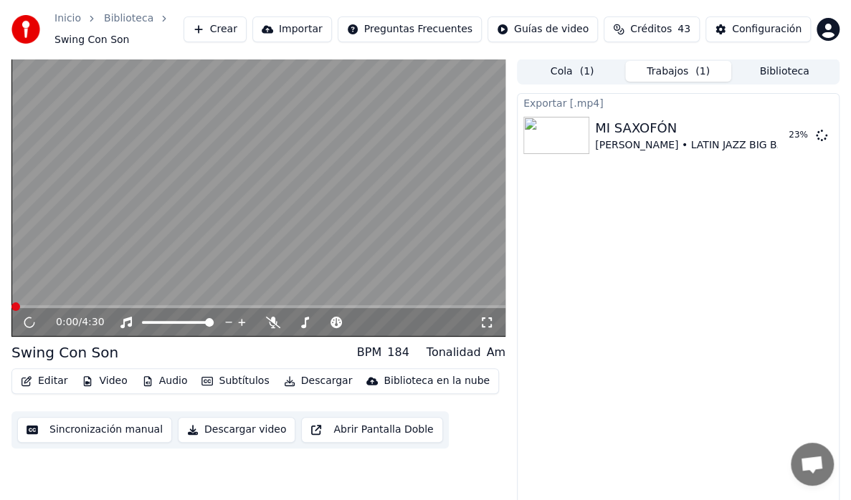
click at [777, 66] on button "Biblioteca" at bounding box center [784, 71] width 106 height 21
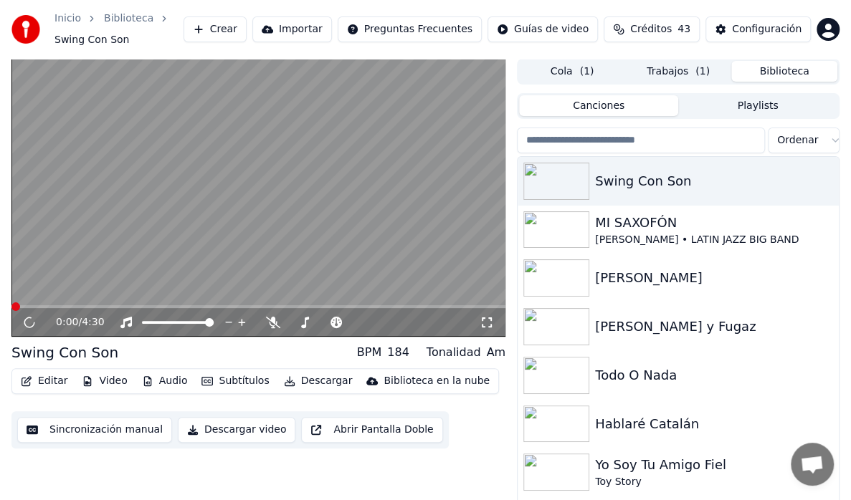
click at [692, 79] on button "Trabajos ( 1 )" at bounding box center [678, 71] width 106 height 21
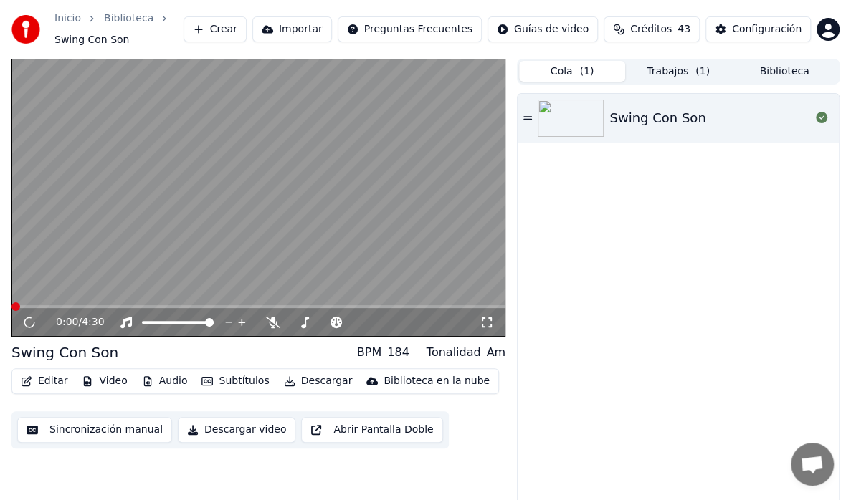
click at [578, 78] on button "Cola ( 1 )" at bounding box center [572, 71] width 106 height 21
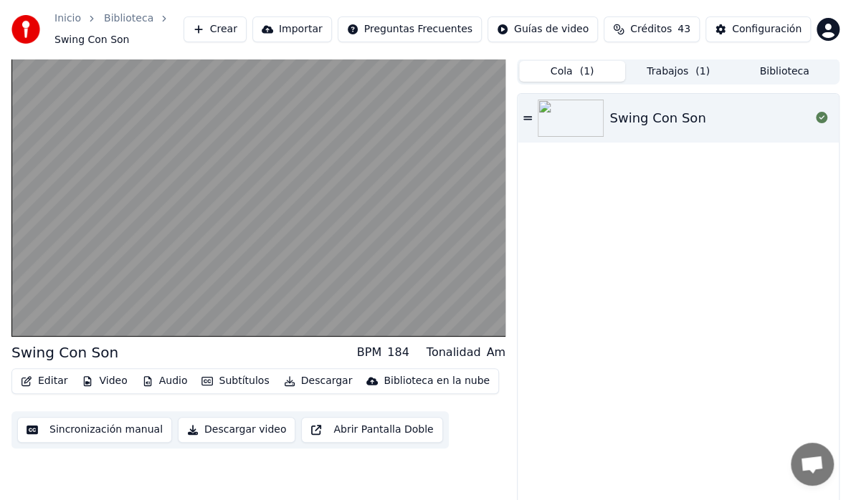
click at [660, 74] on button "Trabajos ( 1 )" at bounding box center [678, 71] width 106 height 21
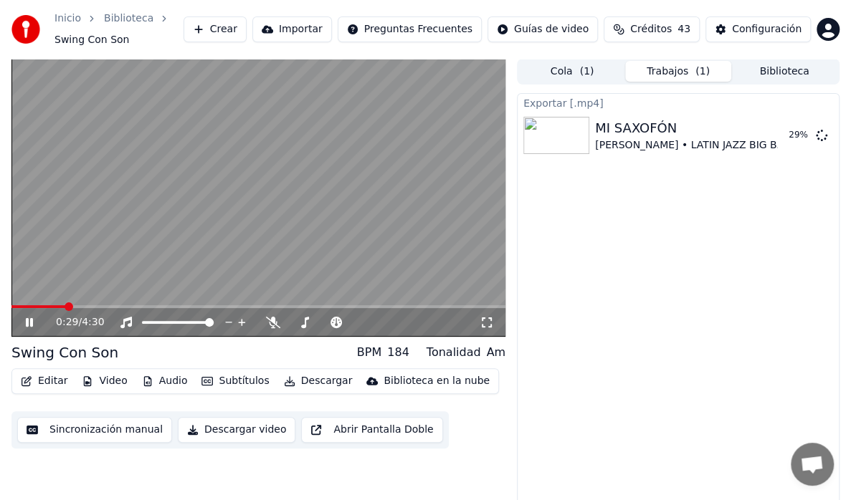
click at [49, 383] on button "Editar" at bounding box center [44, 381] width 58 height 20
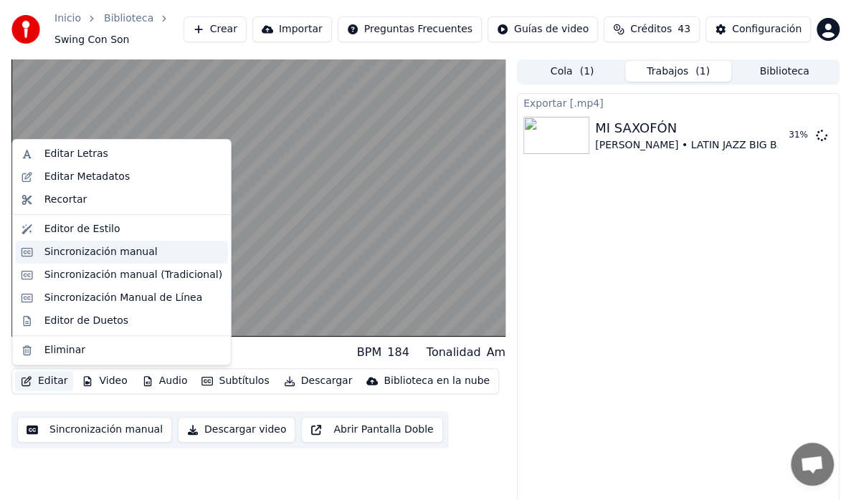
click at [72, 253] on div "Sincronización manual" at bounding box center [100, 252] width 113 height 14
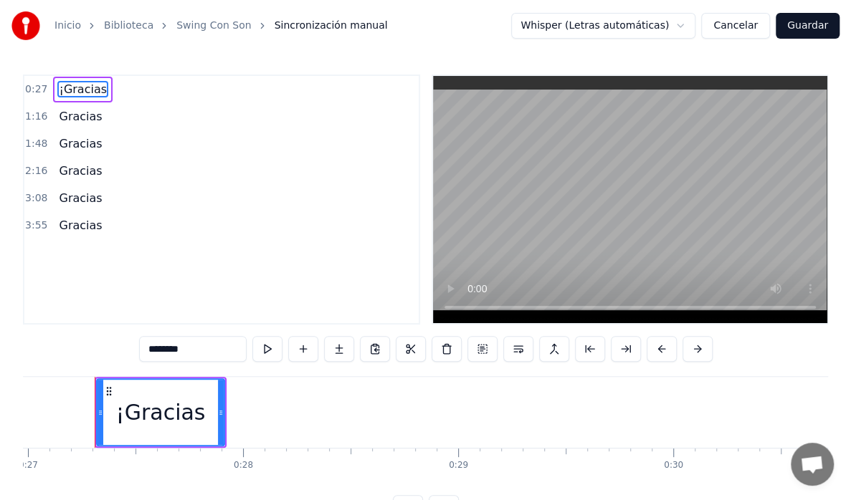
click at [287, 24] on span "Sincronización manual" at bounding box center [331, 26] width 113 height 14
click at [688, 22] on html "Inicio Biblioteca Swing Con Son Sincronización manual Whisper (Letras automátic…" at bounding box center [425, 272] width 851 height 544
click at [690, 24] on html "Inicio Biblioteca Swing Con Son Sincronización manual Whisper (Letras automátic…" at bounding box center [425, 272] width 851 height 544
click at [688, 22] on html "Inicio Biblioteca Swing Con Son Sincronización manual Whisper (Letras automátic…" at bounding box center [425, 272] width 851 height 544
click at [687, 23] on html "Inicio Biblioteca Swing Con Son Sincronización manual Whisper (Letras automátic…" at bounding box center [425, 272] width 851 height 544
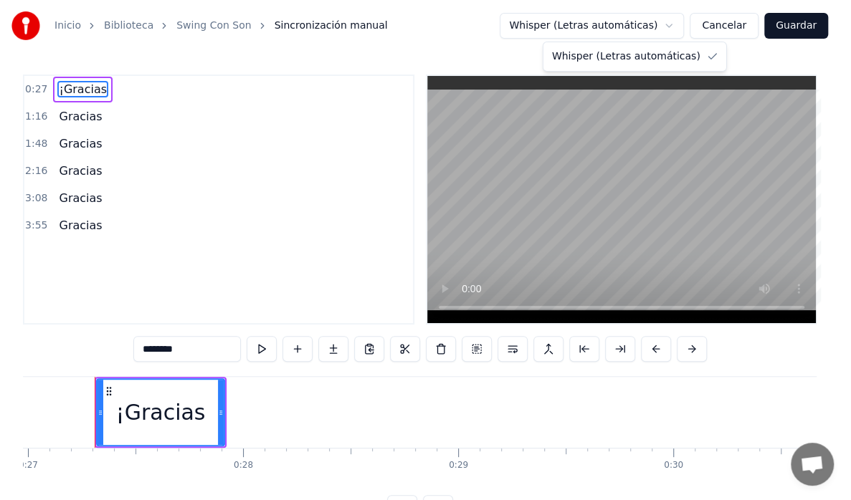
click at [684, 23] on html "Inicio Biblioteca Swing Con Son Sincronización manual Whisper (Letras automátic…" at bounding box center [425, 272] width 851 height 544
click at [570, 24] on html "Inicio Biblioteca Swing Con Son Sincronización manual Whisper (Letras automátic…" at bounding box center [425, 272] width 851 height 544
click at [569, 22] on html "Inicio Biblioteca Swing Con Son Sincronización manual Whisper (Letras automátic…" at bounding box center [425, 272] width 851 height 544
click at [679, 29] on html "Inicio Biblioteca Swing Con Son Sincronización manual Whisper (Letras automátic…" at bounding box center [425, 272] width 851 height 544
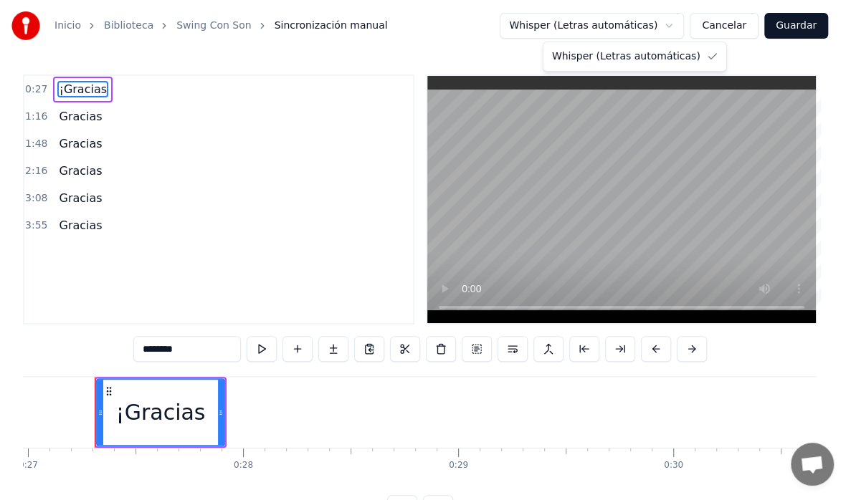
click at [688, 23] on html "Inicio Biblioteca Swing Con Son Sincronización manual Whisper (Letras automátic…" at bounding box center [425, 272] width 851 height 544
click at [677, 29] on html "Inicio Biblioteca Swing Con Son Sincronización manual Whisper (Letras automátic…" at bounding box center [425, 272] width 851 height 544
click at [684, 20] on html "Inicio Biblioteca Swing Con Son Sincronización manual Whisper (Letras automátic…" at bounding box center [425, 272] width 851 height 544
click at [687, 15] on html "Inicio Biblioteca Swing Con Son Sincronización manual Whisper (Letras automátic…" at bounding box center [425, 272] width 851 height 544
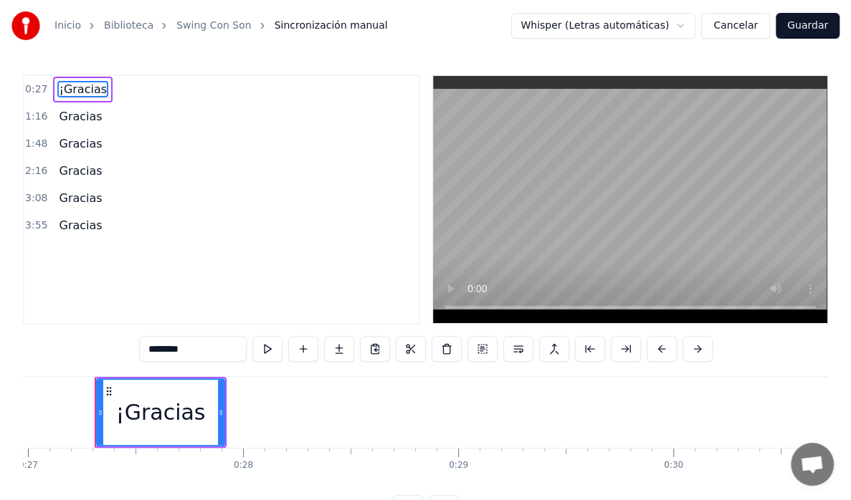
click at [685, 22] on html "Inicio Biblioteca Swing Con Son Sincronización manual Whisper (Letras automátic…" at bounding box center [425, 272] width 851 height 544
click at [688, 27] on html "Inicio Biblioteca Swing Con Son Sincronización manual Whisper (Letras automátic…" at bounding box center [425, 272] width 851 height 544
click at [191, 358] on html "Inicio Biblioteca Swing Con Son Sincronización manual Whisper (Letras automátic…" at bounding box center [425, 272] width 851 height 544
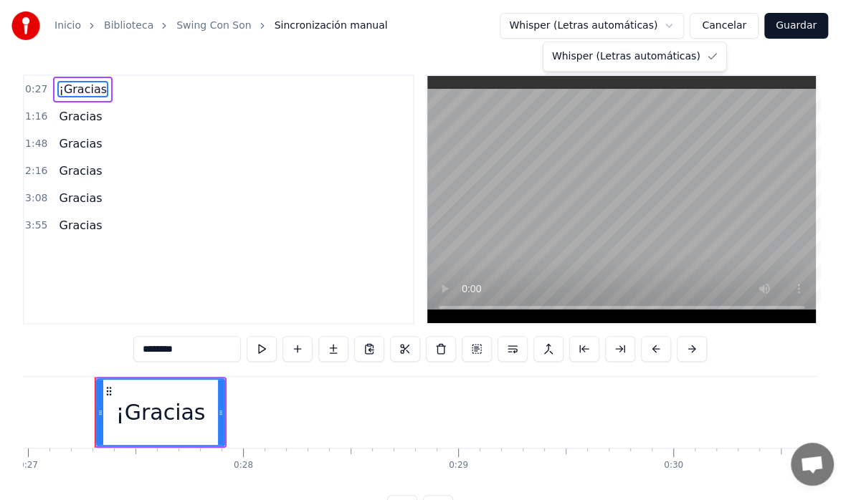
drag, startPoint x: 174, startPoint y: 356, endPoint x: 92, endPoint y: 356, distance: 81.0
click at [92, 356] on html "Inicio Biblioteca Swing Con Son Sincronización manual Whisper (Letras automátic…" at bounding box center [425, 272] width 851 height 544
click at [194, 354] on html "Inicio Biblioteca Swing Con Son Sincronización manual Whisper (Letras automátic…" at bounding box center [425, 272] width 851 height 544
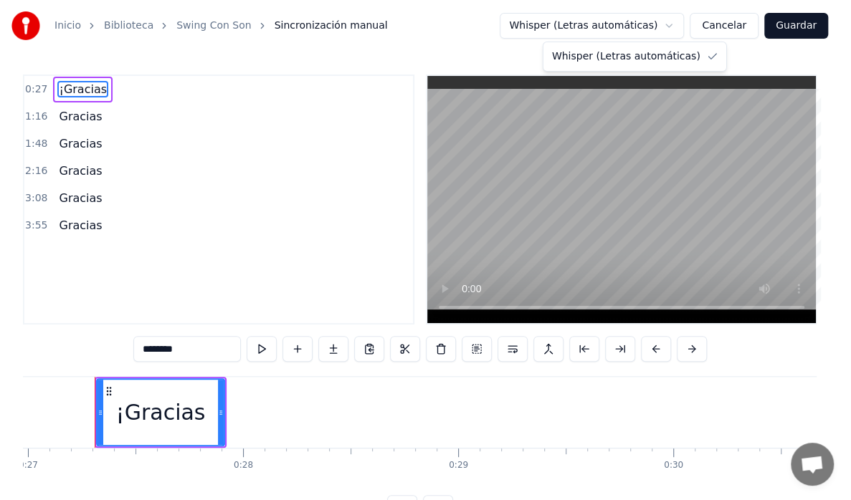
click at [85, 60] on html "Inicio Biblioteca Swing Con Son Sincronización manual Whisper (Letras automátic…" at bounding box center [425, 272] width 851 height 544
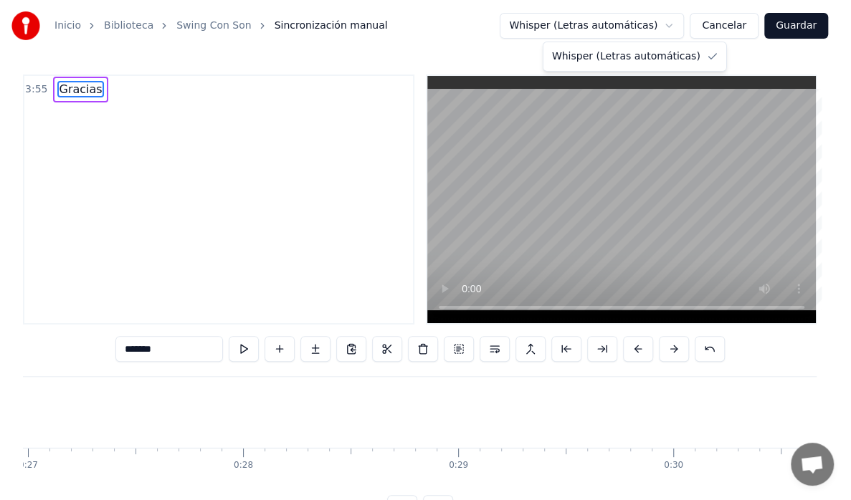
type input "*******"
click at [243, 322] on html "Inicio Biblioteca Swing Con Son Sincronización manual Whisper (Letras automátic…" at bounding box center [425, 272] width 851 height 544
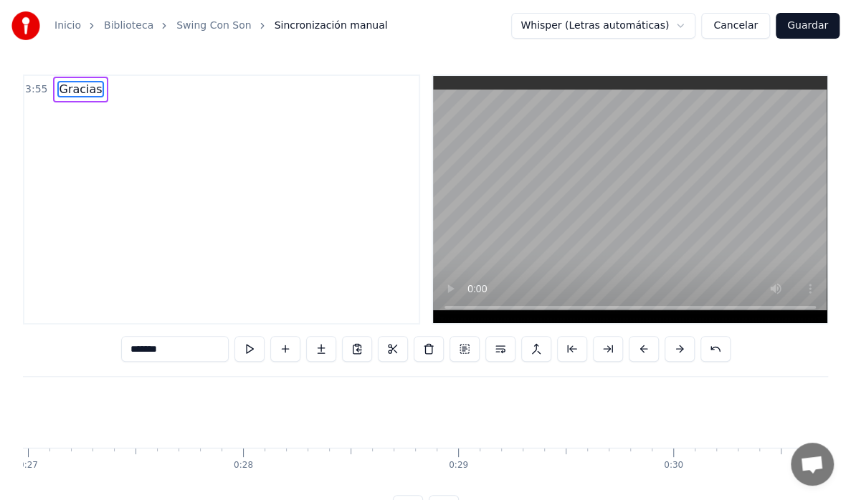
click at [244, 347] on button at bounding box center [249, 349] width 30 height 26
click at [242, 350] on button at bounding box center [249, 349] width 30 height 26
click at [250, 355] on button at bounding box center [249, 349] width 30 height 26
click at [189, 352] on input "*******" at bounding box center [175, 349] width 108 height 26
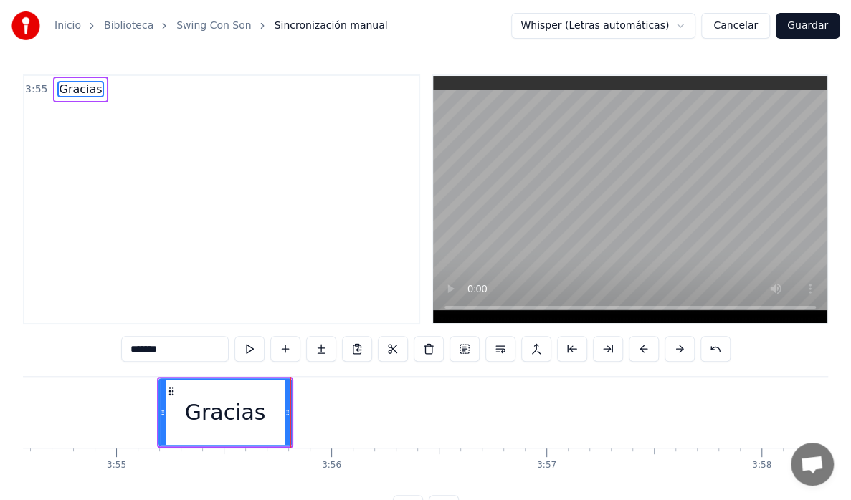
scroll to position [0, 50651]
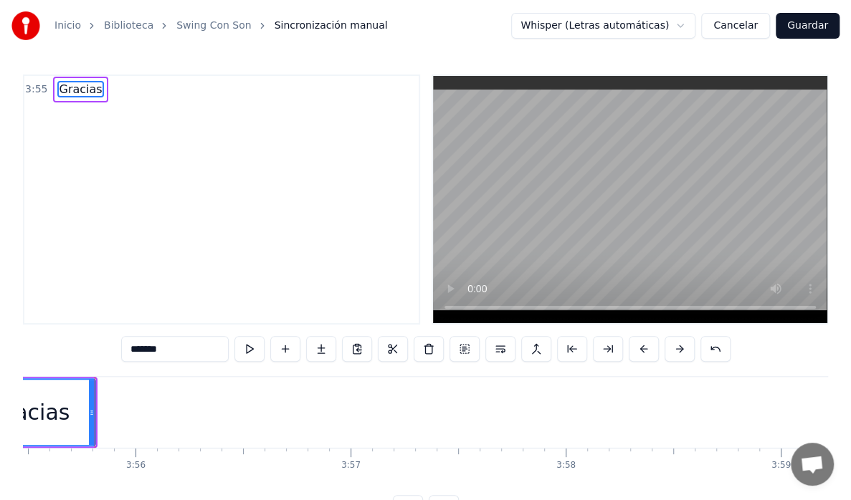
click at [168, 351] on input "*******" at bounding box center [175, 349] width 108 height 26
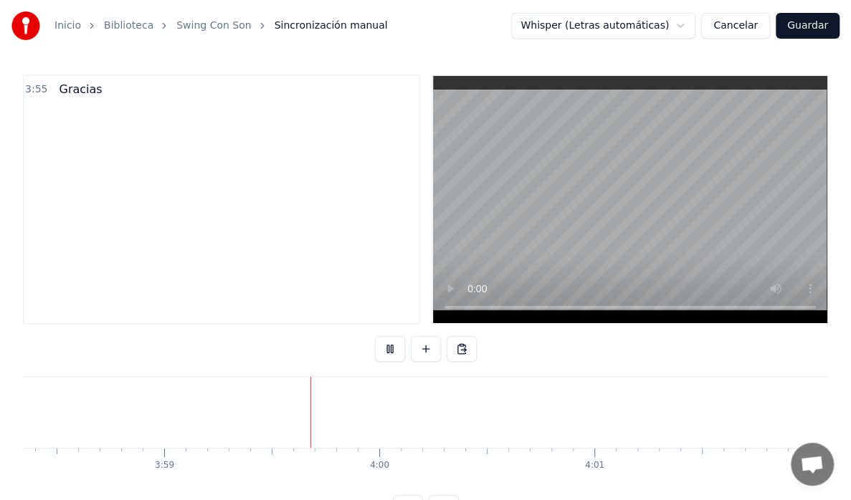
scroll to position [0, 51353]
click at [443, 307] on video at bounding box center [630, 199] width 394 height 247
click at [87, 87] on span "Gracias" at bounding box center [80, 89] width 46 height 16
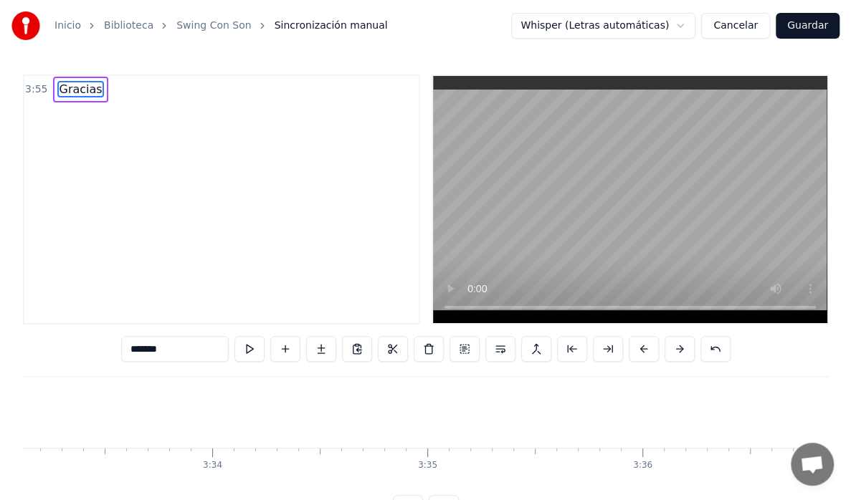
scroll to position [0, 50517]
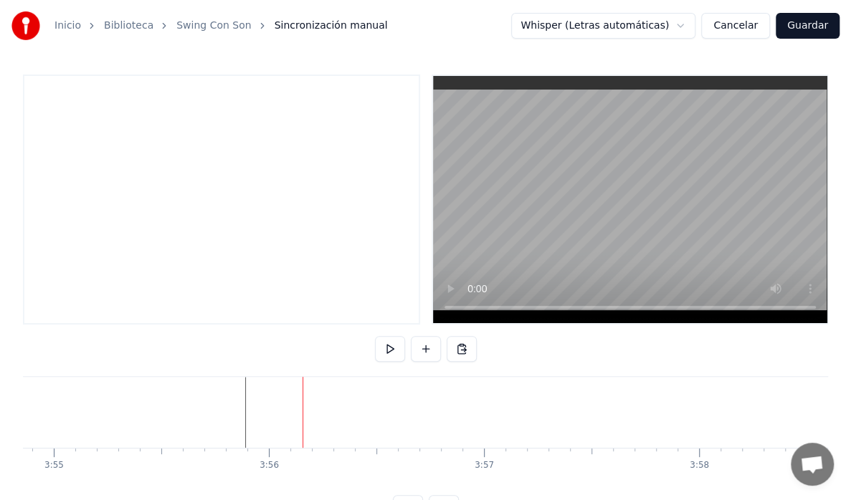
click at [437, 310] on video at bounding box center [630, 199] width 394 height 247
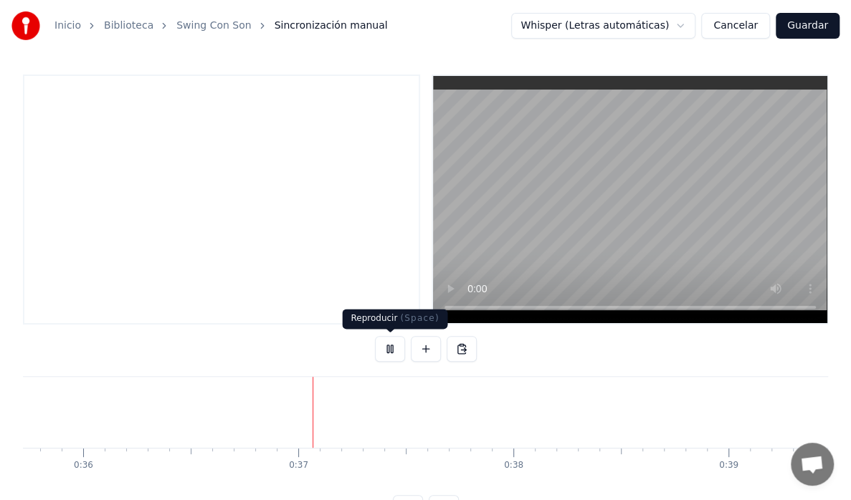
scroll to position [0, 7706]
click at [389, 348] on button at bounding box center [390, 349] width 30 height 26
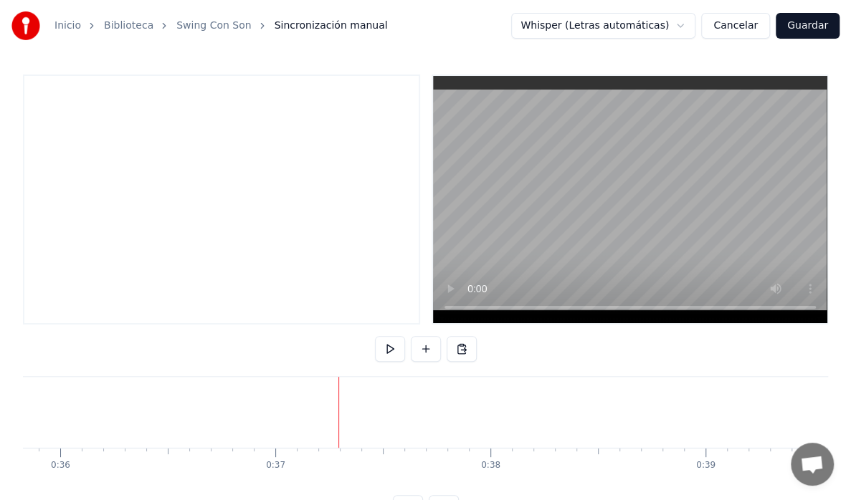
drag, startPoint x: 338, startPoint y: 388, endPoint x: 308, endPoint y: 390, distance: 30.2
drag, startPoint x: 314, startPoint y: 379, endPoint x: 255, endPoint y: 383, distance: 59.0
drag, startPoint x: 255, startPoint y: 377, endPoint x: 229, endPoint y: 380, distance: 26.0
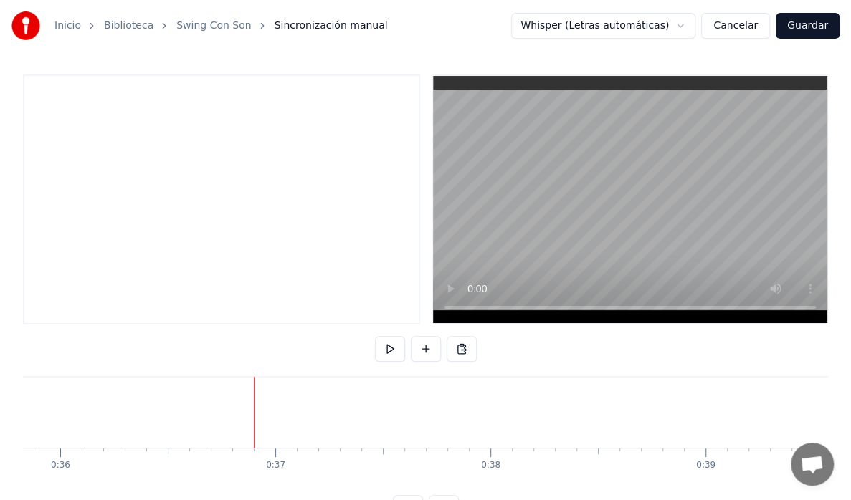
drag, startPoint x: 41, startPoint y: 95, endPoint x: 38, endPoint y: 104, distance: 9.1
click at [38, 104] on div at bounding box center [221, 200] width 397 height 250
click at [46, 85] on div at bounding box center [221, 200] width 397 height 250
click at [419, 347] on button at bounding box center [426, 349] width 30 height 26
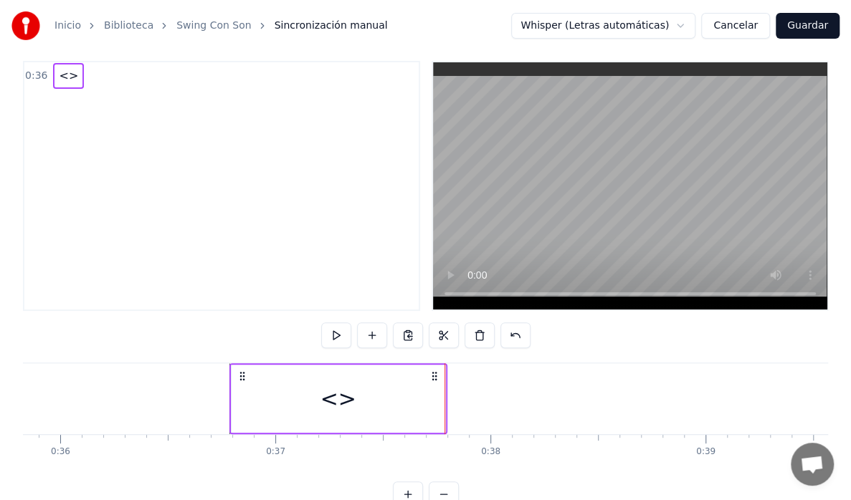
scroll to position [0, 0]
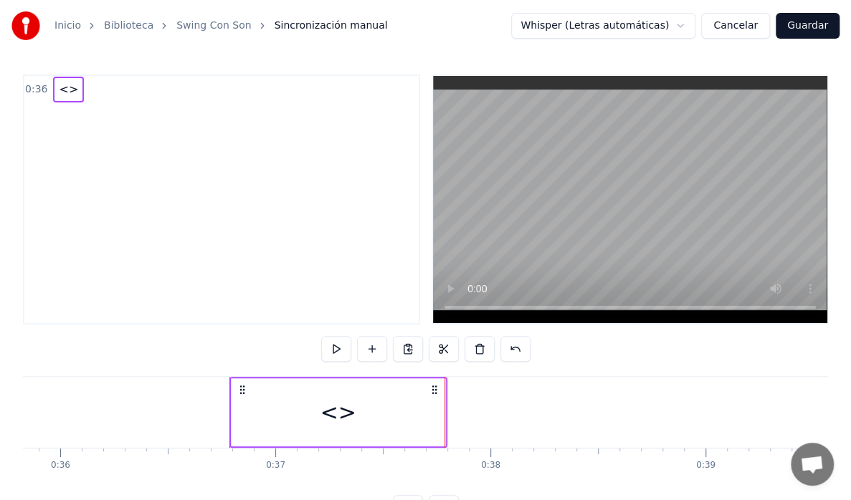
click at [62, 89] on span "<>" at bounding box center [68, 89] width 22 height 16
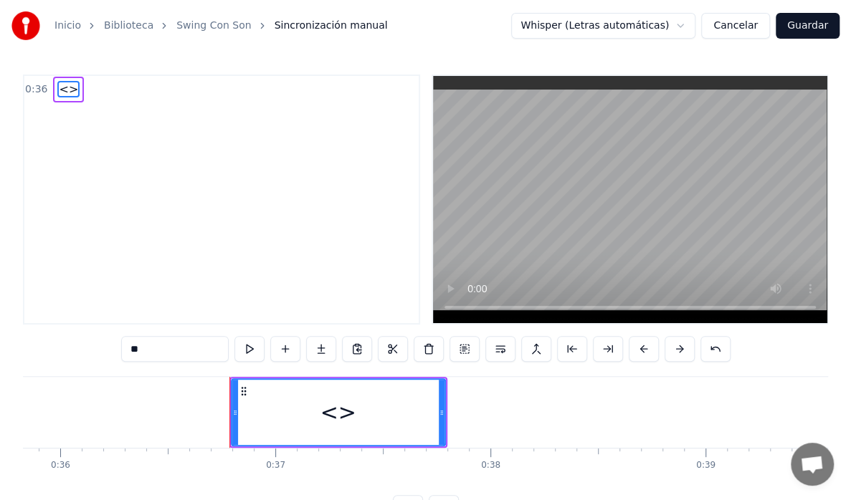
click at [338, 415] on div "<>" at bounding box center [338, 412] width 36 height 32
drag, startPoint x: 338, startPoint y: 415, endPoint x: 308, endPoint y: 415, distance: 30.1
click at [308, 415] on div "<>" at bounding box center [338, 412] width 212 height 65
click at [65, 90] on span "<>" at bounding box center [68, 89] width 22 height 16
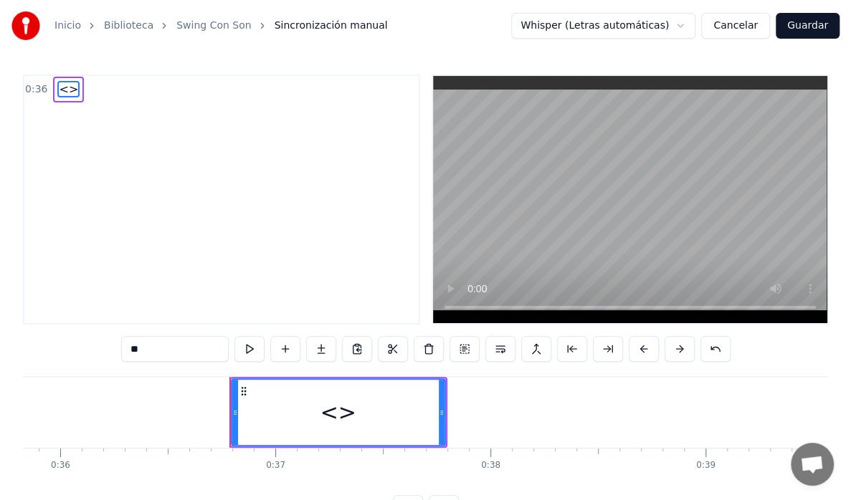
click at [65, 90] on span "<>" at bounding box center [68, 89] width 22 height 16
click at [366, 346] on button at bounding box center [357, 349] width 30 height 26
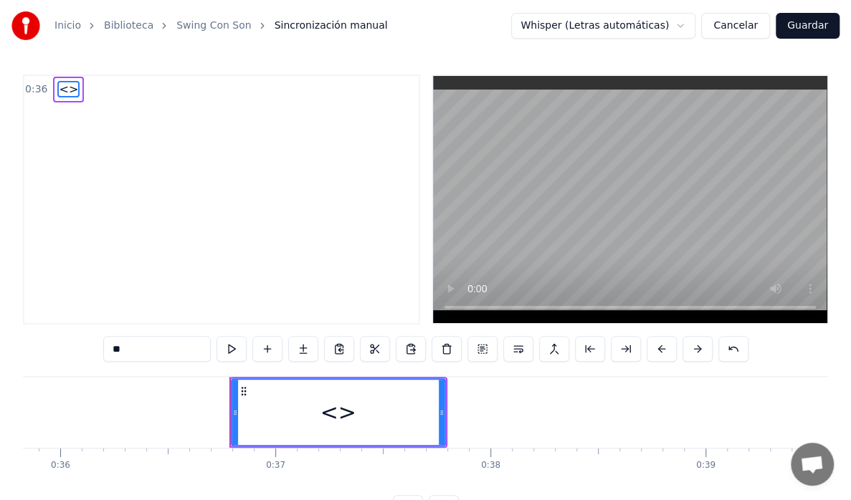
click at [756, 34] on button "Cancelar" at bounding box center [735, 26] width 69 height 26
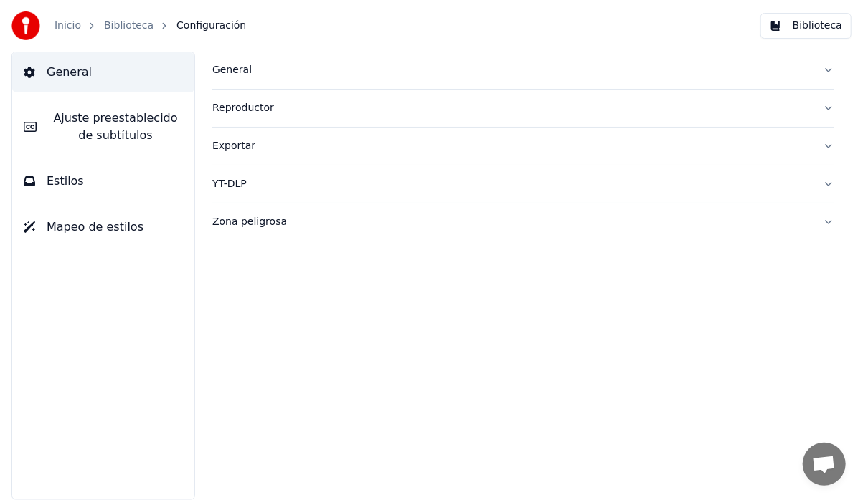
click at [141, 24] on link "Biblioteca" at bounding box center [128, 26] width 49 height 14
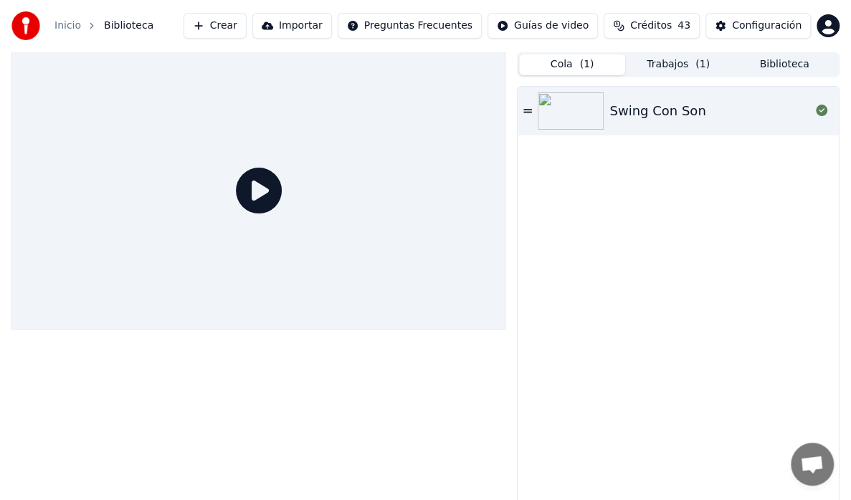
click at [558, 60] on button "Cola ( 1 )" at bounding box center [572, 64] width 106 height 21
click at [584, 114] on img at bounding box center [571, 110] width 66 height 37
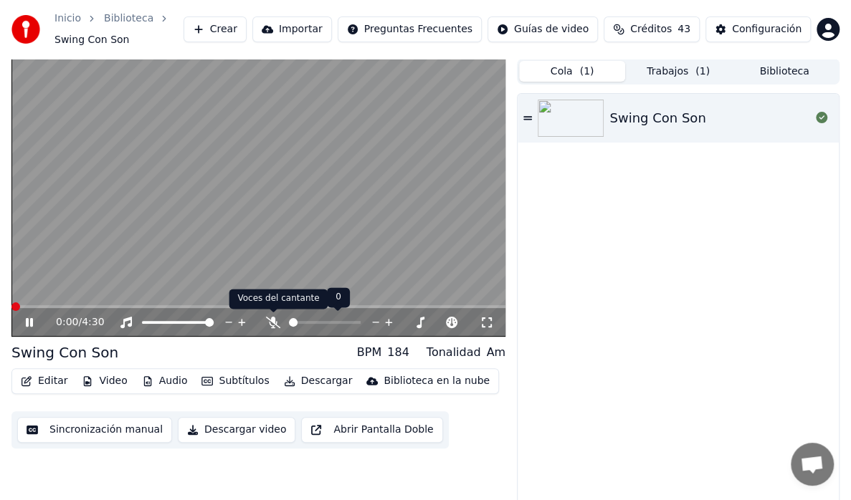
click at [277, 327] on icon at bounding box center [273, 322] width 14 height 11
click at [37, 303] on video at bounding box center [258, 198] width 494 height 278
click at [37, 308] on span at bounding box center [258, 306] width 494 height 3
click at [32, 318] on icon at bounding box center [39, 322] width 33 height 11
click at [66, 307] on span at bounding box center [258, 306] width 494 height 3
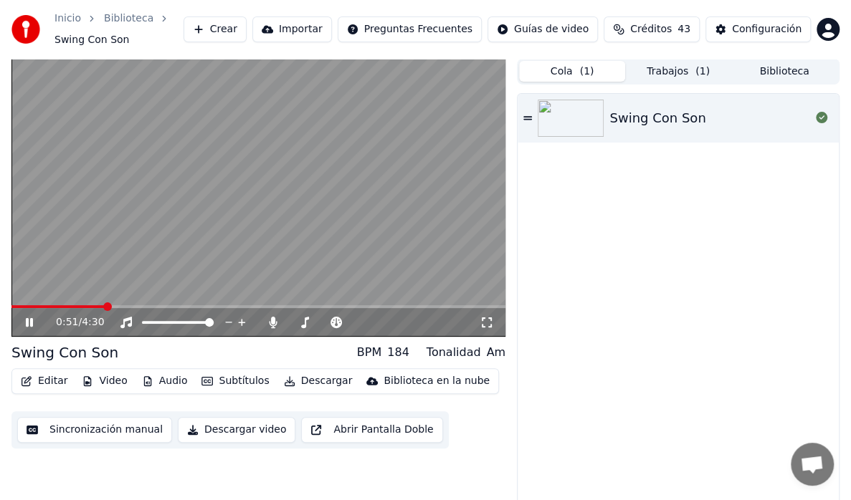
click at [103, 307] on span at bounding box center [258, 306] width 494 height 3
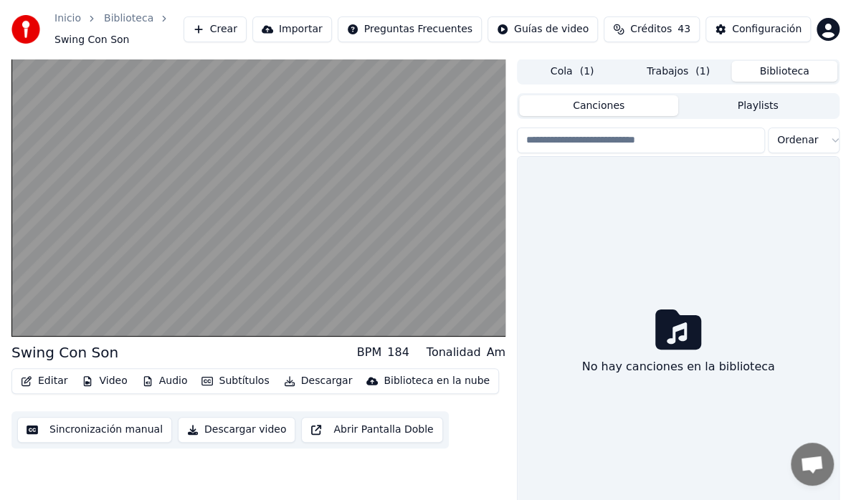
click at [777, 77] on button "Biblioteca" at bounding box center [784, 71] width 106 height 21
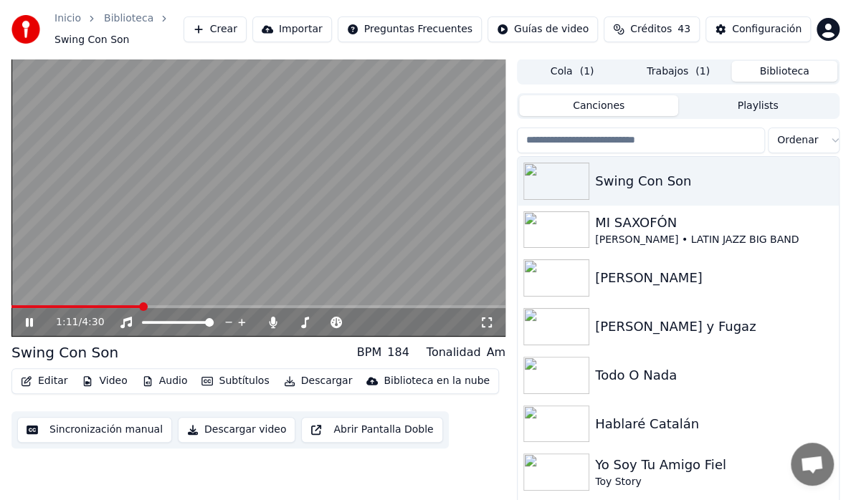
drag, startPoint x: 27, startPoint y: 318, endPoint x: 34, endPoint y: 312, distance: 9.6
click at [27, 317] on icon at bounding box center [39, 322] width 33 height 11
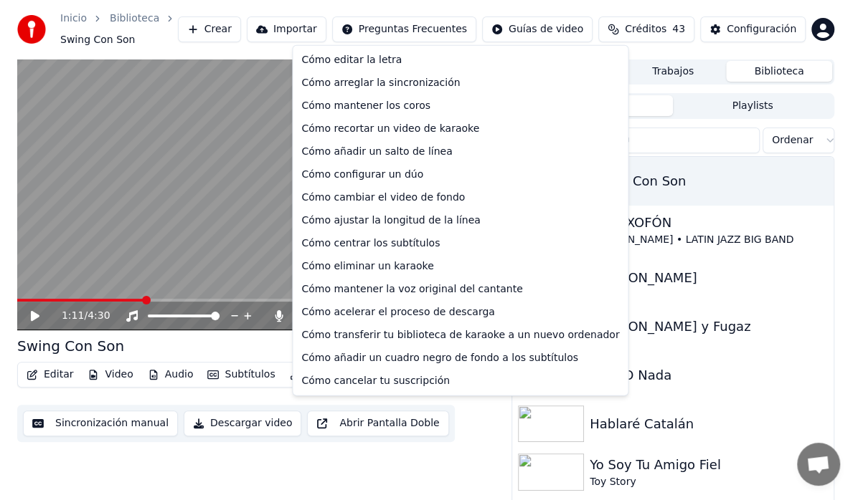
click at [437, 28] on html "Inicio Biblioteca Swing Con Son Crear Importar Preguntas Frecuentes Guías de vi…" at bounding box center [425, 250] width 851 height 500
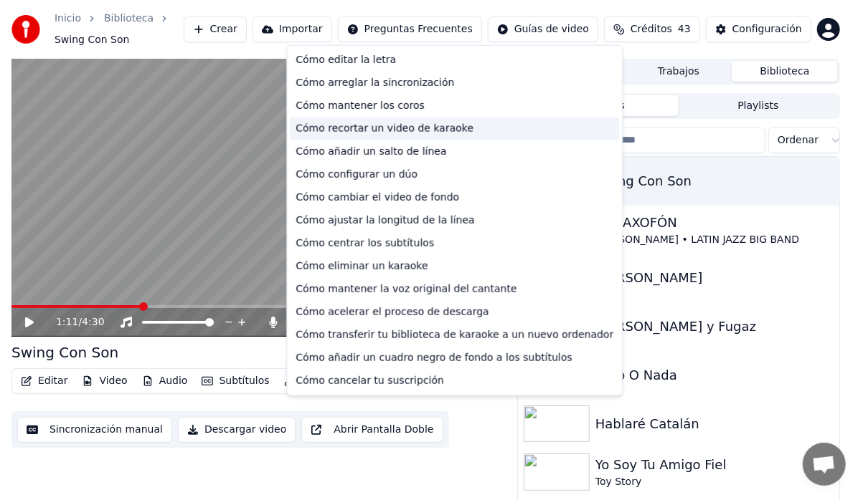
click at [346, 128] on div "Cómo recortar un video de karaoke" at bounding box center [454, 129] width 329 height 23
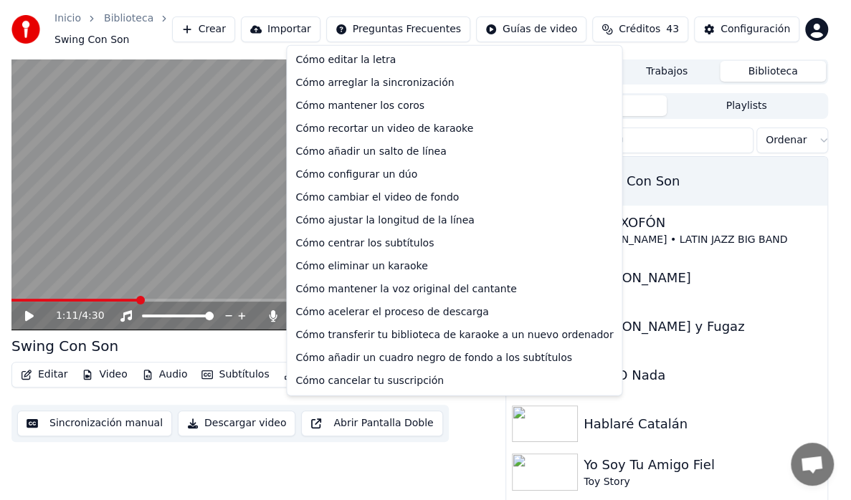
click at [411, 23] on html "Inicio Biblioteca Swing Con Son Crear Importar Preguntas Frecuentes Guías de vi…" at bounding box center [425, 250] width 851 height 500
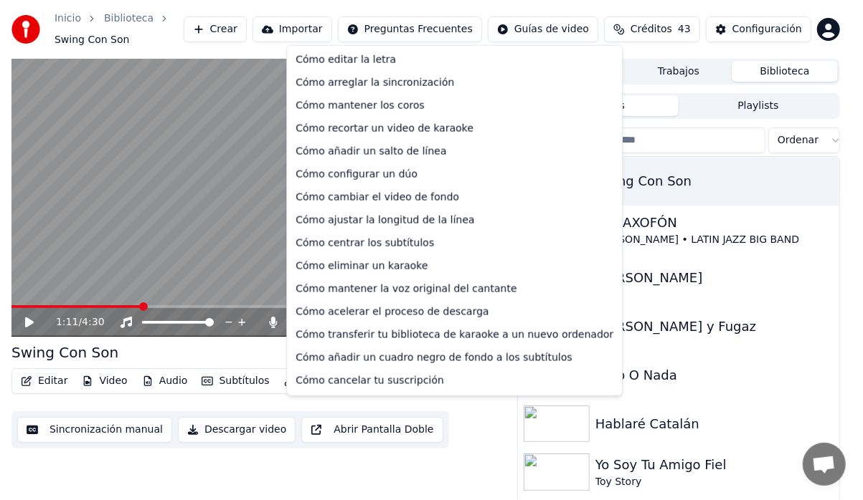
click at [411, 23] on html "Inicio Biblioteca Swing Con Son Crear Importar Preguntas Frecuentes Guías de vi…" at bounding box center [431, 250] width 863 height 500
click at [850, 317] on html "Inicio Biblioteca Swing Con Son Crear Importar Preguntas Frecuentes Guías de vi…" at bounding box center [431, 250] width 863 height 500
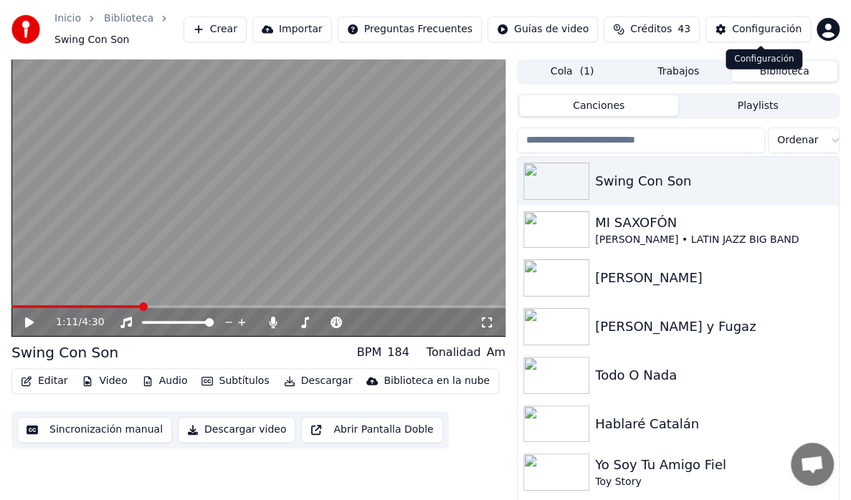
click at [752, 27] on div "Configuración" at bounding box center [767, 29] width 70 height 14
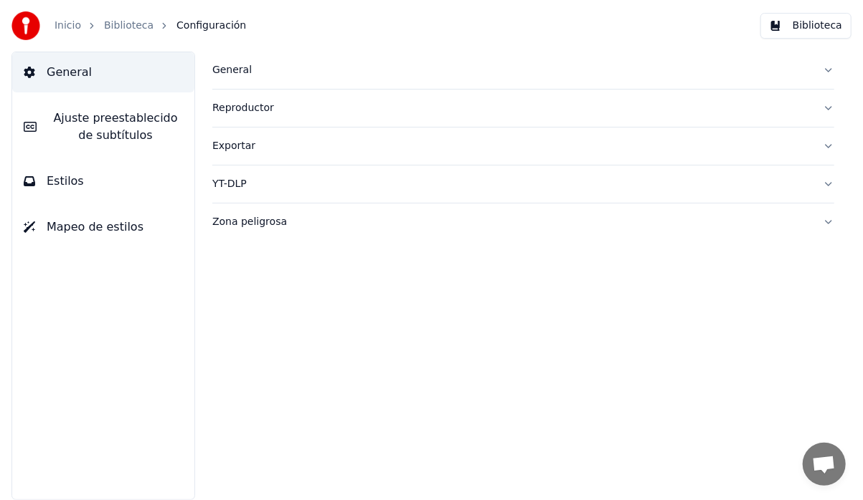
click at [716, 32] on div "Inicio Biblioteca Configuración Biblioteca" at bounding box center [431, 26] width 863 height 52
drag, startPoint x: 806, startPoint y: 24, endPoint x: 799, endPoint y: 30, distance: 9.2
click at [799, 30] on button "Biblioteca" at bounding box center [805, 26] width 91 height 26
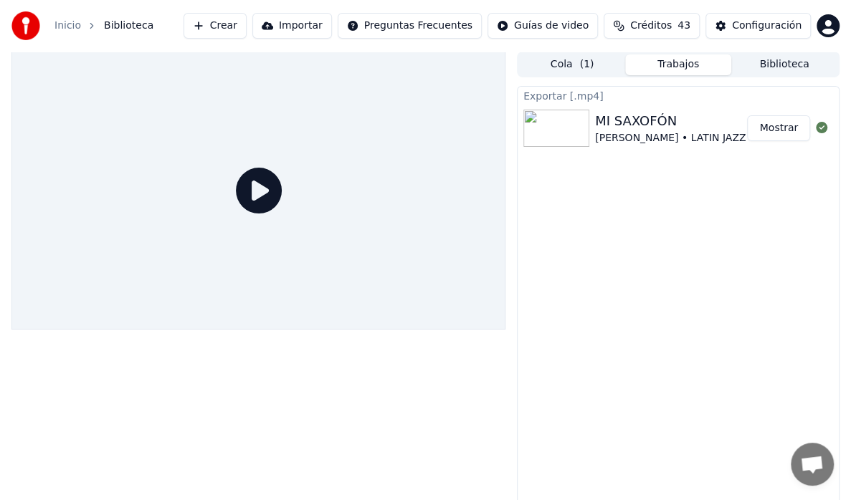
click at [670, 67] on button "Trabajos" at bounding box center [678, 64] width 106 height 21
click at [786, 123] on button "Mostrar" at bounding box center [778, 128] width 63 height 26
click at [777, 128] on button "Mostrar" at bounding box center [778, 128] width 63 height 26
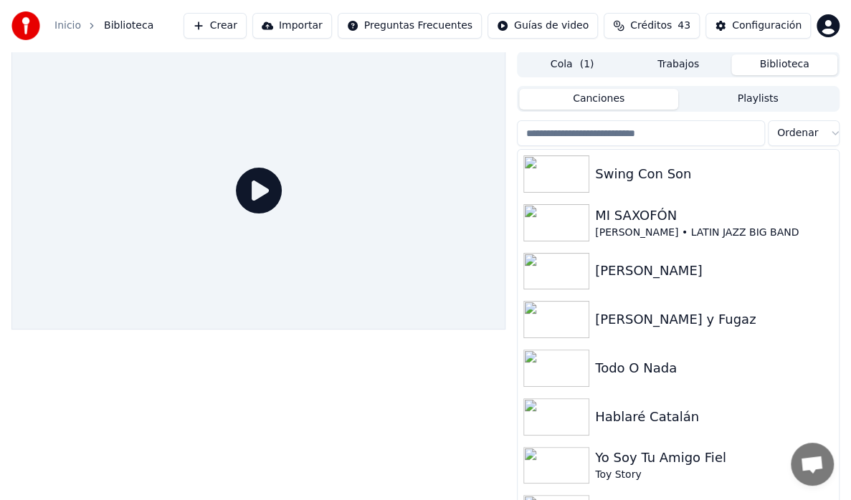
click at [802, 61] on button "Biblioteca" at bounding box center [784, 64] width 106 height 21
click at [565, 178] on img at bounding box center [556, 174] width 66 height 37
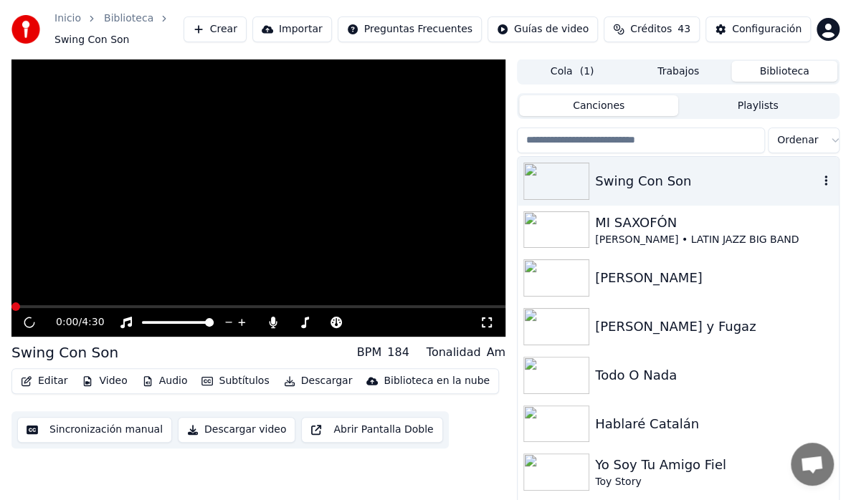
click at [565, 178] on img at bounding box center [556, 181] width 66 height 37
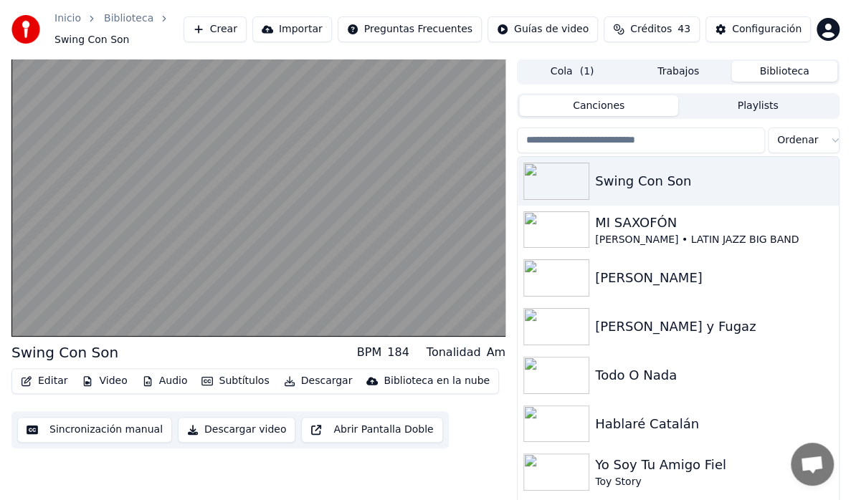
click at [85, 38] on span "Swing Con Son" at bounding box center [91, 40] width 75 height 14
click at [70, 17] on link "Inicio" at bounding box center [67, 18] width 27 height 14
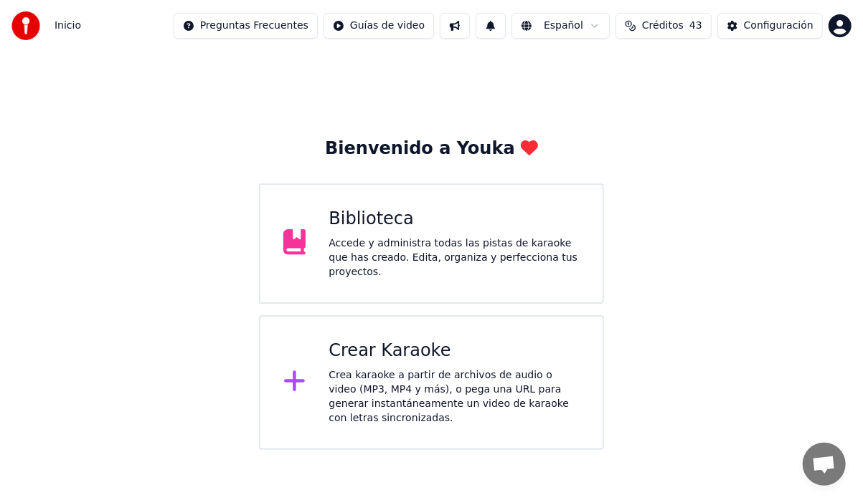
click at [499, 31] on button at bounding box center [490, 26] width 30 height 26
click at [470, 33] on button at bounding box center [455, 26] width 30 height 26
click at [422, 54] on div "Bienvenido a Youka Biblioteca Accede y administra todas las pistas de karaoke q…" at bounding box center [431, 251] width 863 height 399
click at [771, 30] on div "Configuración" at bounding box center [779, 26] width 70 height 14
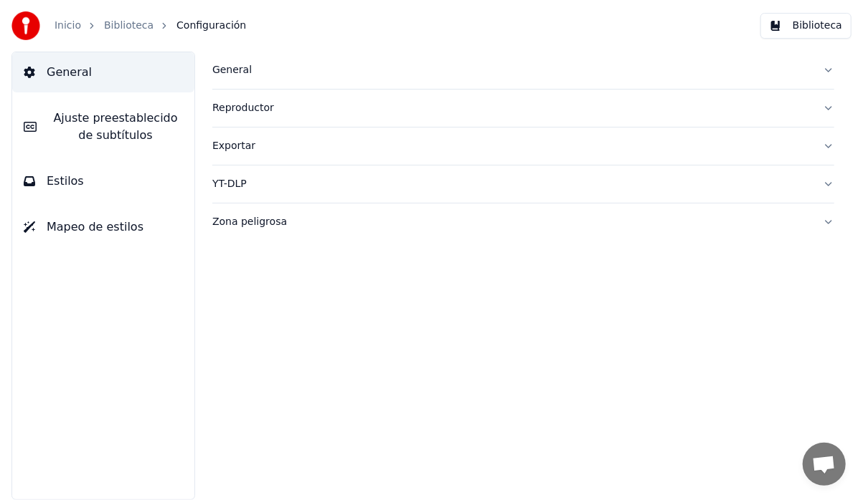
click at [61, 26] on link "Inicio" at bounding box center [67, 26] width 27 height 14
